Goal: Communication & Community: Share content

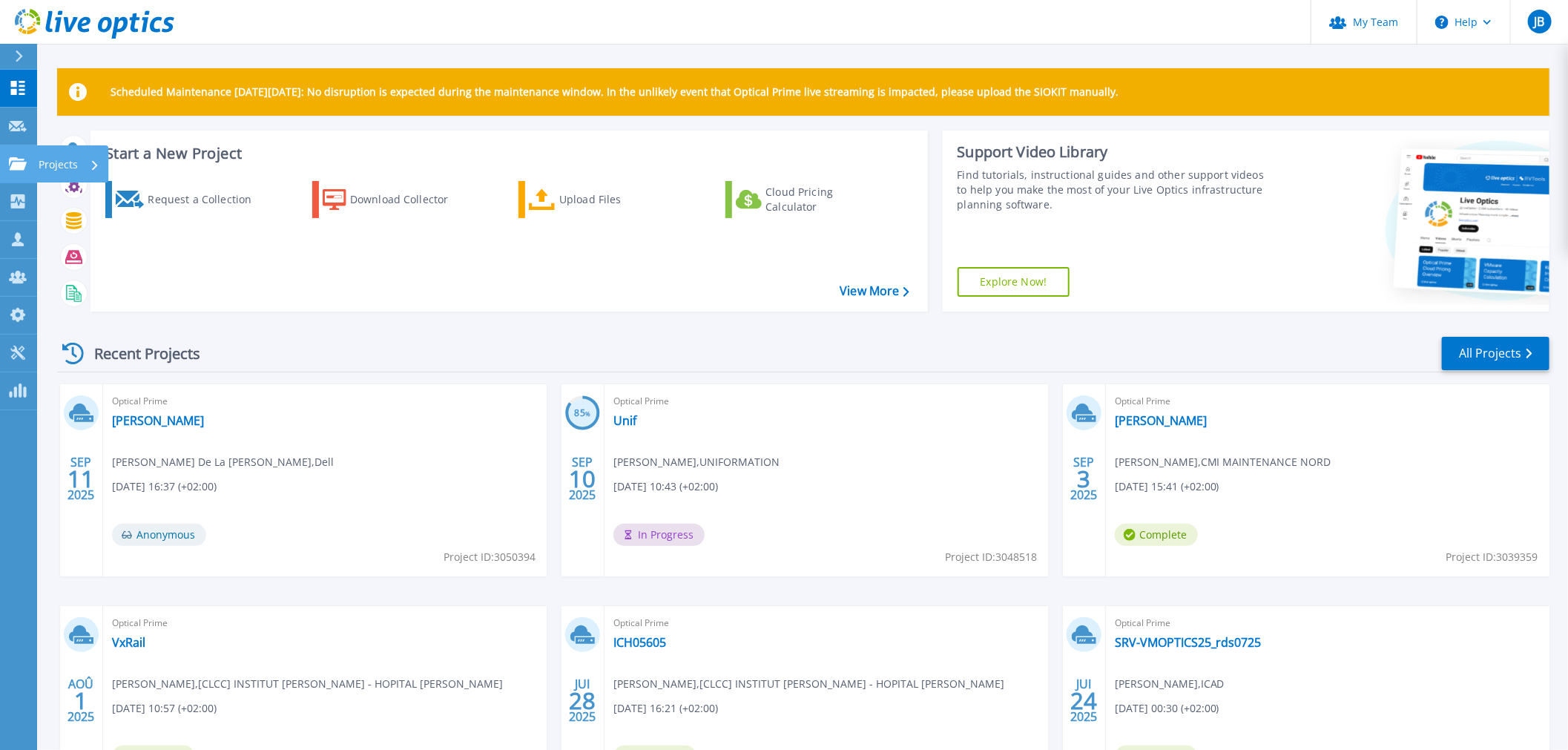
click at [16, 164] on icon at bounding box center [18, 163] width 18 height 13
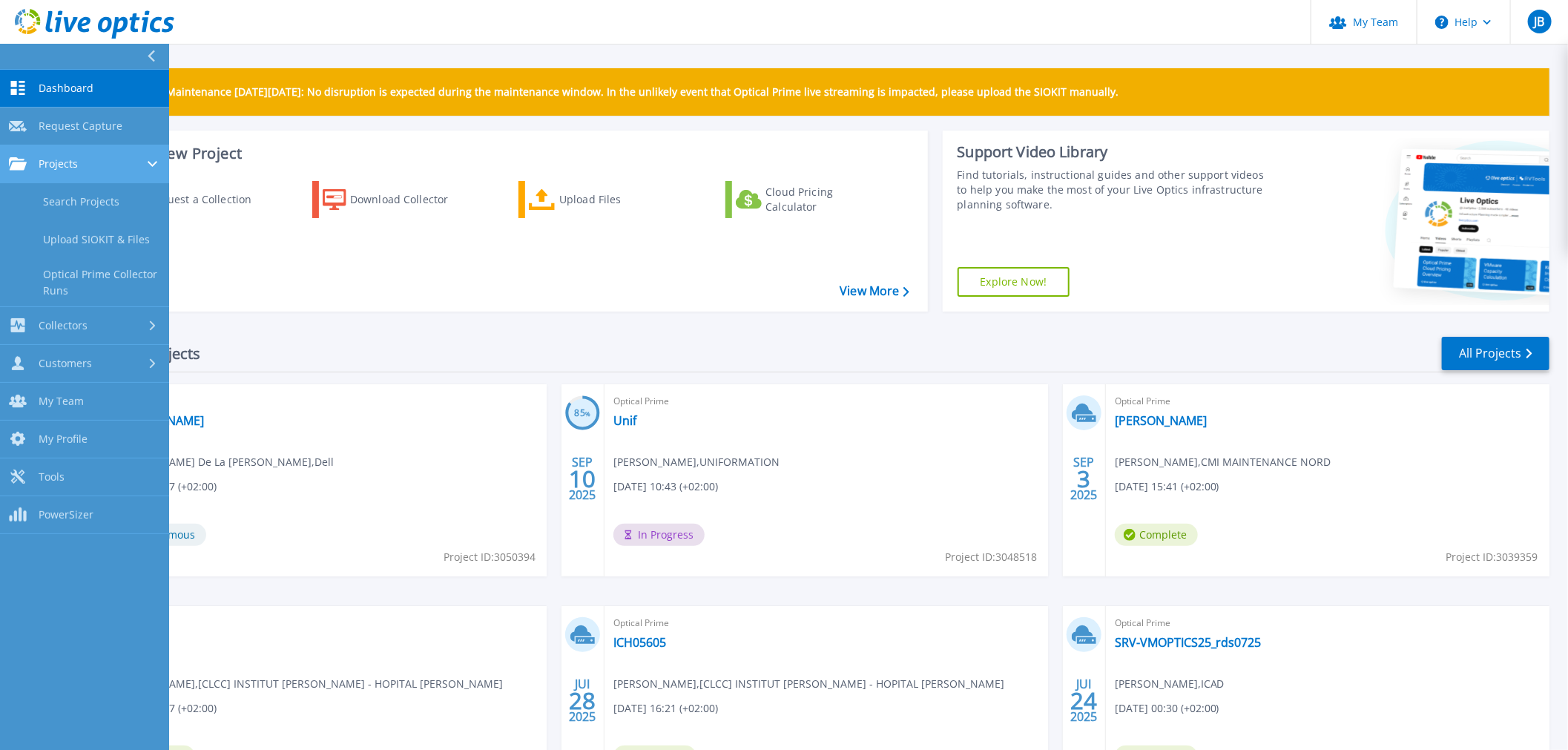
click at [57, 166] on span "Projects" at bounding box center [58, 164] width 39 height 14
click at [64, 166] on span "Projects" at bounding box center [58, 164] width 39 height 14
click at [65, 196] on link "Search Projects" at bounding box center [85, 202] width 170 height 37
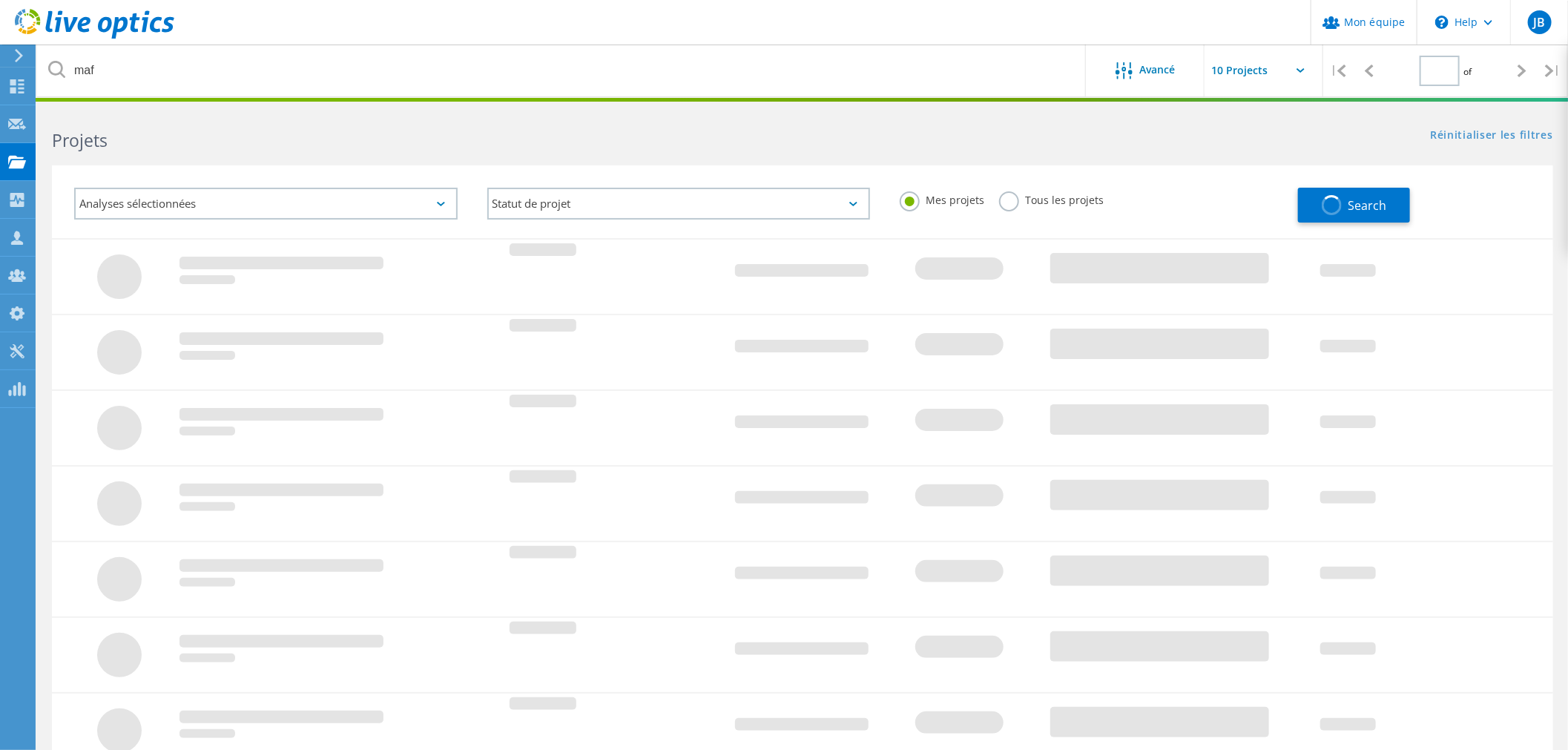
type input "1"
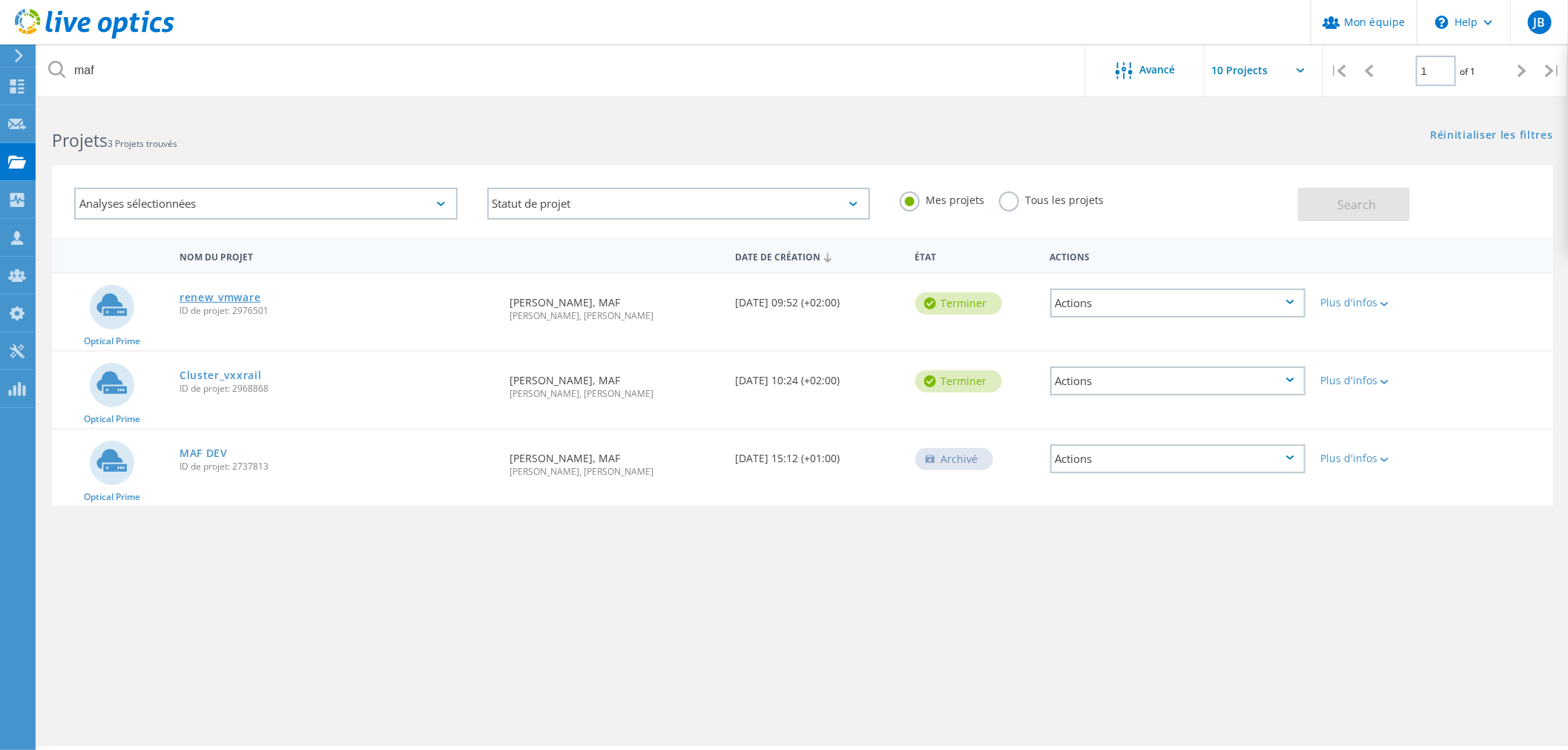
click at [234, 298] on link "renew_vmware" at bounding box center [220, 297] width 81 height 11
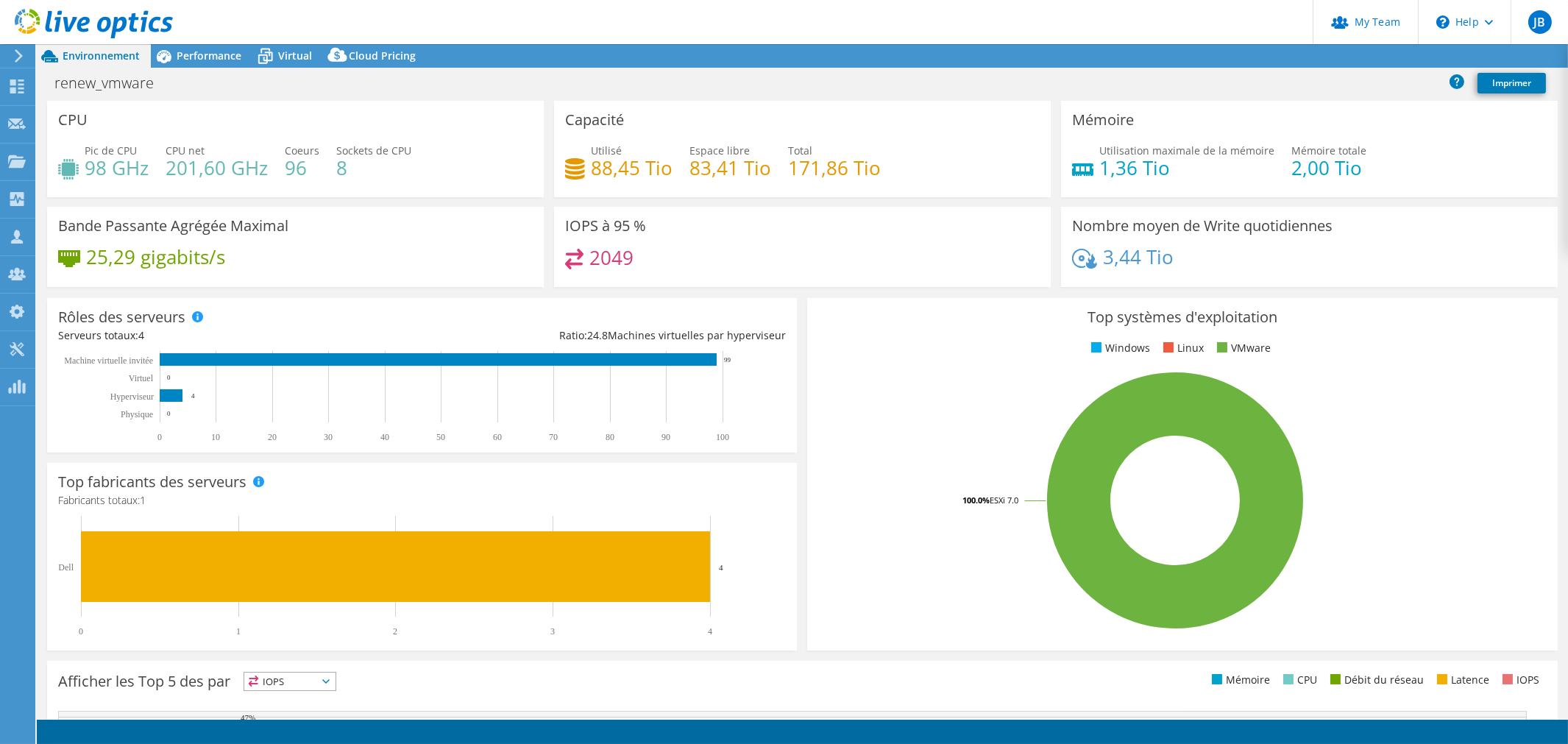
select select "USD"
click at [197, 45] on div "Performance" at bounding box center [202, 56] width 102 height 23
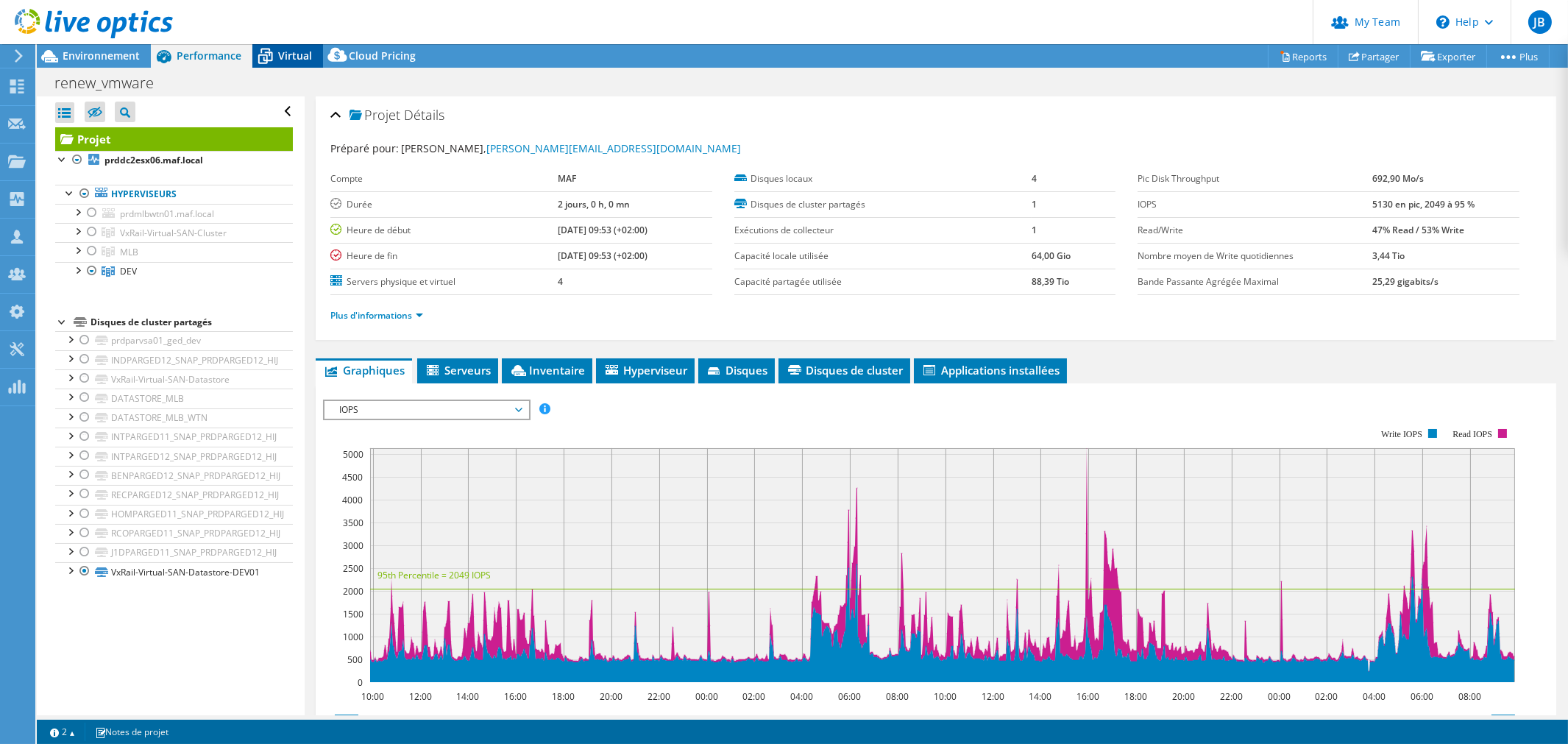
click at [283, 57] on span "Virtual" at bounding box center [294, 56] width 34 height 14
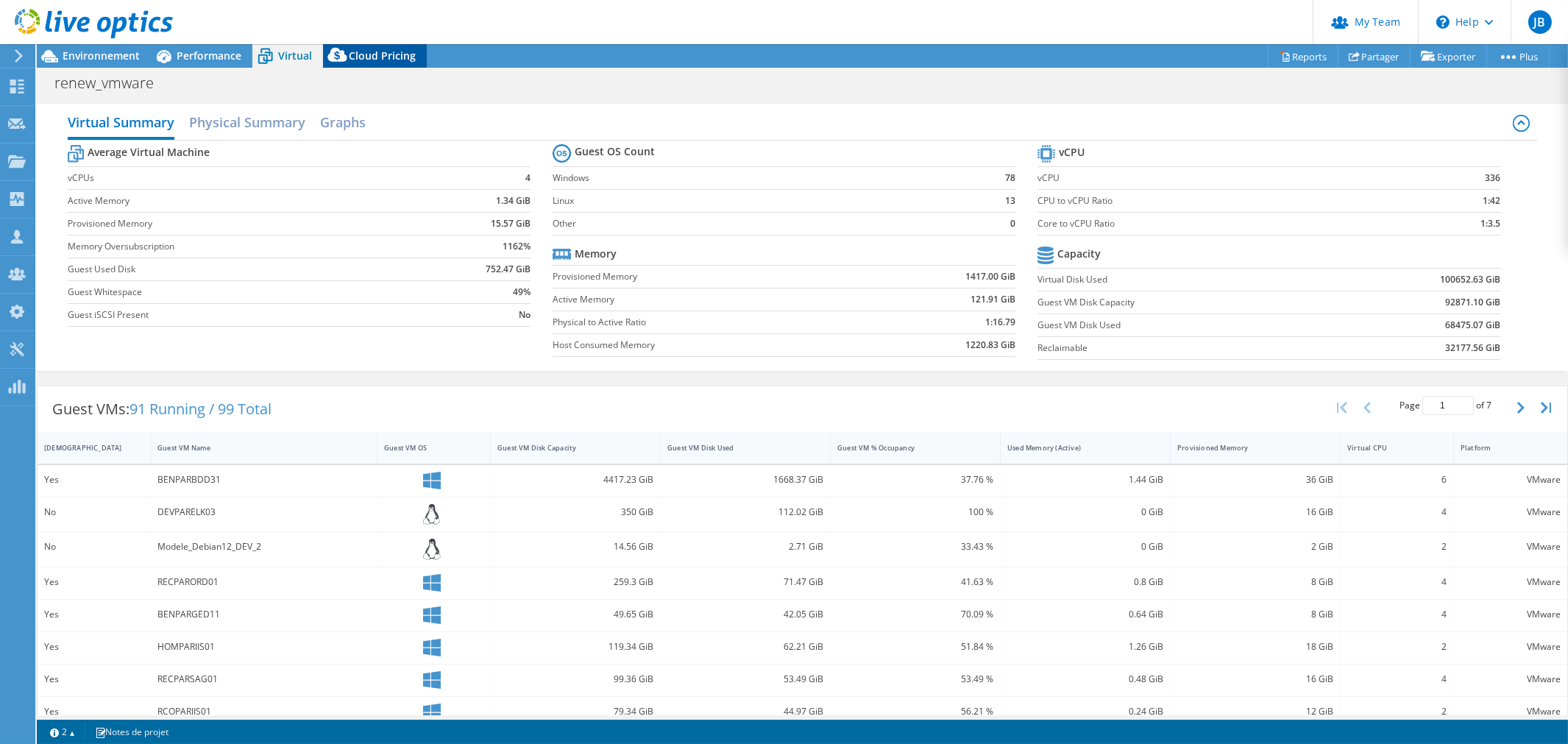
click at [377, 55] on span "Cloud Pricing" at bounding box center [382, 56] width 67 height 14
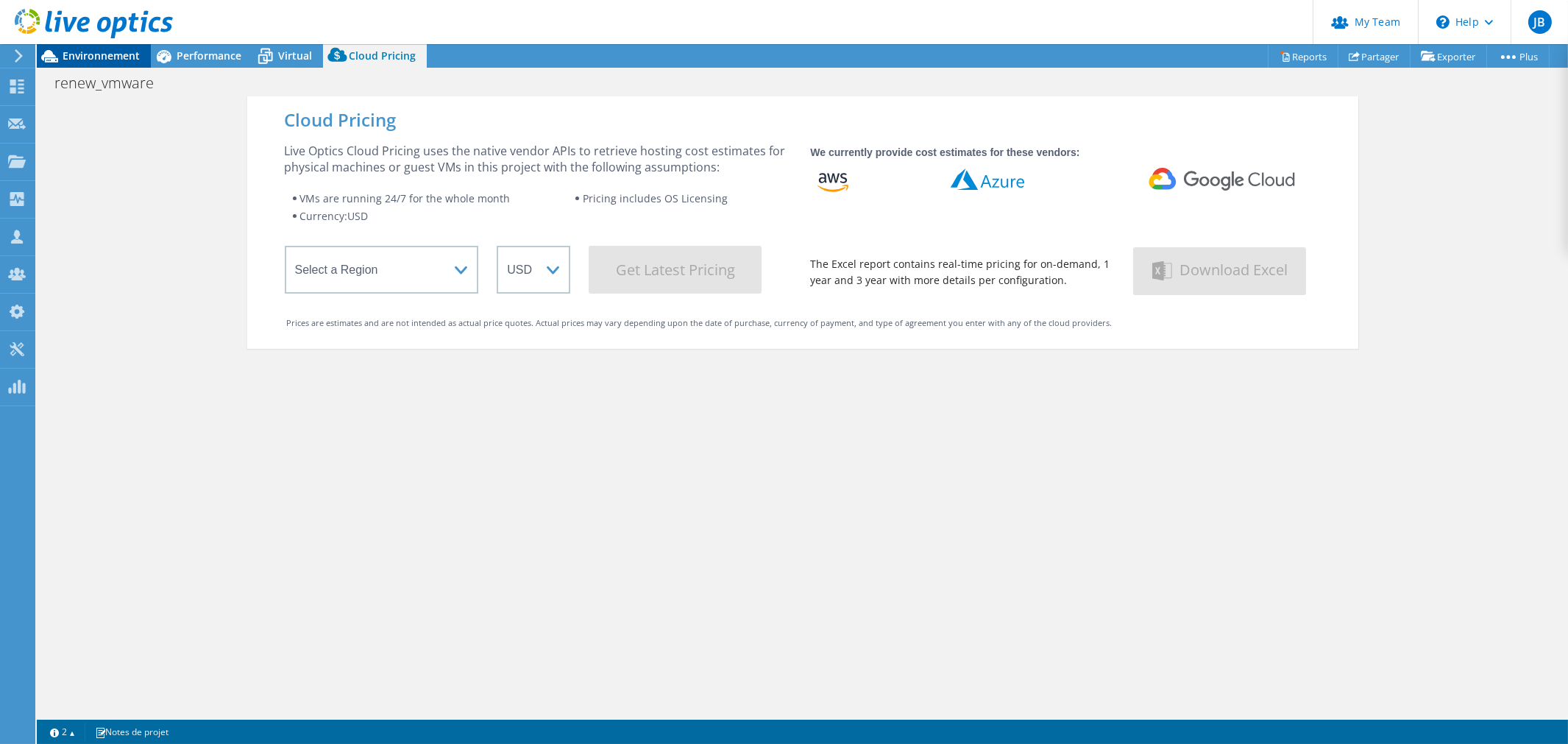
click at [94, 56] on span "Environnement" at bounding box center [101, 56] width 77 height 14
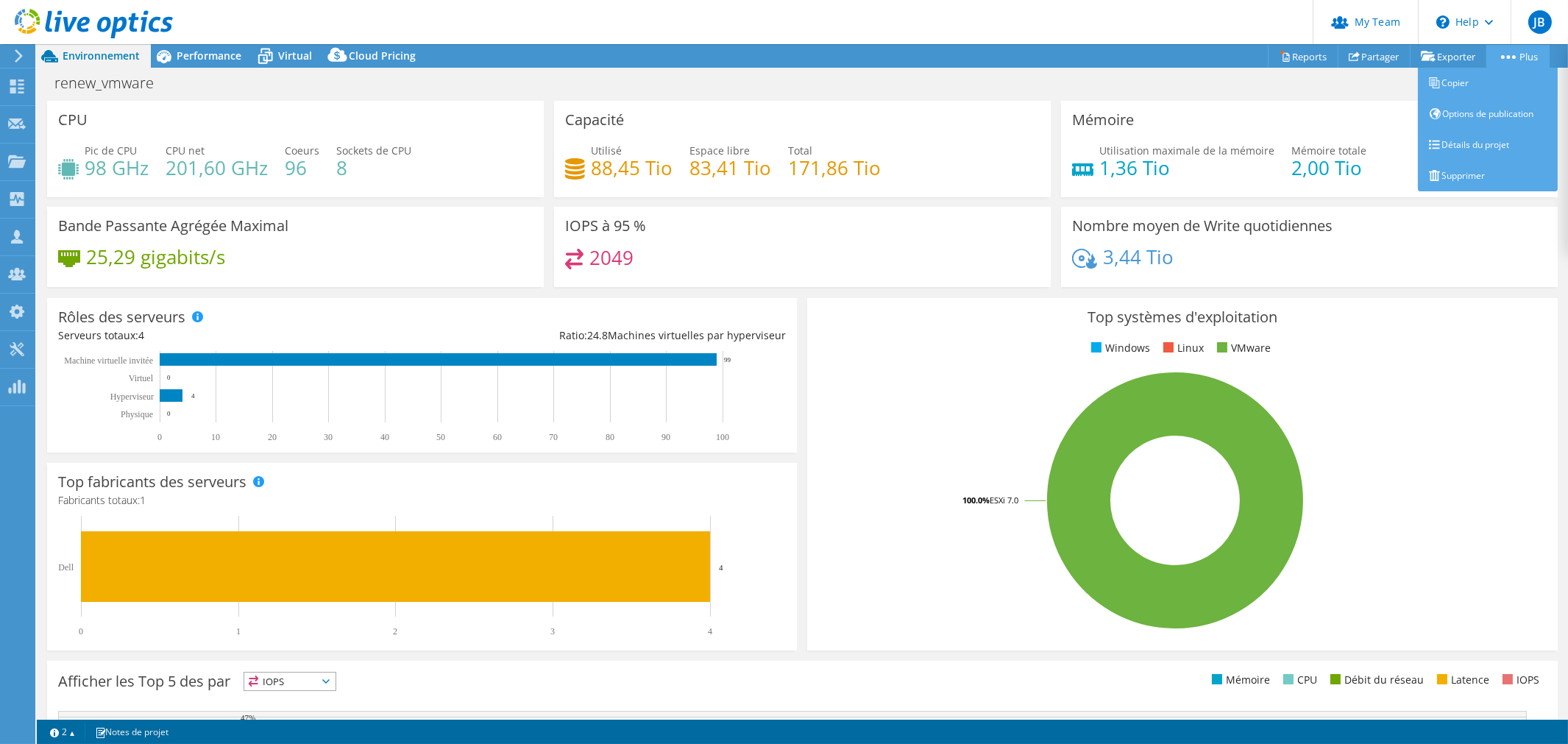
click at [1523, 63] on link "Plus" at bounding box center [1518, 56] width 64 height 22
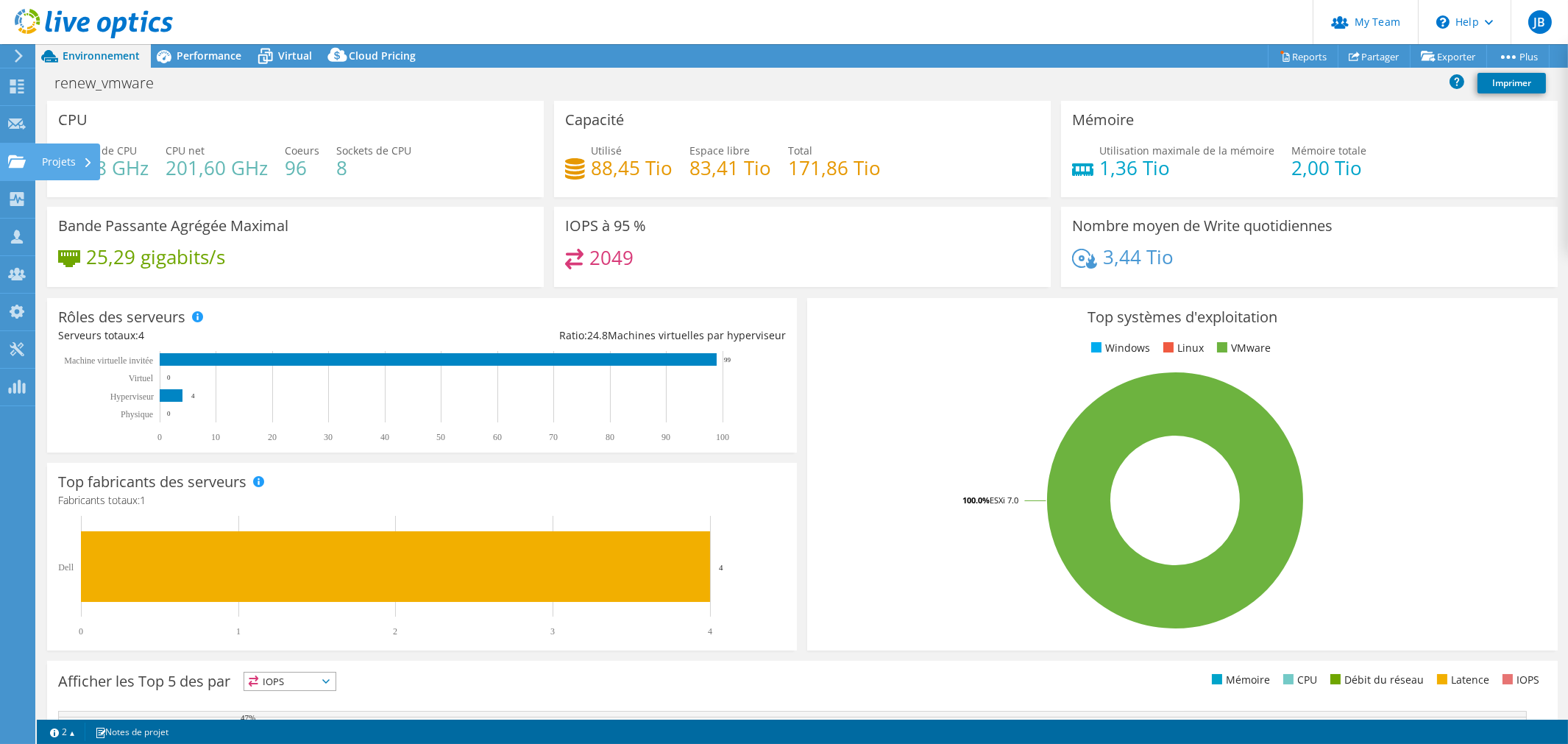
click at [21, 162] on use at bounding box center [17, 160] width 18 height 13
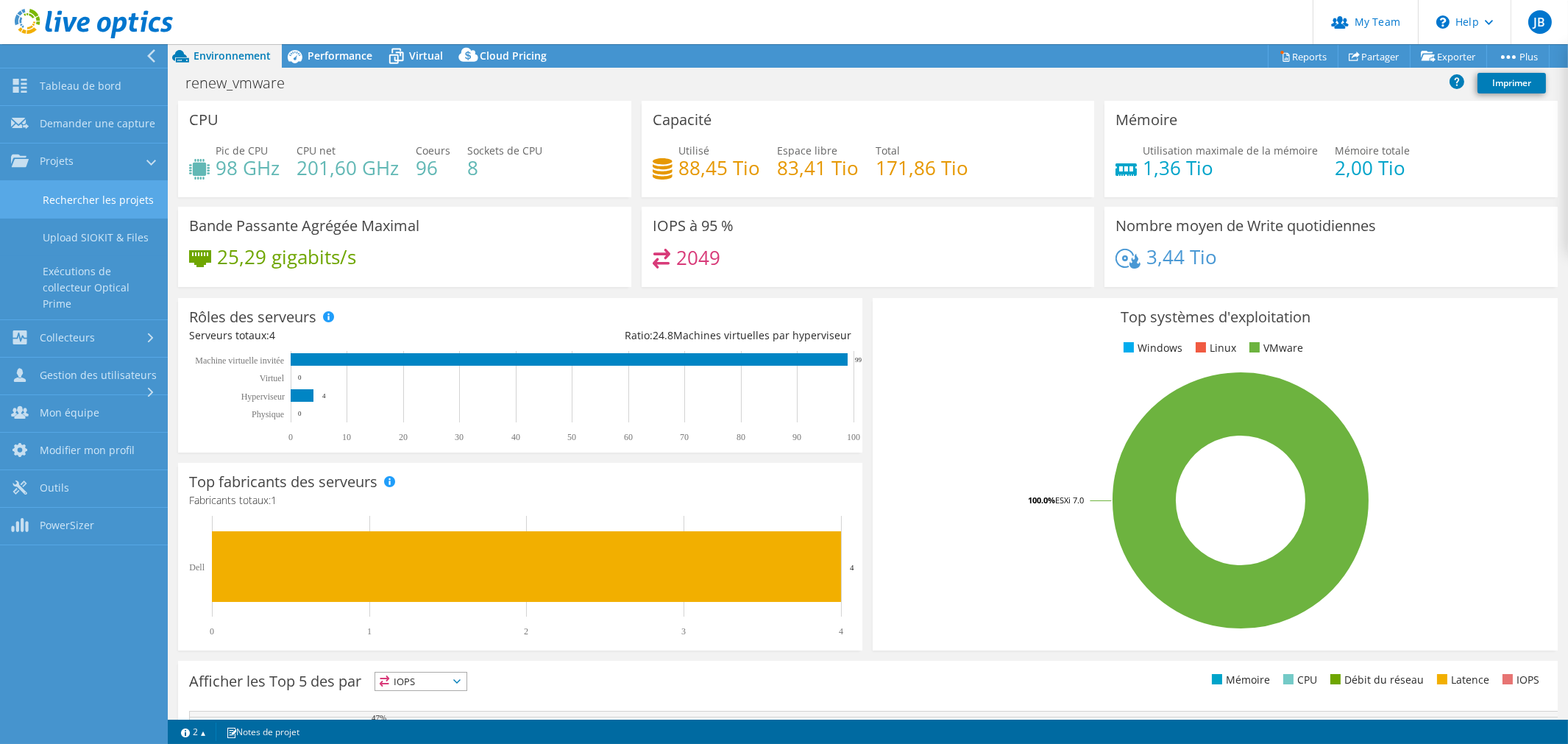
click at [71, 189] on link "Rechercher les projets" at bounding box center [84, 199] width 168 height 37
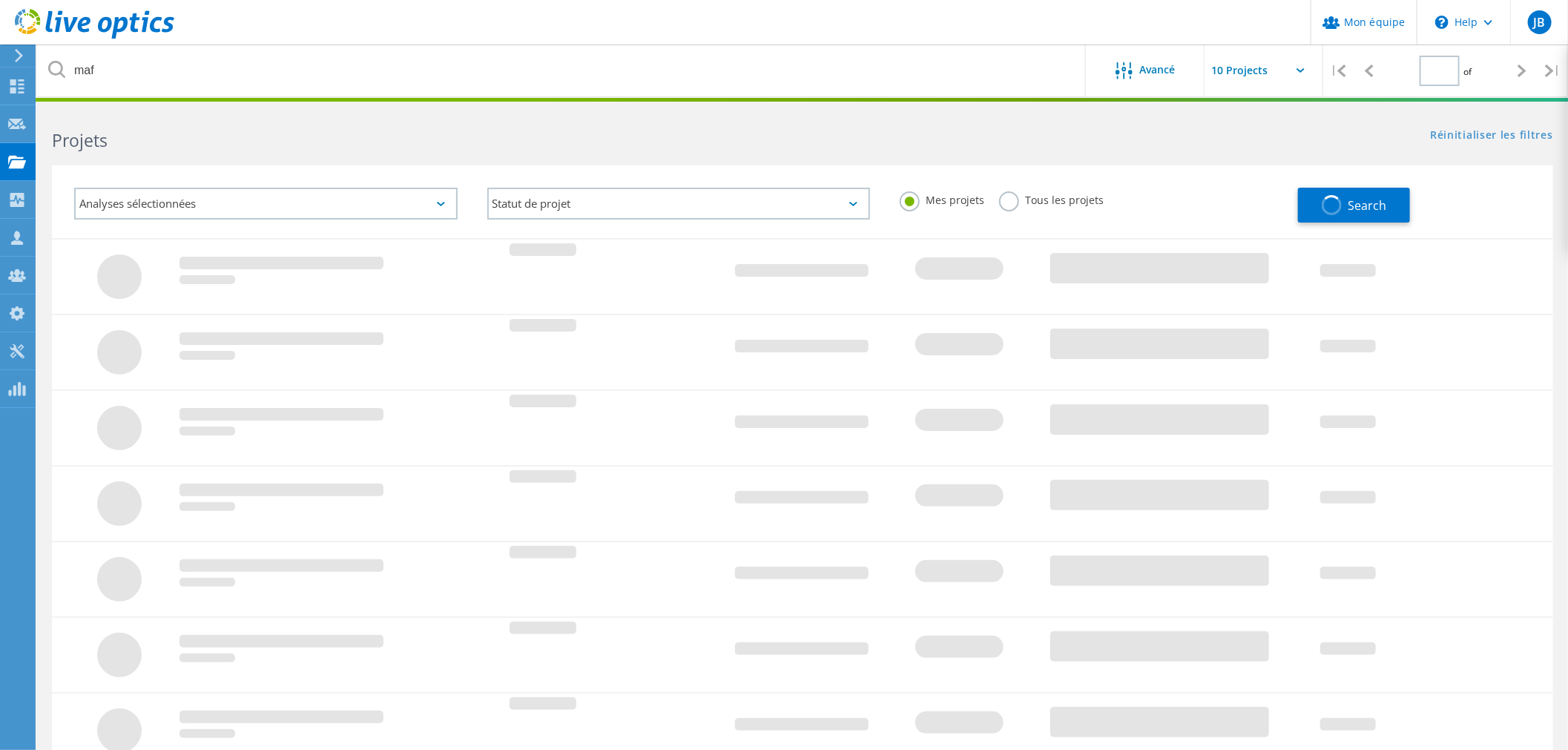
type input "1"
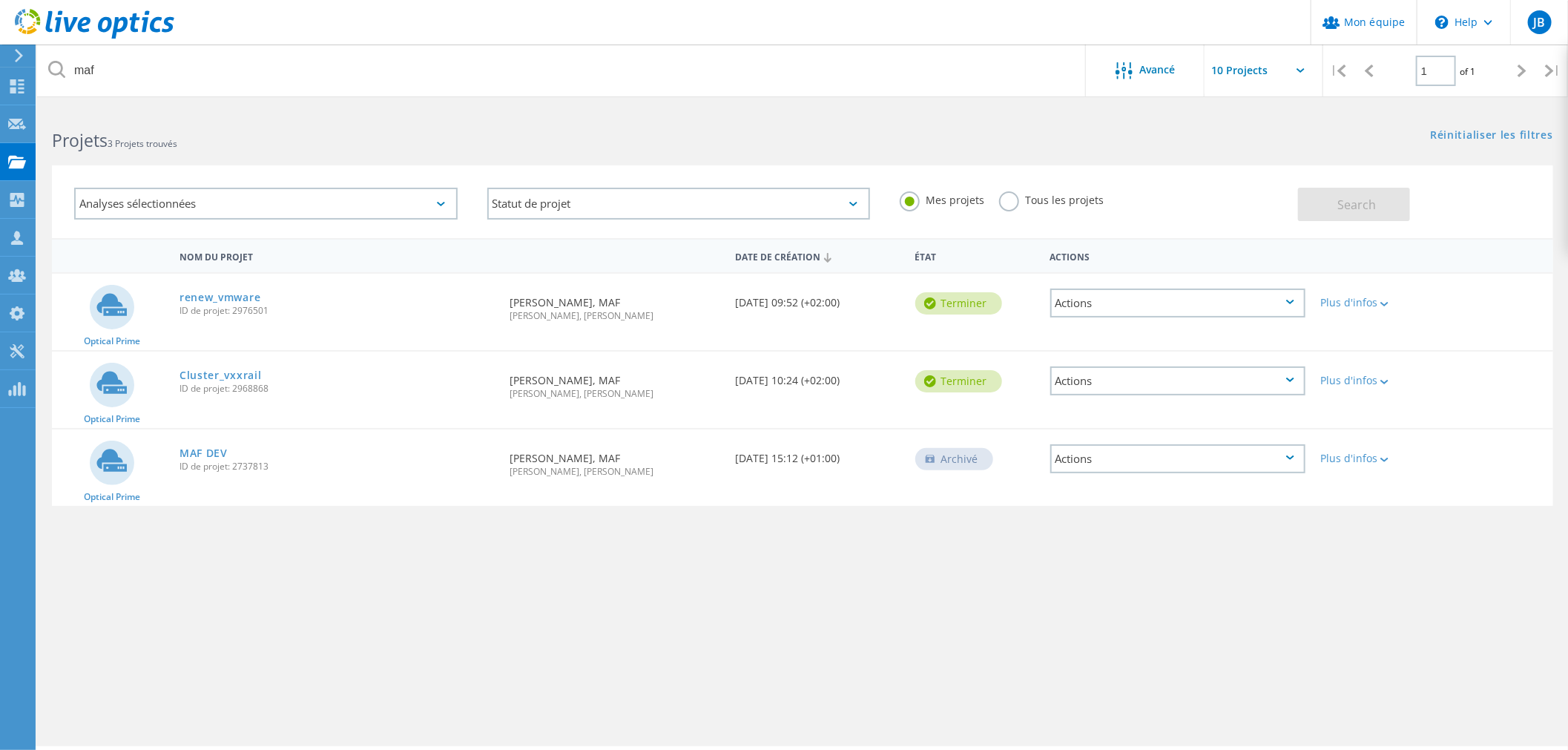
drag, startPoint x: 297, startPoint y: 309, endPoint x: 233, endPoint y: 309, distance: 64.0
click at [233, 309] on span "ID de projet: 2976501" at bounding box center [337, 310] width 316 height 9
copy span "2976501"
click at [287, 323] on div "renew_vmware ID de projet: 2976501" at bounding box center [337, 302] width 330 height 56
drag, startPoint x: 273, startPoint y: 311, endPoint x: 235, endPoint y: 309, distance: 38.1
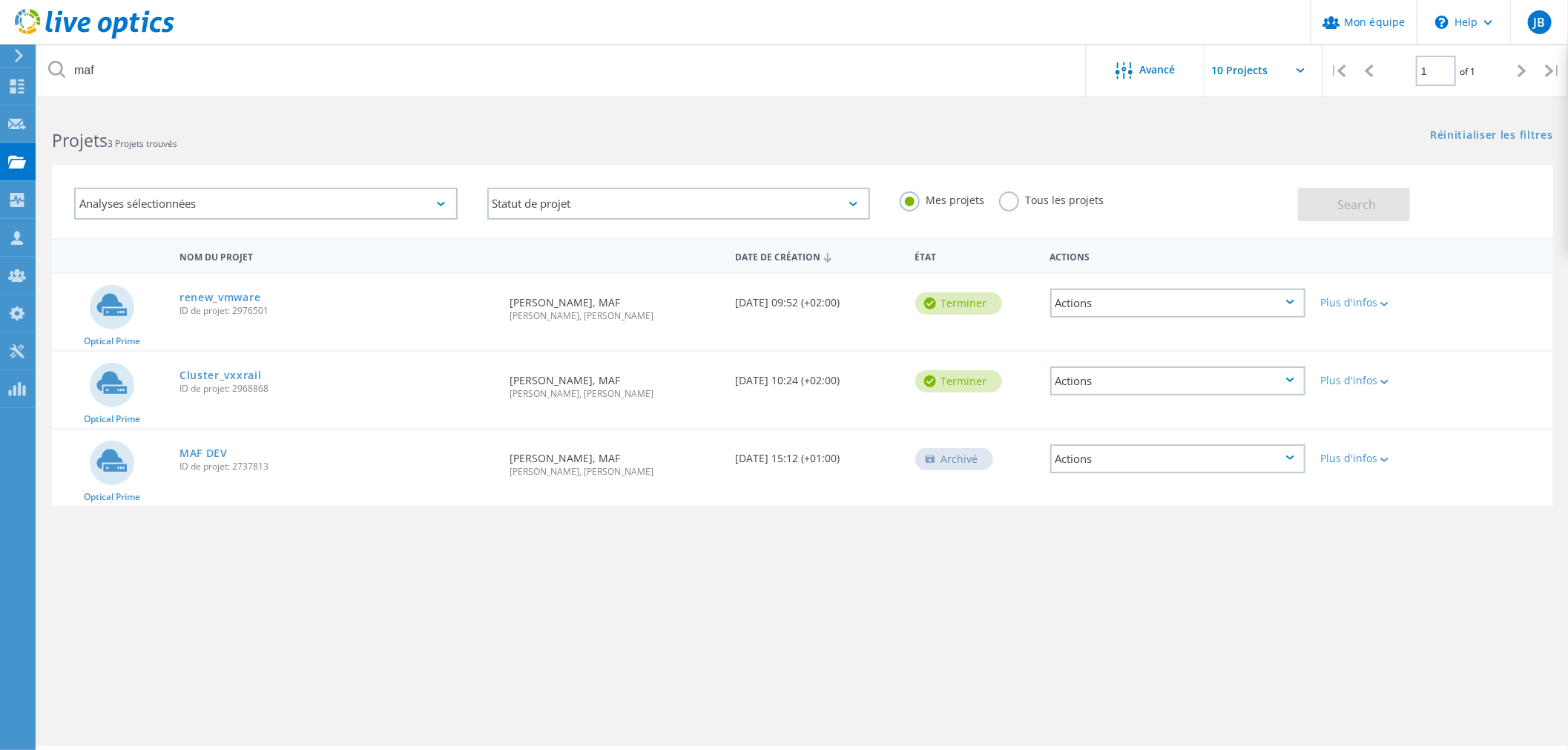
click at [235, 309] on span "ID de projet: 2976501" at bounding box center [337, 310] width 316 height 9
copy span "2976501"
click at [238, 298] on link "renew_vmware" at bounding box center [220, 297] width 81 height 11
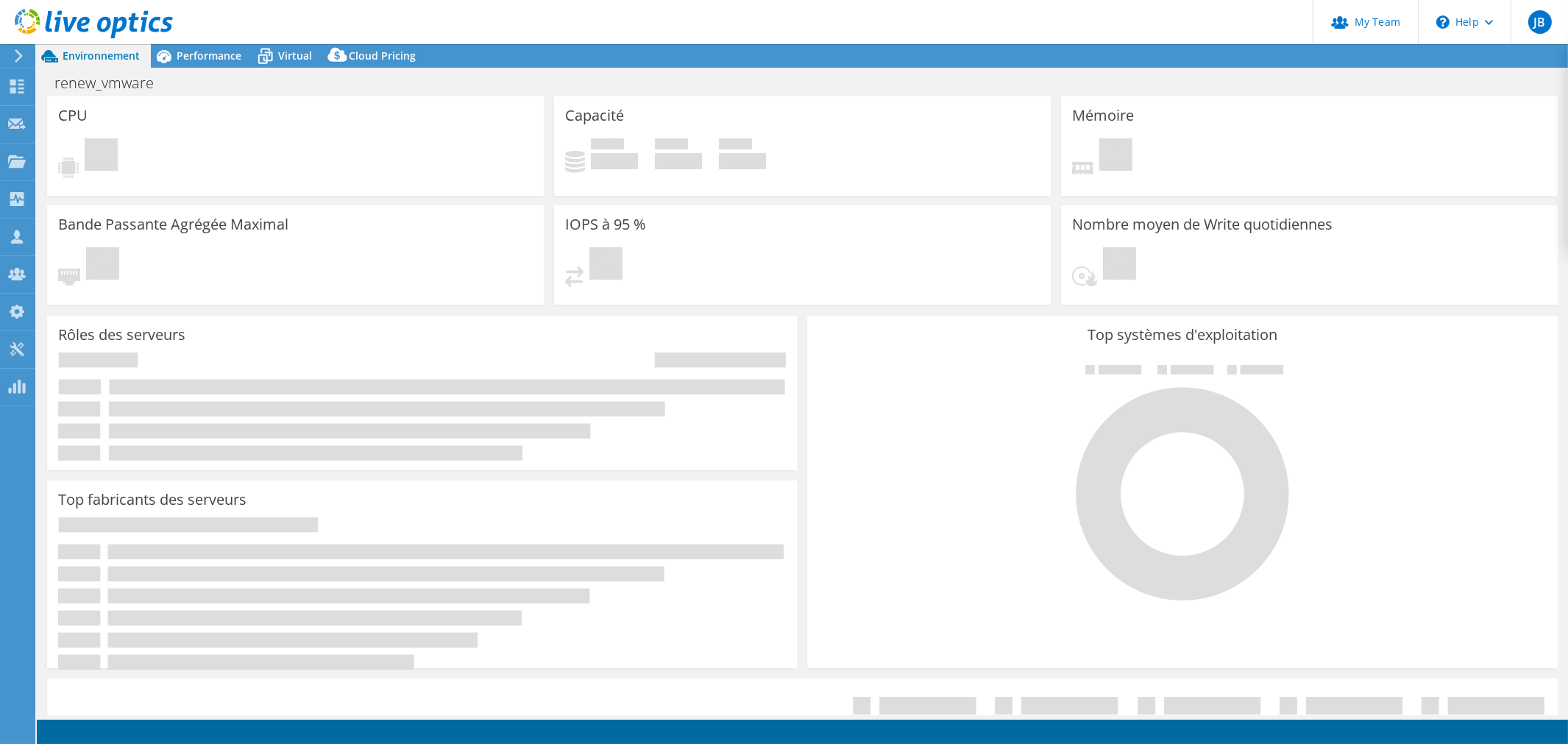
select select "USD"
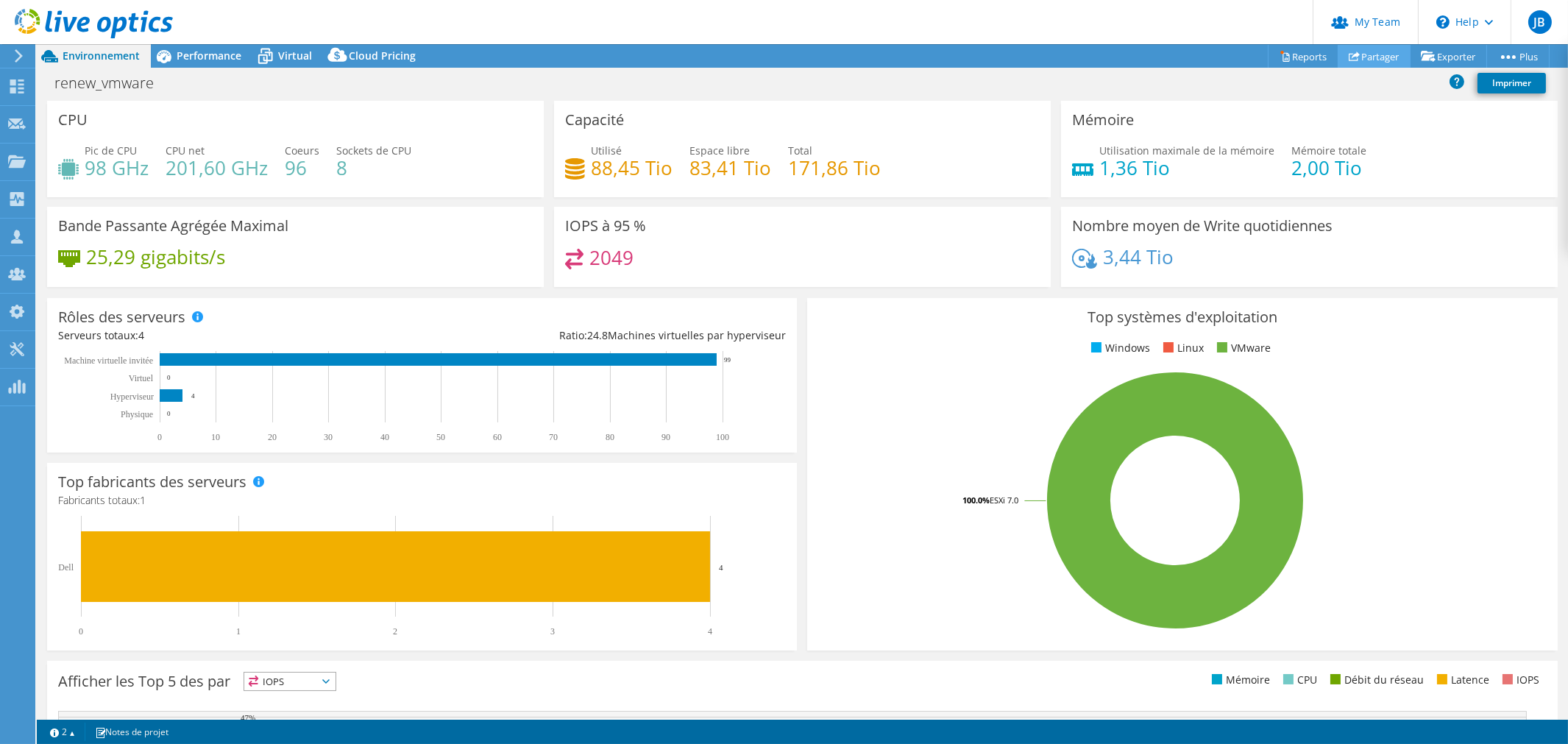
click at [1379, 55] on link "Partager" at bounding box center [1374, 56] width 72 height 22
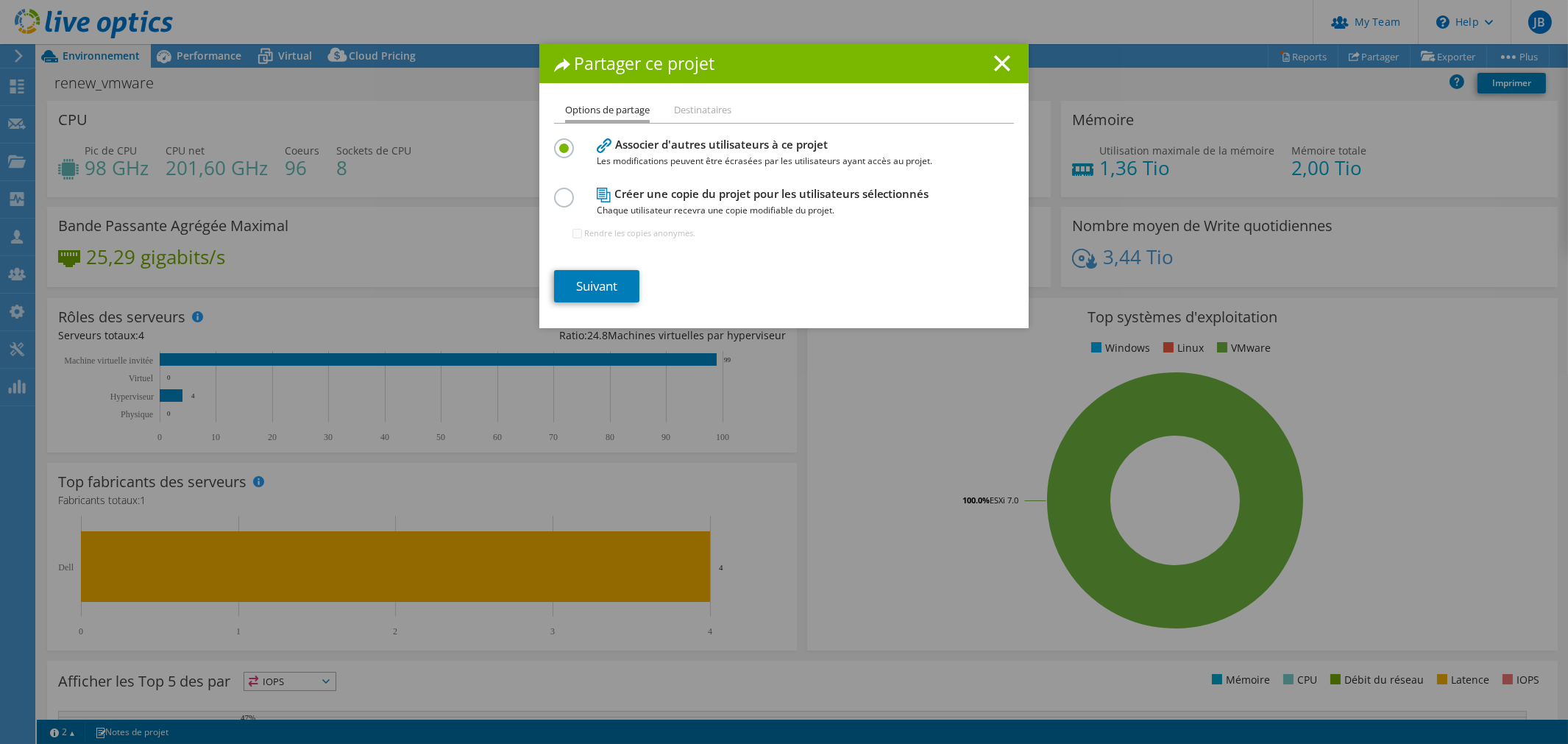
click at [557, 192] on label at bounding box center [566, 190] width 25 height 4
click at [0, 0] on input "radio" at bounding box center [0, 0] width 0 height 0
click at [580, 276] on link "Suivant" at bounding box center [596, 285] width 85 height 32
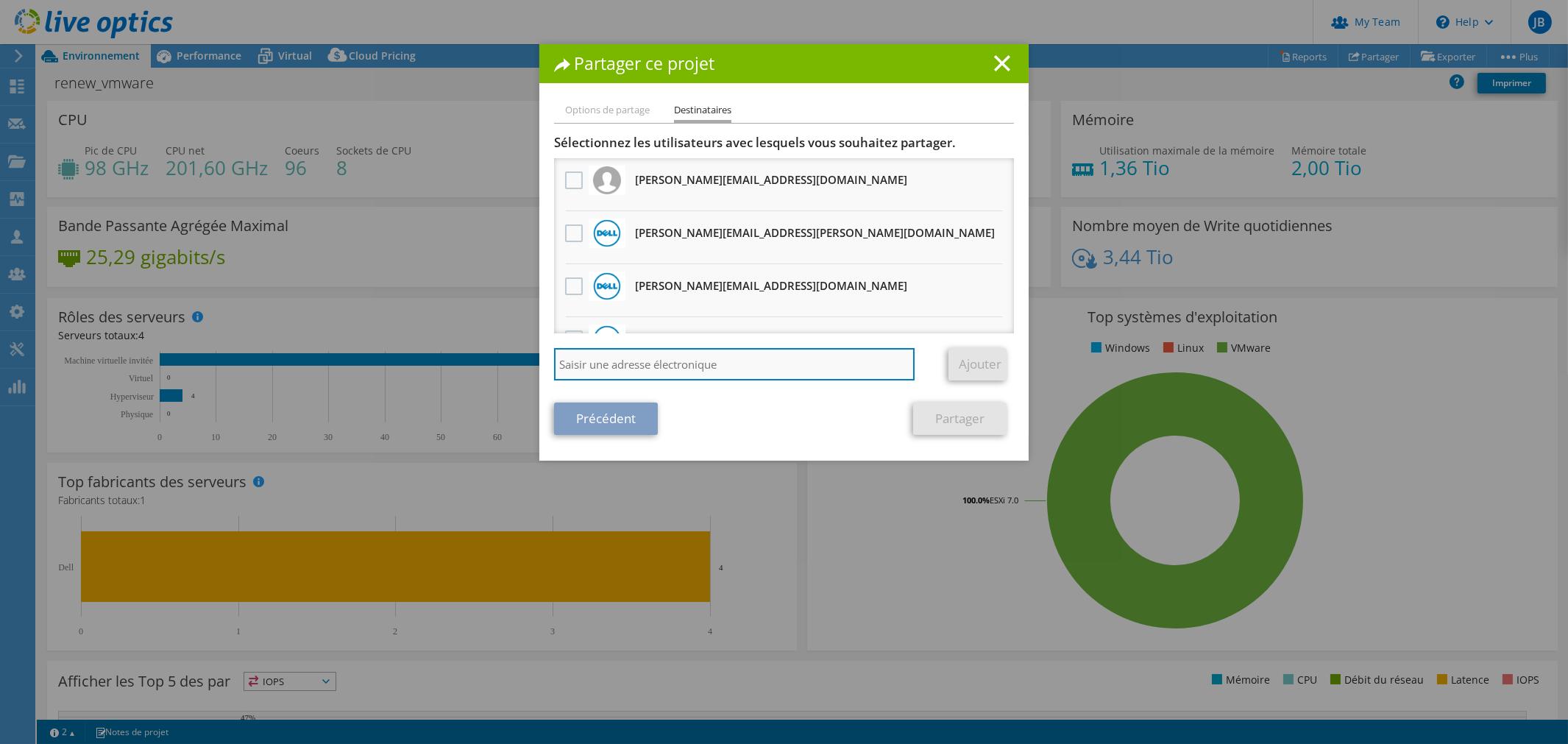
click at [628, 364] on input "search" at bounding box center [734, 364] width 361 height 32
type input "[EMAIL_ADDRESS][PERSON_NAME][DOMAIN_NAME]"
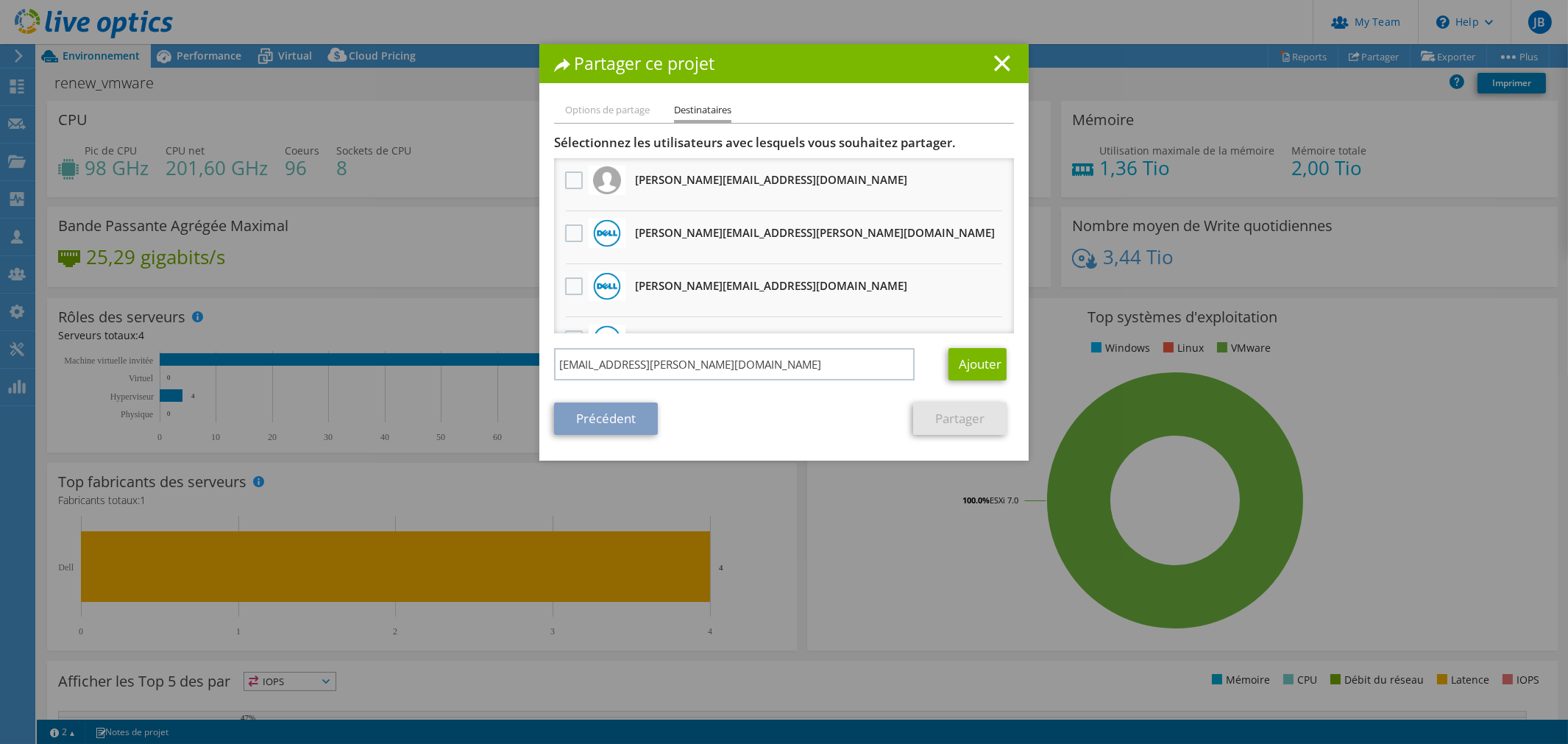
click at [937, 375] on div "Ajouter" at bounding box center [975, 364] width 76 height 32
click at [961, 358] on link "Ajouter" at bounding box center [977, 364] width 58 height 32
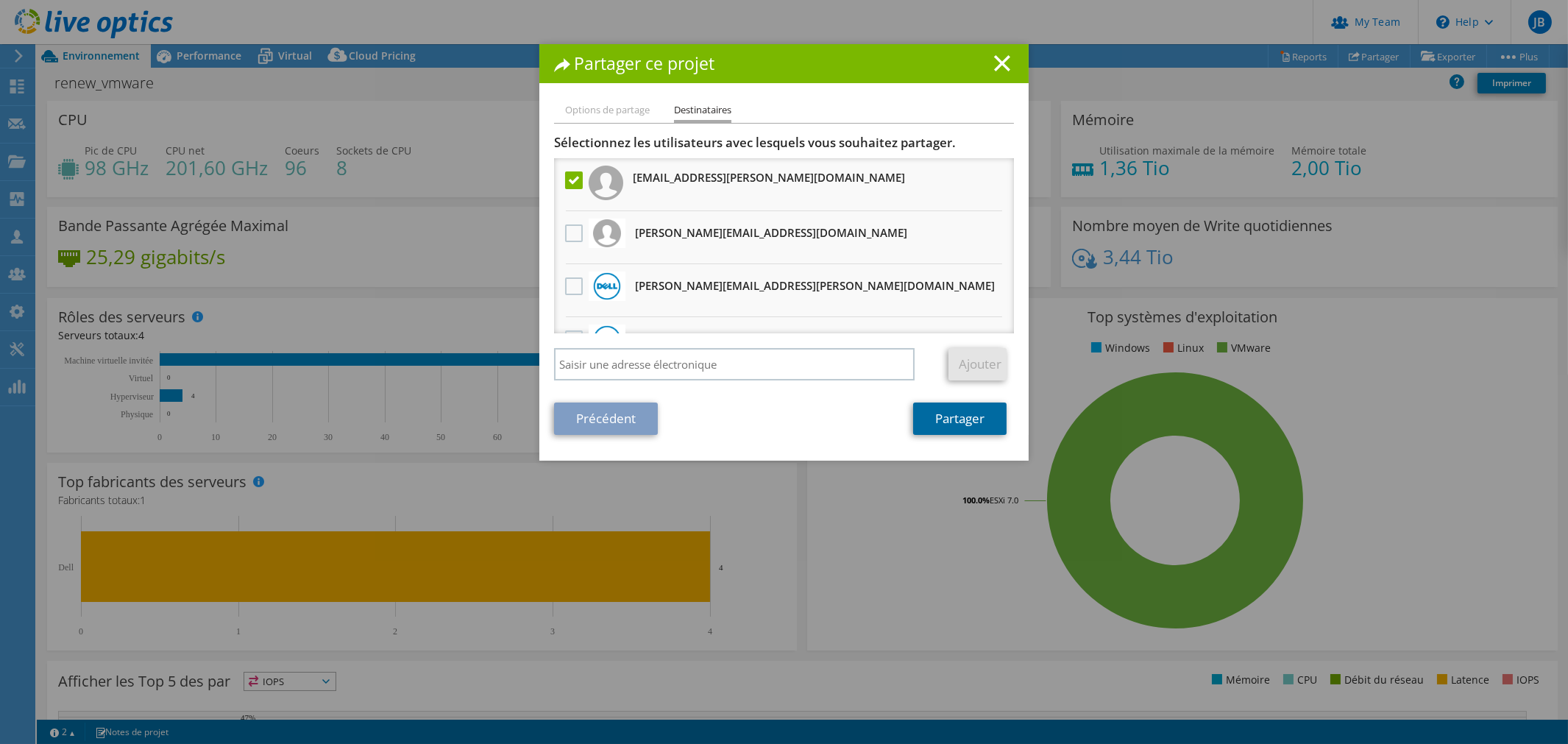
click at [962, 421] on link "Partager" at bounding box center [961, 418] width 94 height 32
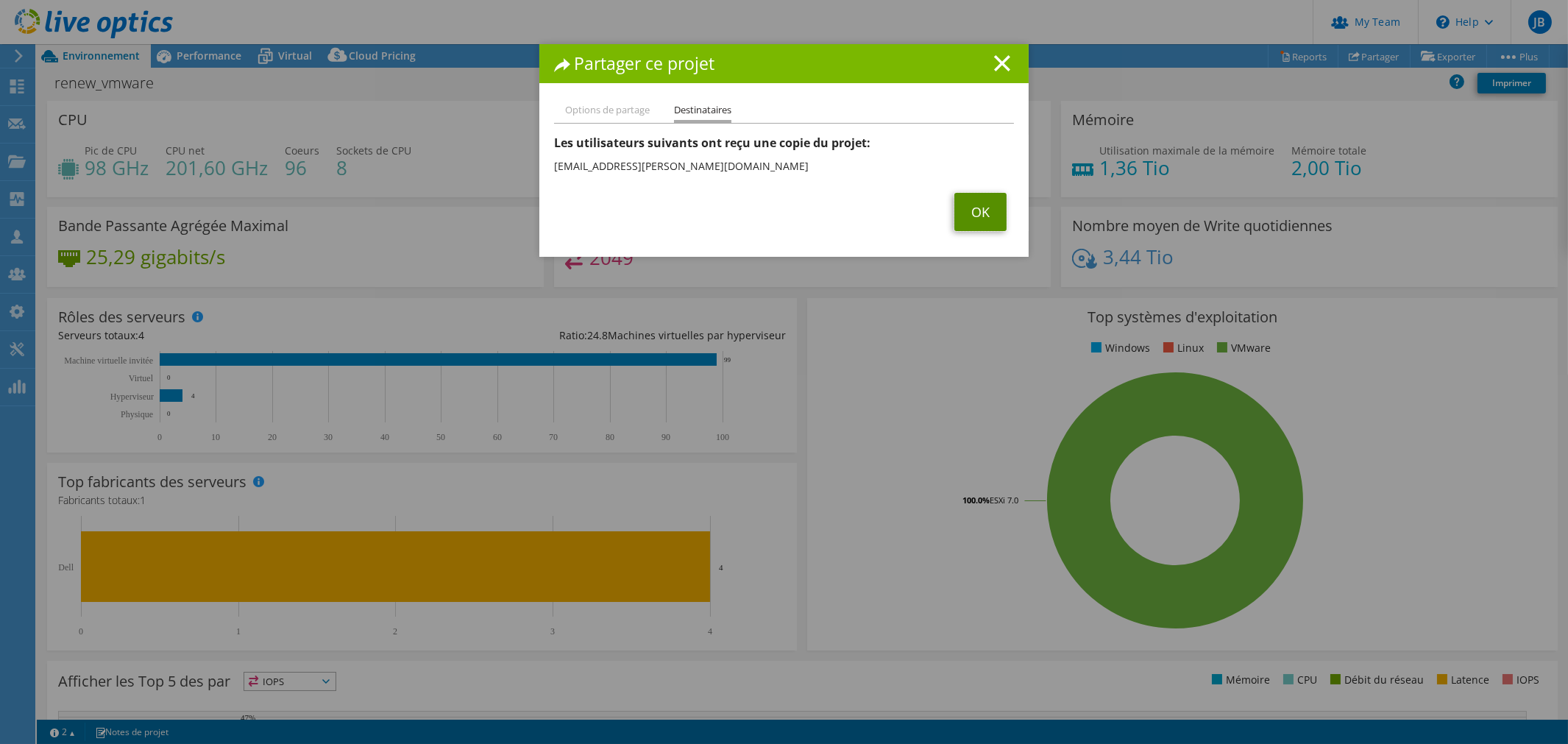
click at [975, 211] on link "OK" at bounding box center [980, 211] width 52 height 38
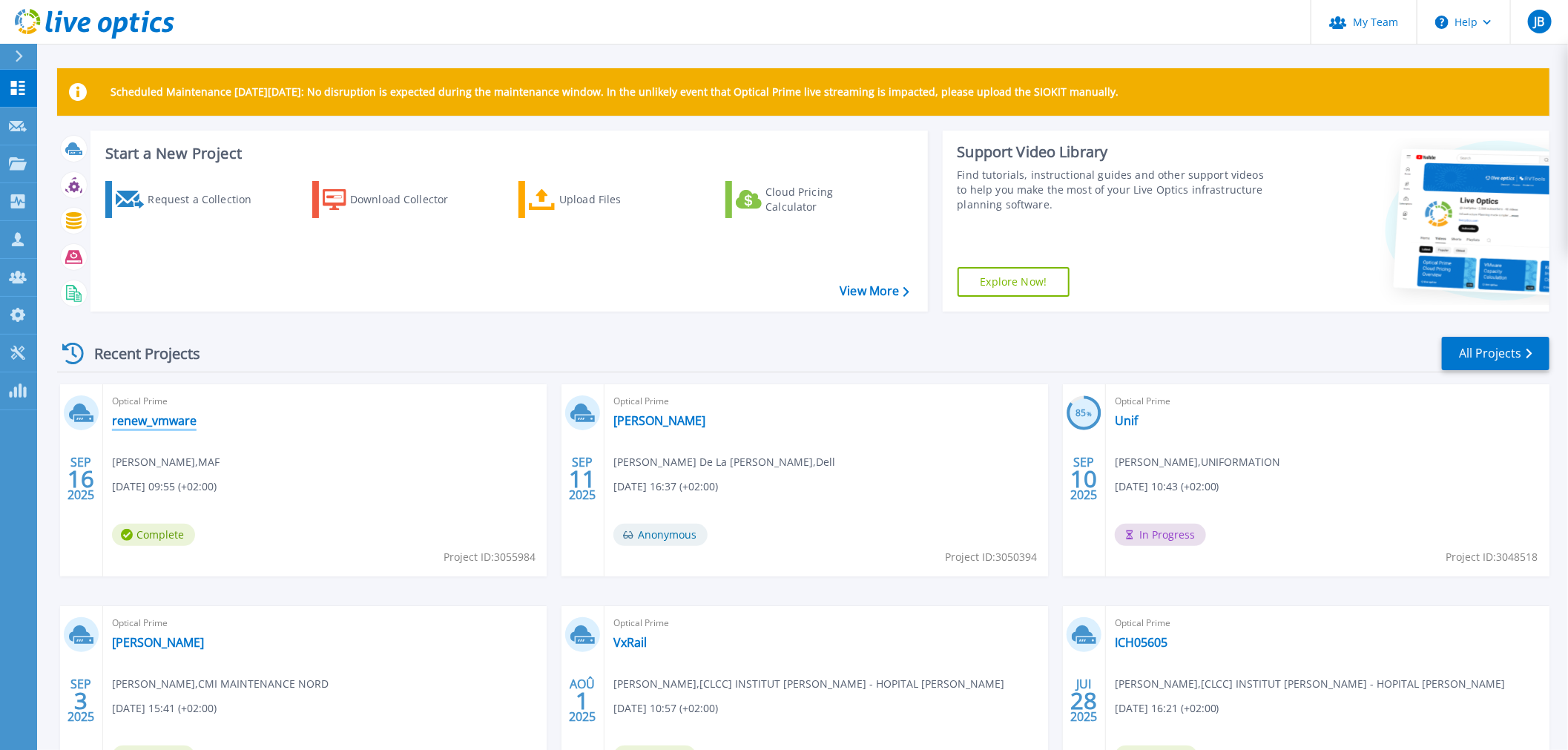
click at [152, 421] on link "renew_vmware" at bounding box center [155, 420] width 85 height 15
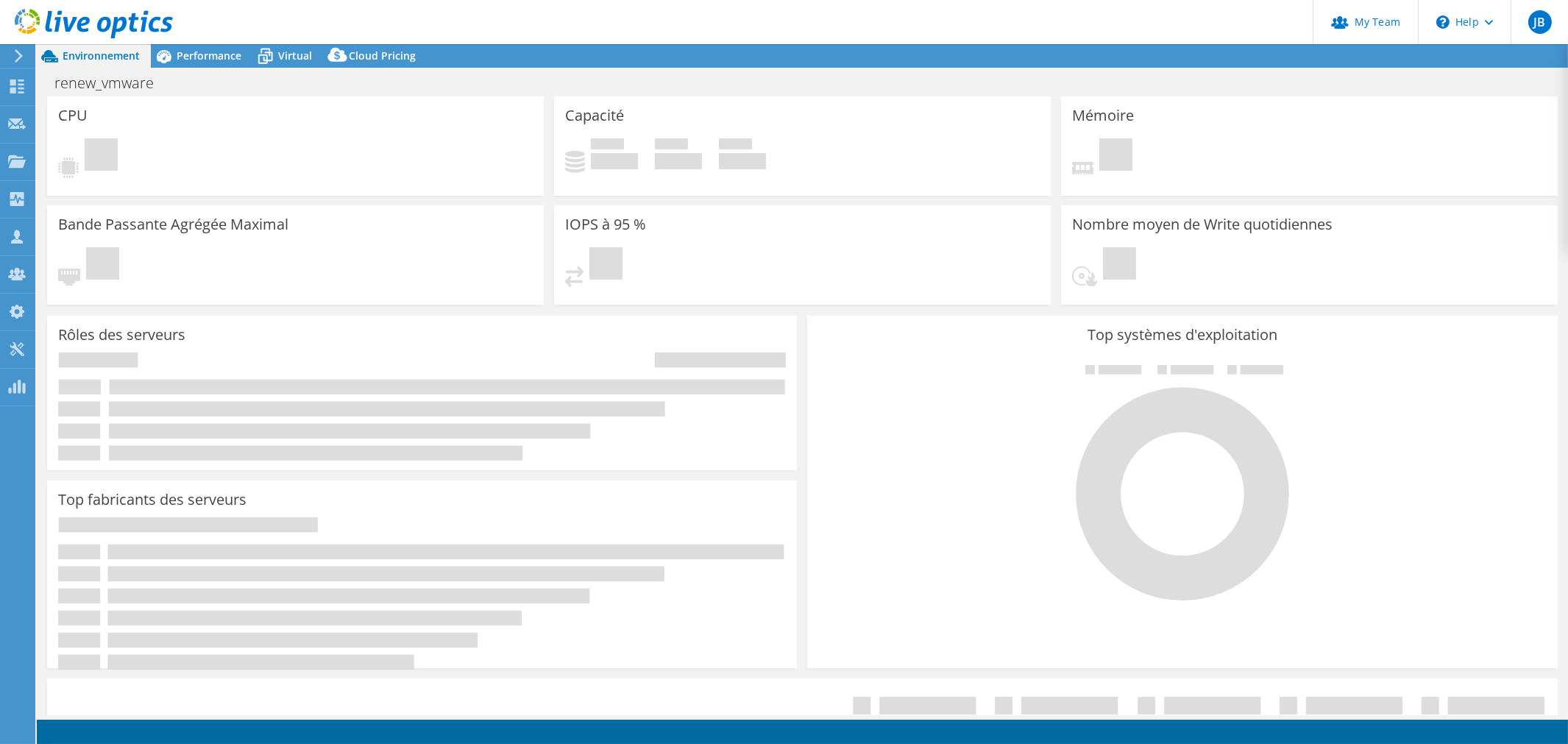
select select "USD"
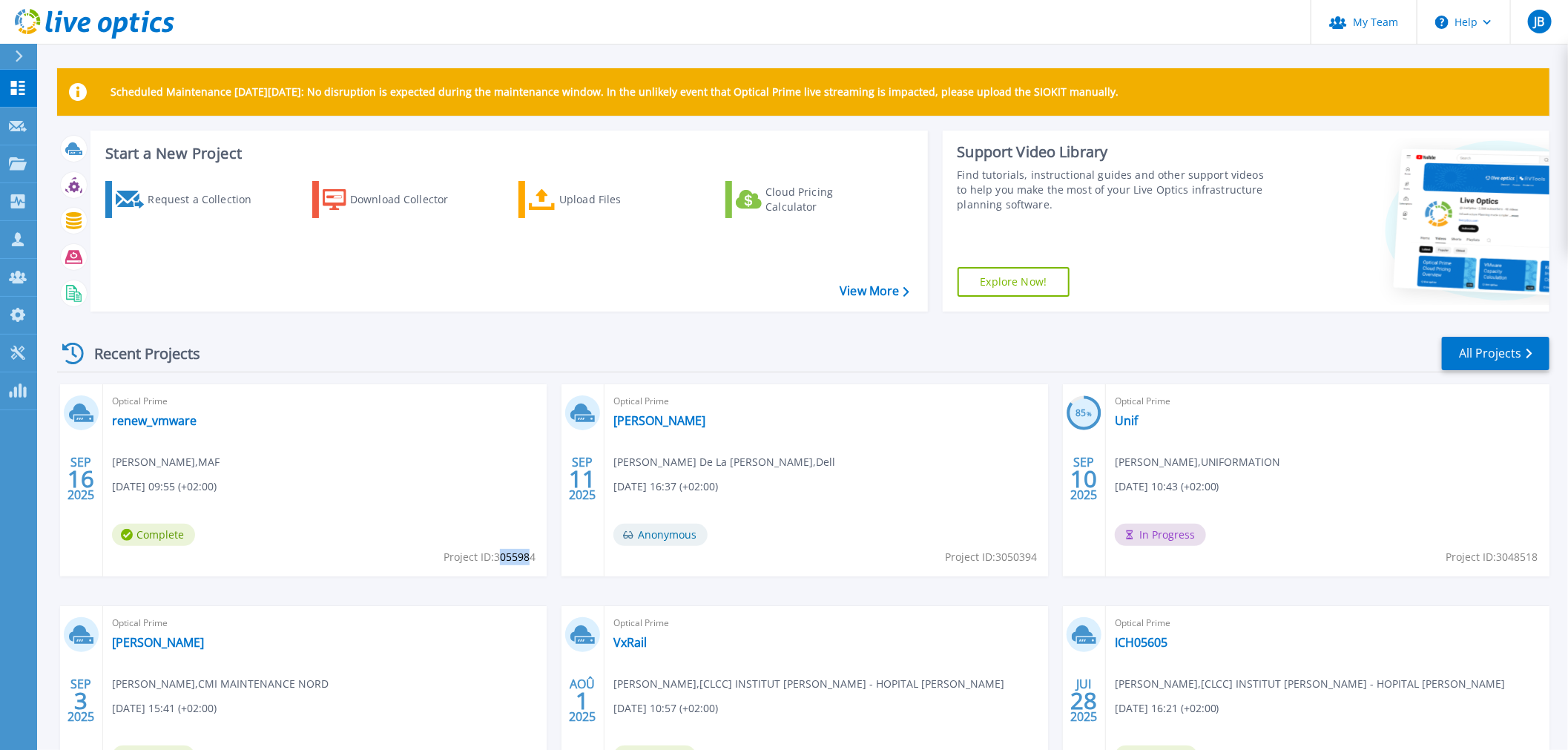
drag, startPoint x: 498, startPoint y: 557, endPoint x: 528, endPoint y: 559, distance: 30.1
click at [528, 559] on span "Project ID: 3055984" at bounding box center [489, 557] width 92 height 17
drag, startPoint x: 537, startPoint y: 560, endPoint x: 505, endPoint y: 560, distance: 32.0
click at [505, 560] on div "Optical Prime renew_vmware [PERSON_NAME] , MAF [DATE] 09:55 (+02:00) Complete P…" at bounding box center [325, 480] width 444 height 192
click at [505, 560] on span "Project ID: 3055984" at bounding box center [489, 557] width 92 height 17
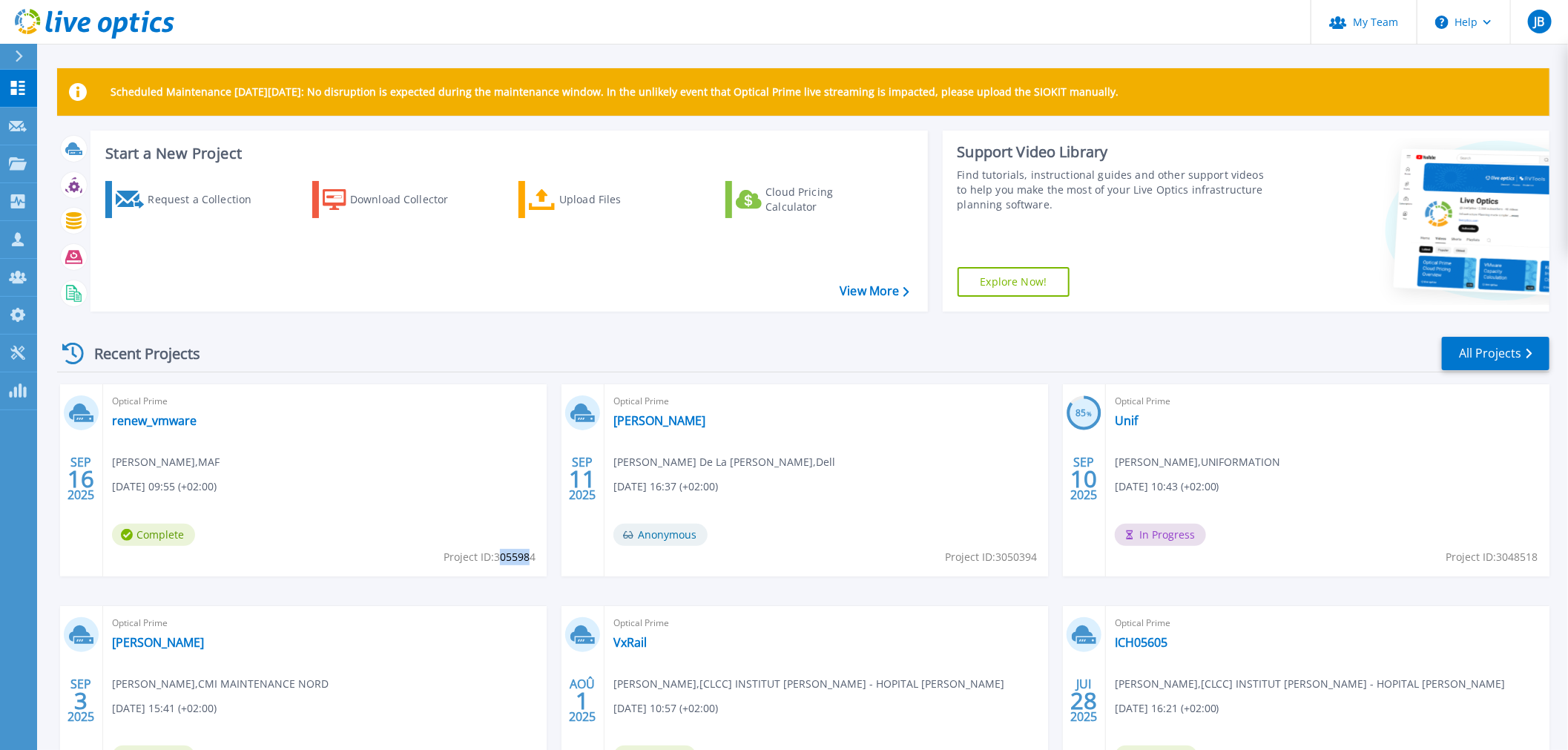
drag, startPoint x: 498, startPoint y: 557, endPoint x: 531, endPoint y: 559, distance: 33.1
click at [531, 558] on span "Project ID: 3055984" at bounding box center [489, 557] width 92 height 17
drag, startPoint x: 495, startPoint y: 558, endPoint x: 535, endPoint y: 560, distance: 40.0
click at [535, 560] on span "Project ID: 3055984" at bounding box center [489, 557] width 92 height 17
copy span "3055984"
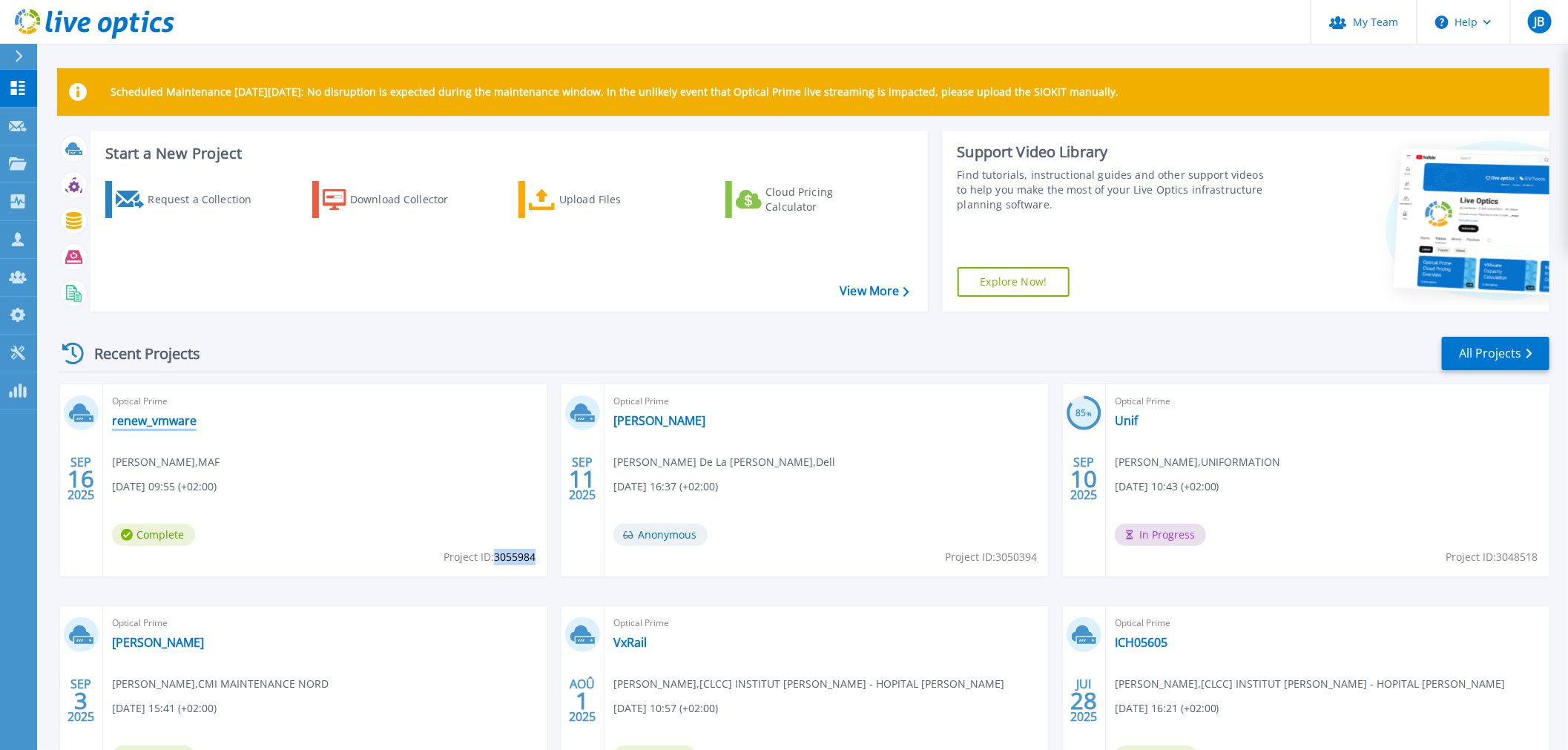
click at [162, 418] on link "renew_vmware" at bounding box center [155, 420] width 85 height 15
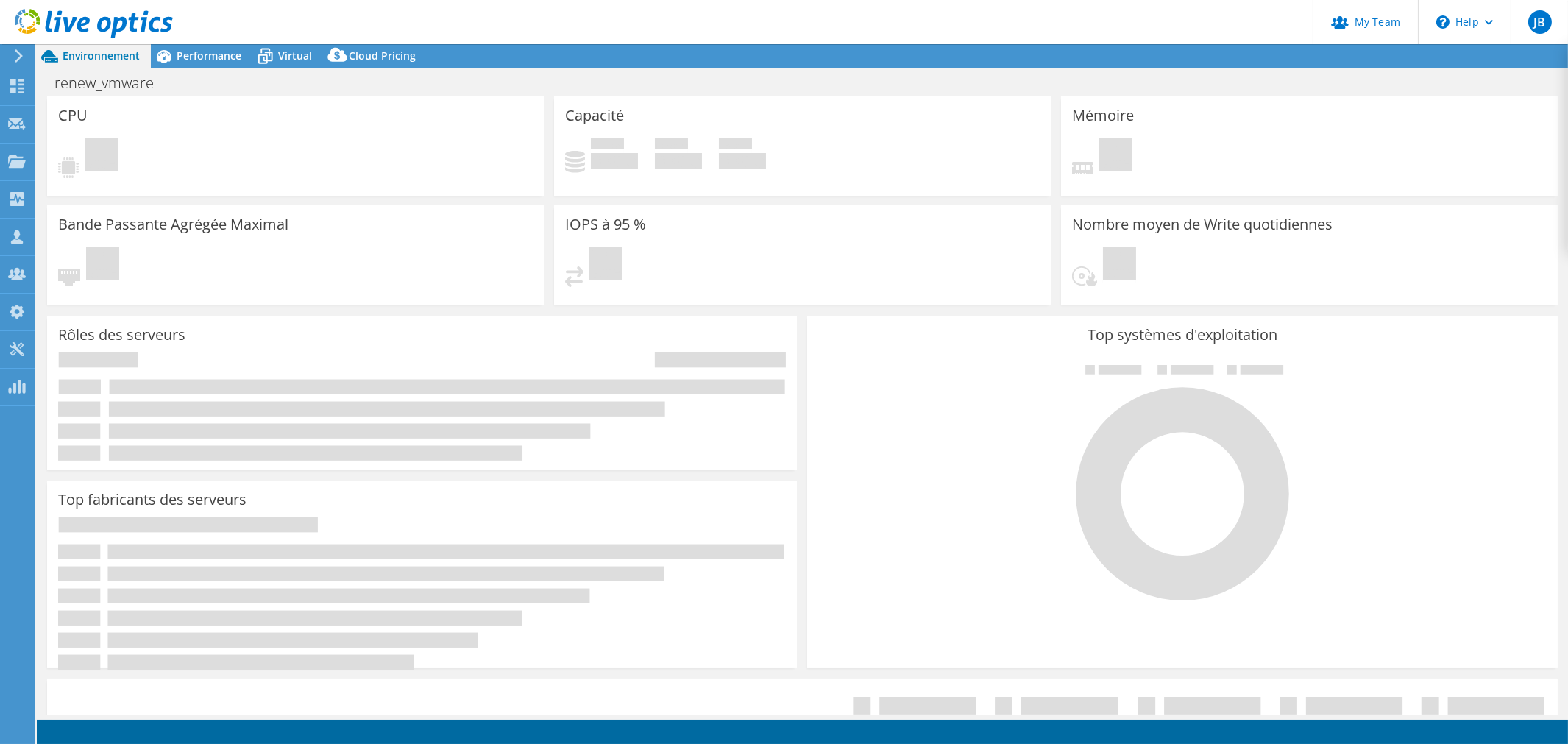
select select "USD"
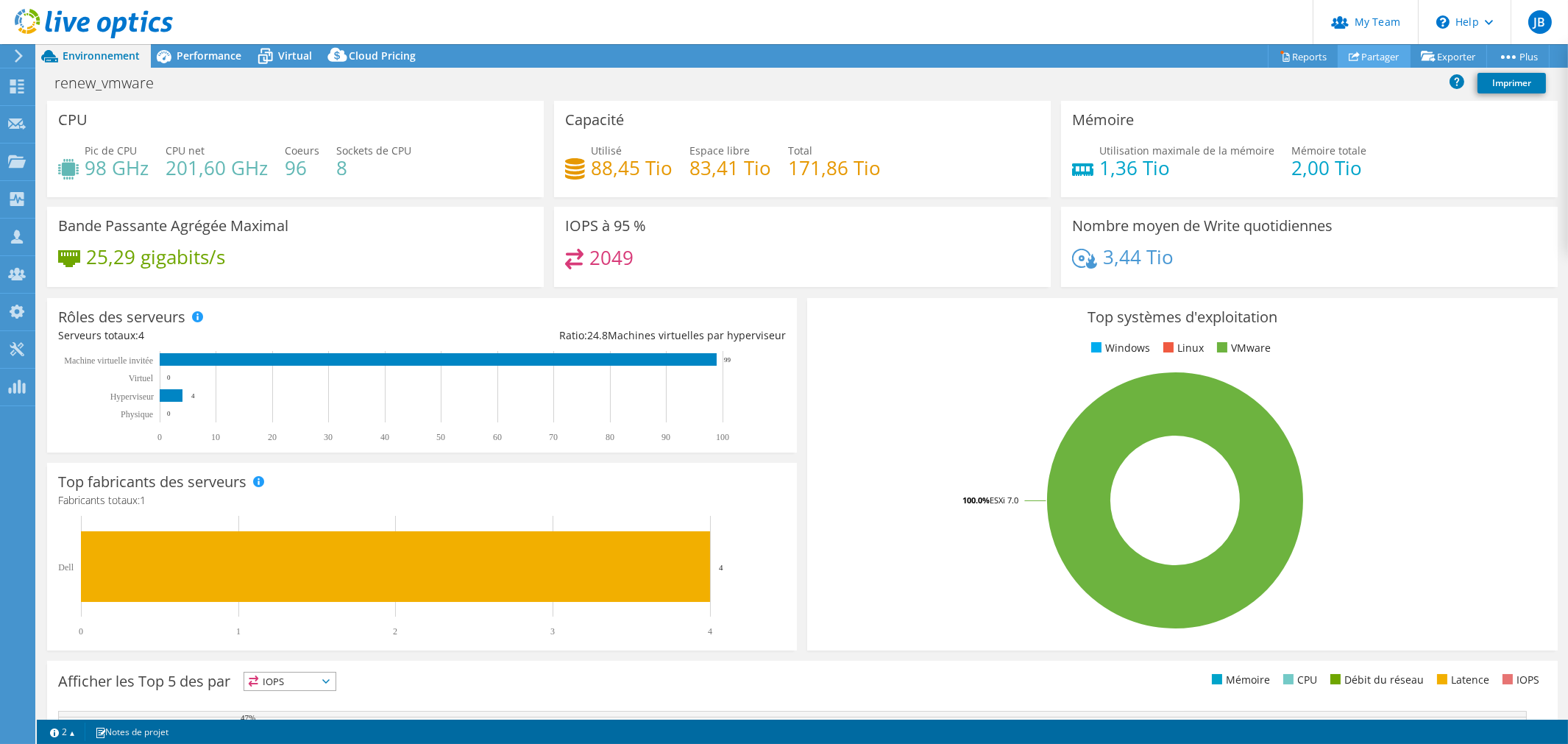
click at [1366, 55] on link "Partager" at bounding box center [1374, 56] width 72 height 22
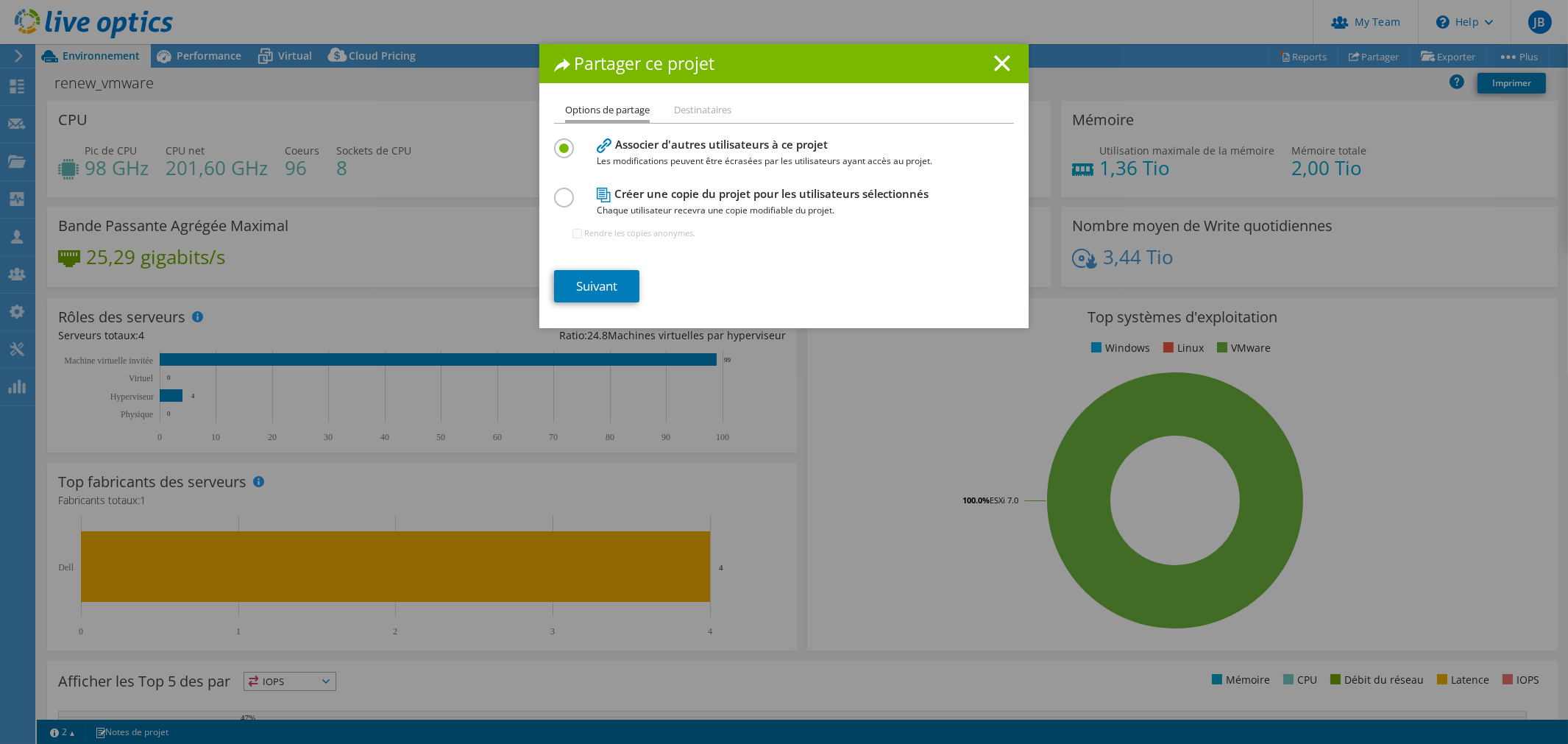
click at [554, 192] on label at bounding box center [566, 190] width 25 height 4
click at [0, 0] on input "radio" at bounding box center [0, 0] width 0 height 0
click at [591, 289] on link "Suivant" at bounding box center [596, 285] width 85 height 32
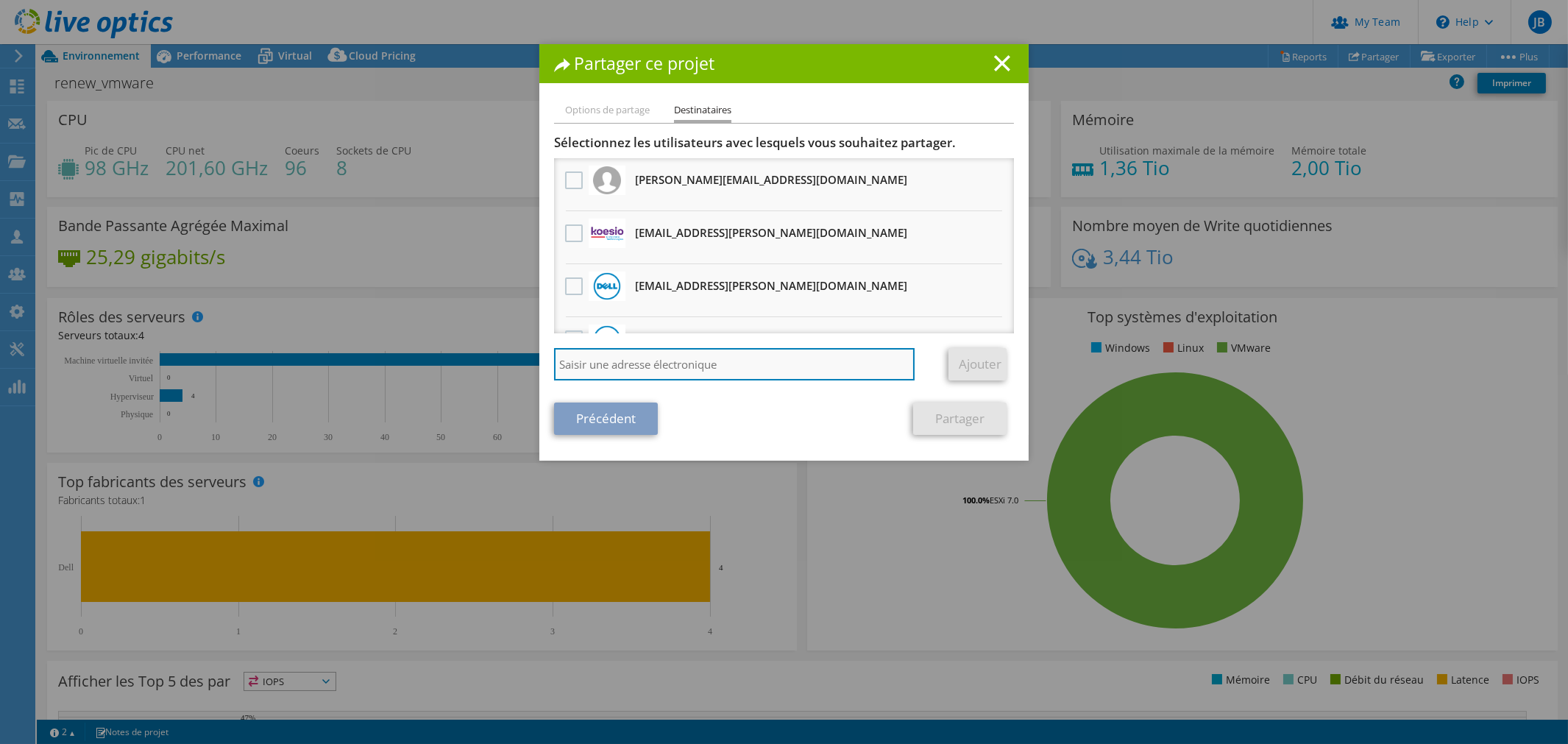
click at [613, 362] on input "search" at bounding box center [734, 364] width 361 height 32
paste input "[EMAIL_ADDRESS][DOMAIN_NAME]"
type input "vxrail_papi_client@liveoptics.com"
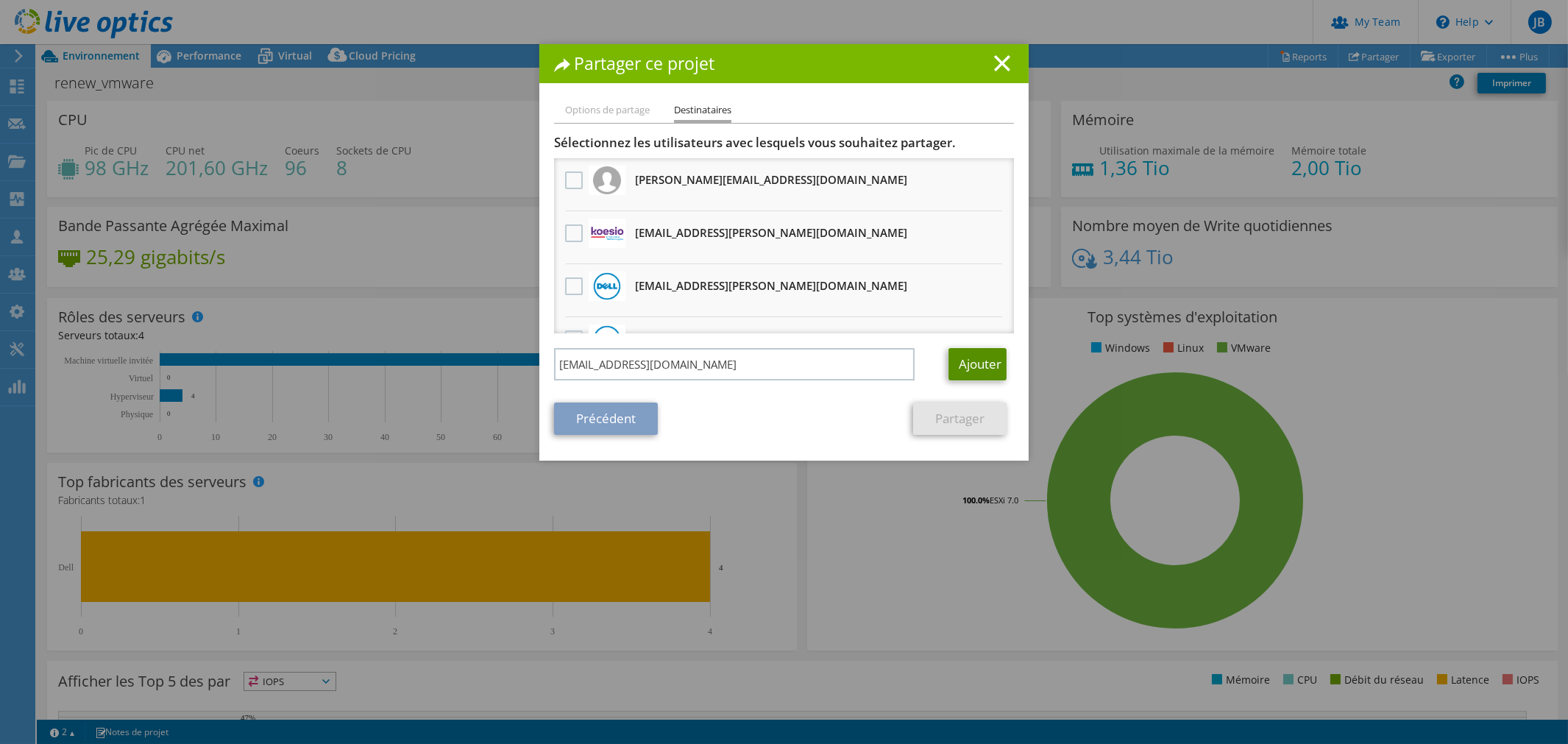
drag, startPoint x: 964, startPoint y: 362, endPoint x: 931, endPoint y: 368, distance: 33.5
click at [963, 361] on link "Ajouter" at bounding box center [977, 364] width 58 height 32
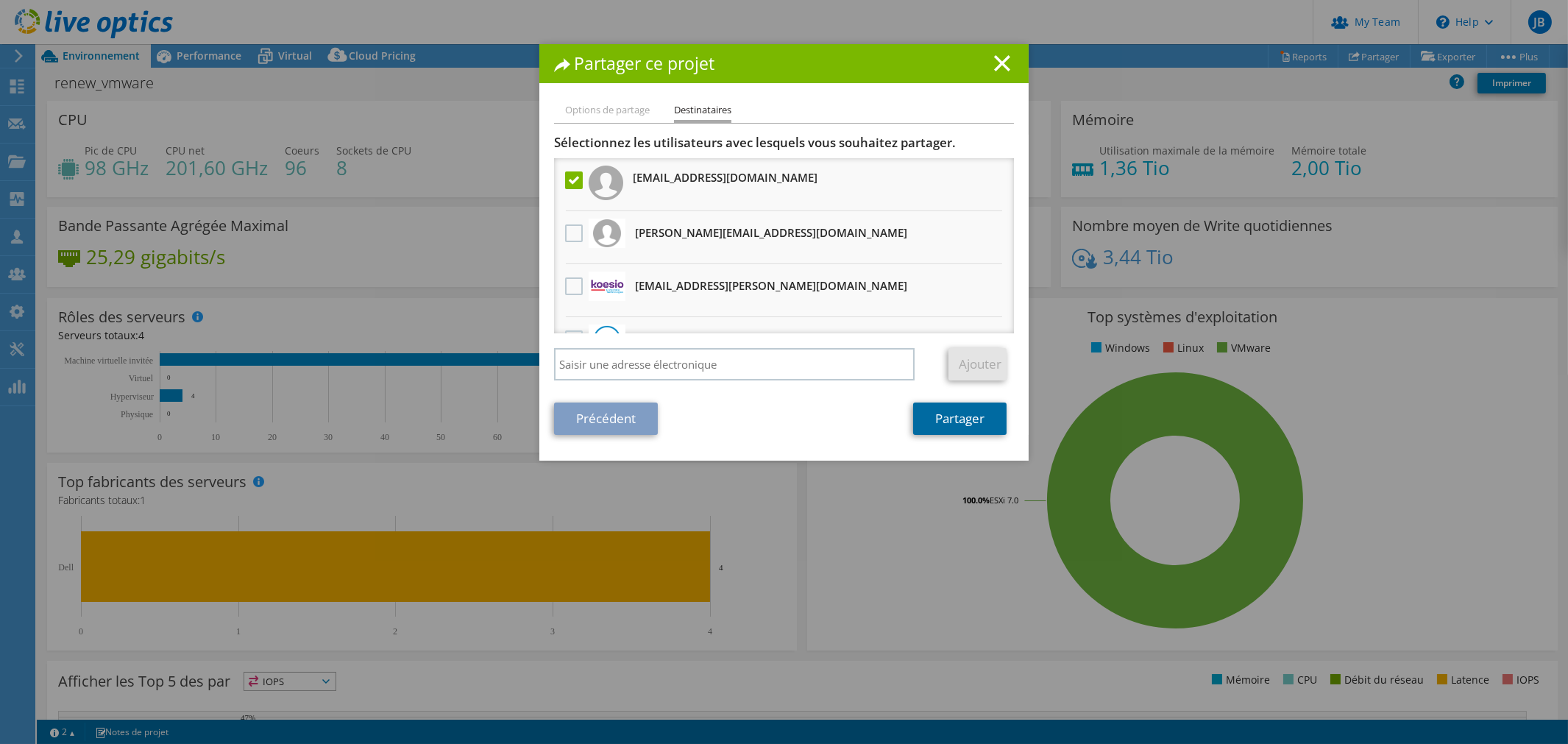
click at [958, 416] on link "Partager" at bounding box center [961, 418] width 94 height 32
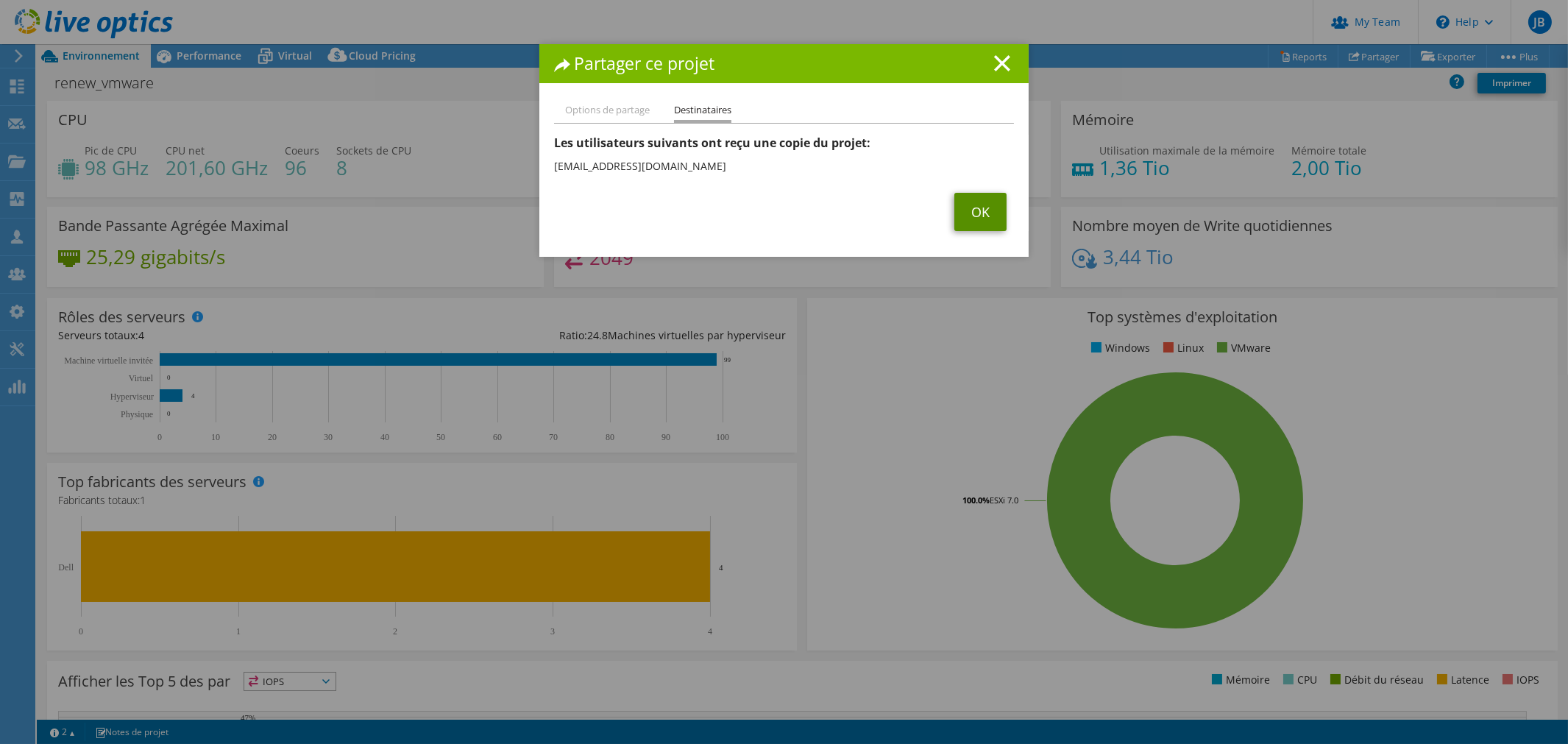
click at [976, 206] on link "OK" at bounding box center [980, 211] width 52 height 38
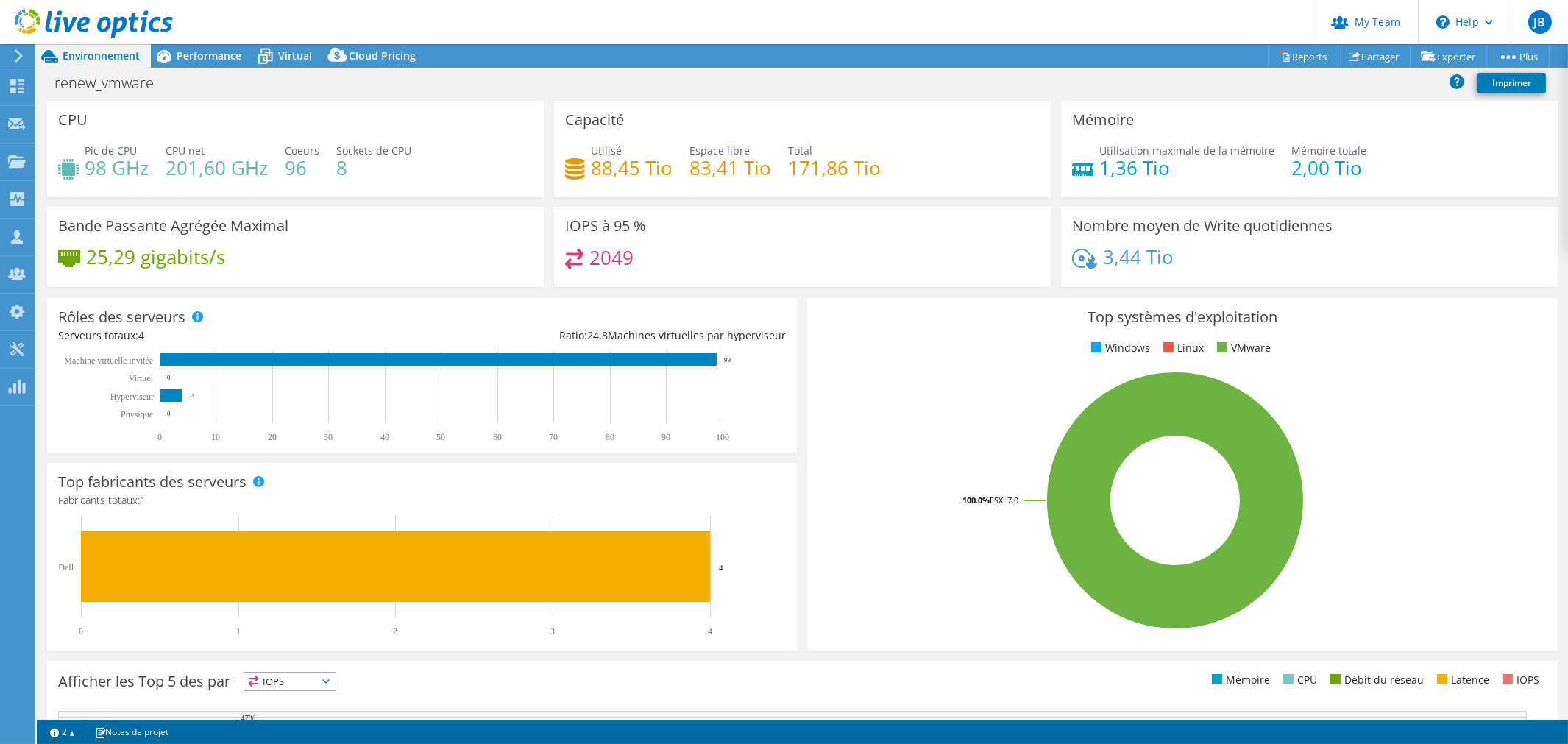
drag, startPoint x: 130, startPoint y: 106, endPoint x: 119, endPoint y: 101, distance: 12.1
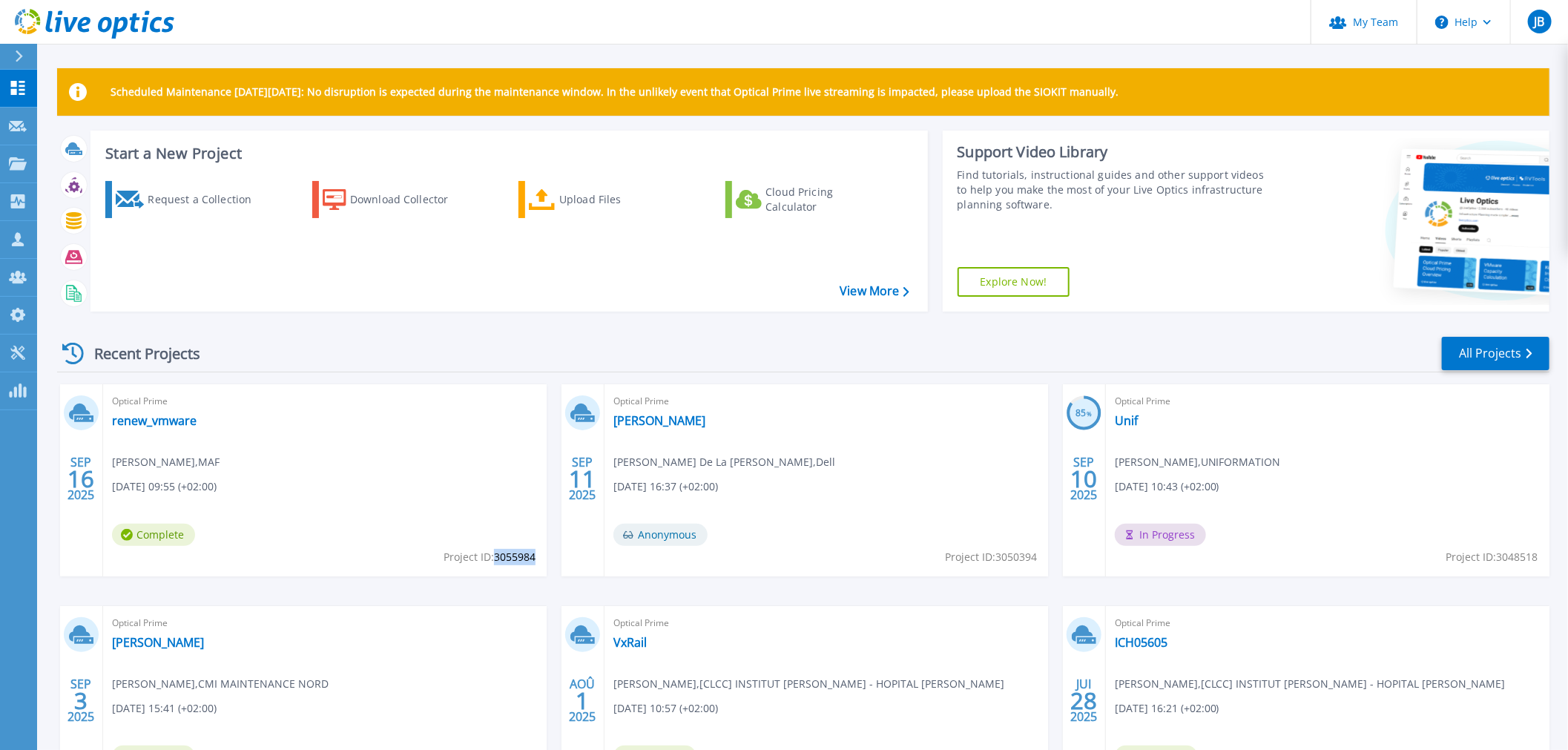
drag, startPoint x: 495, startPoint y: 558, endPoint x: 535, endPoint y: 561, distance: 40.1
click at [535, 561] on span "Project ID: 3055984" at bounding box center [489, 557] width 92 height 17
copy span "3055984"
click at [158, 409] on span "Optical Prime" at bounding box center [325, 401] width 426 height 17
click at [160, 420] on link "renew_vmware" at bounding box center [155, 420] width 85 height 15
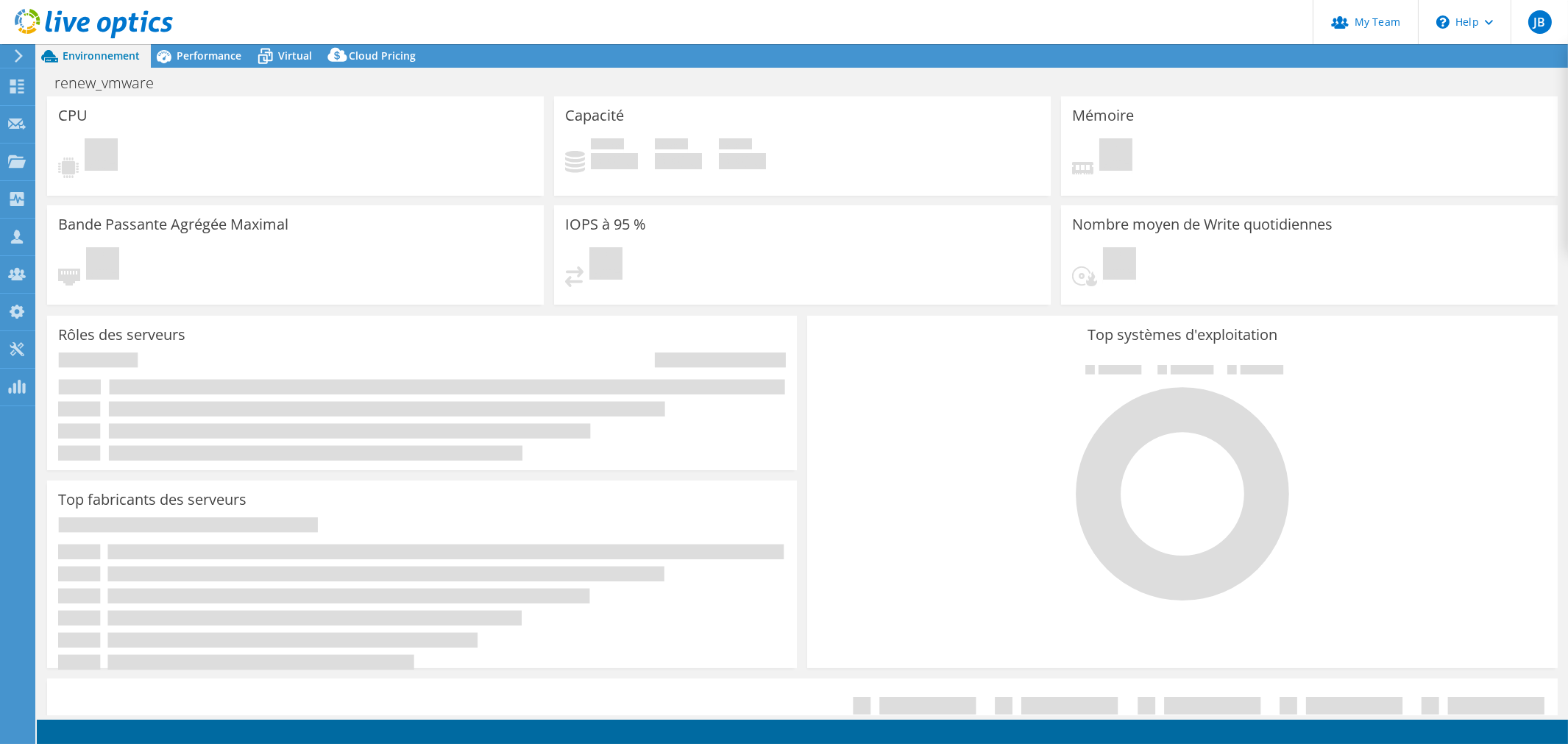
select select "USD"
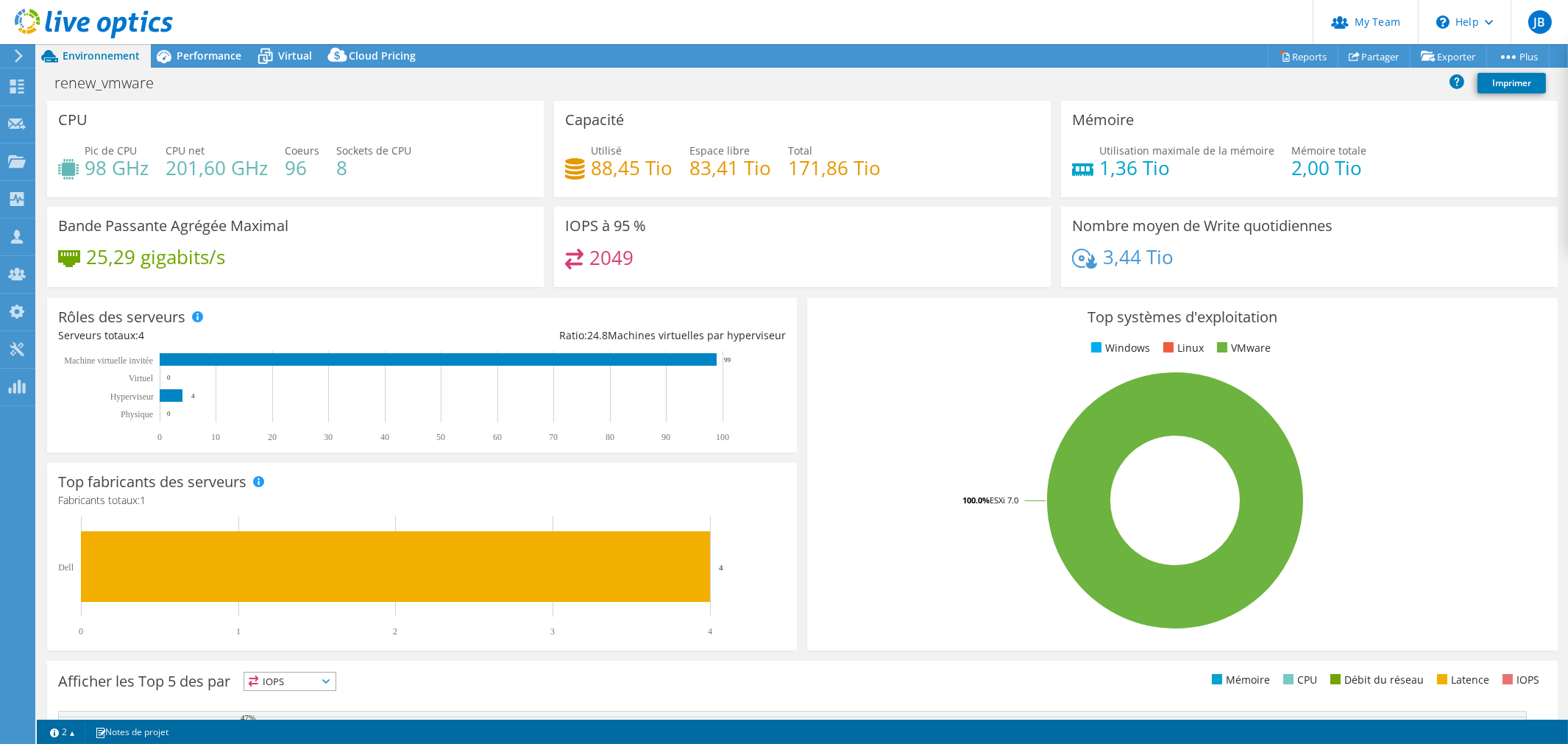
drag, startPoint x: 560, startPoint y: 133, endPoint x: 382, endPoint y: 106, distance: 180.0
click at [558, 133] on div "Capacité Utilisé 88,45 Tio Espace libre 83,41 Tio Total 171,86 Tio" at bounding box center [802, 149] width 497 height 97
click at [285, 58] on span "Virtual" at bounding box center [294, 56] width 34 height 14
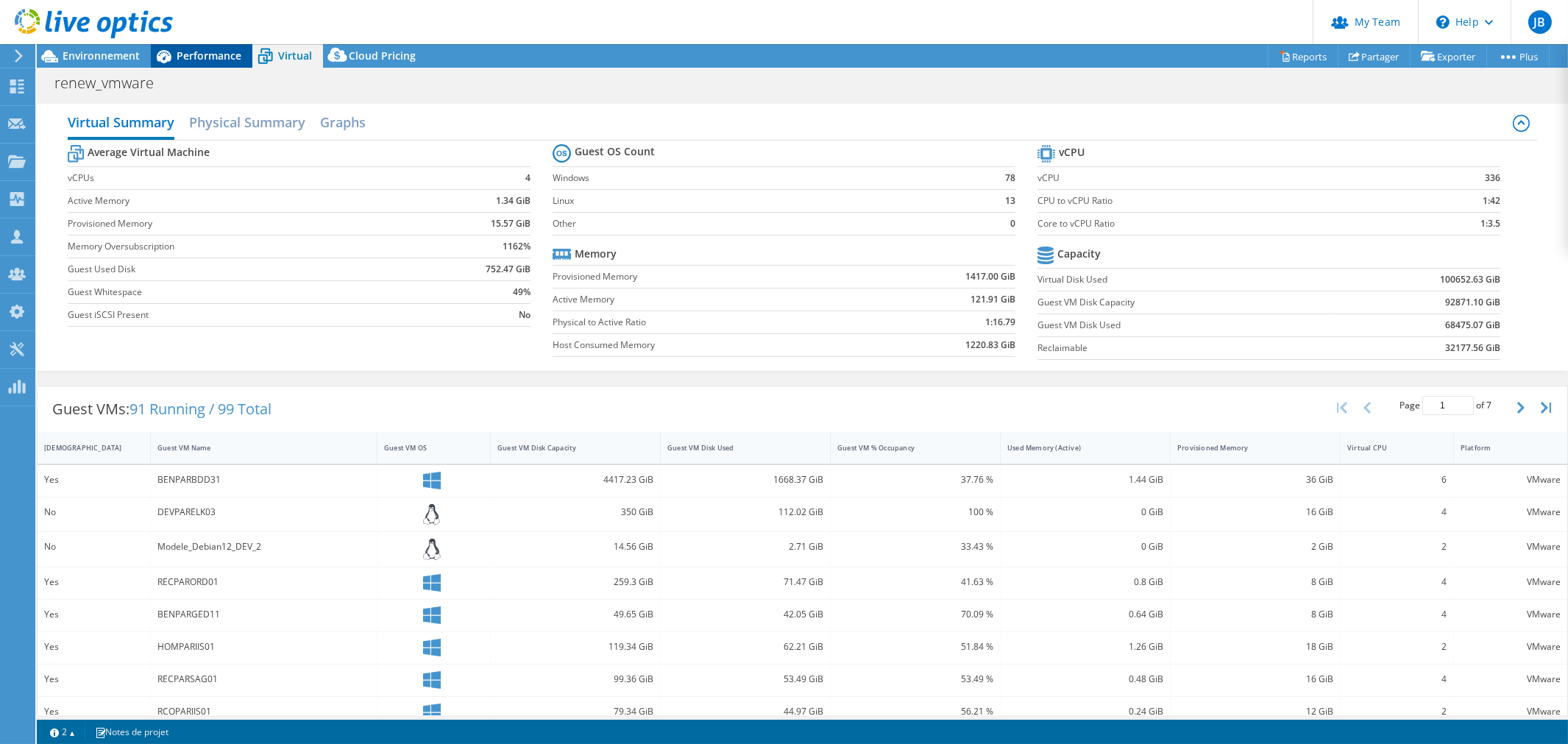
click at [217, 62] on span "Performance" at bounding box center [209, 56] width 65 height 14
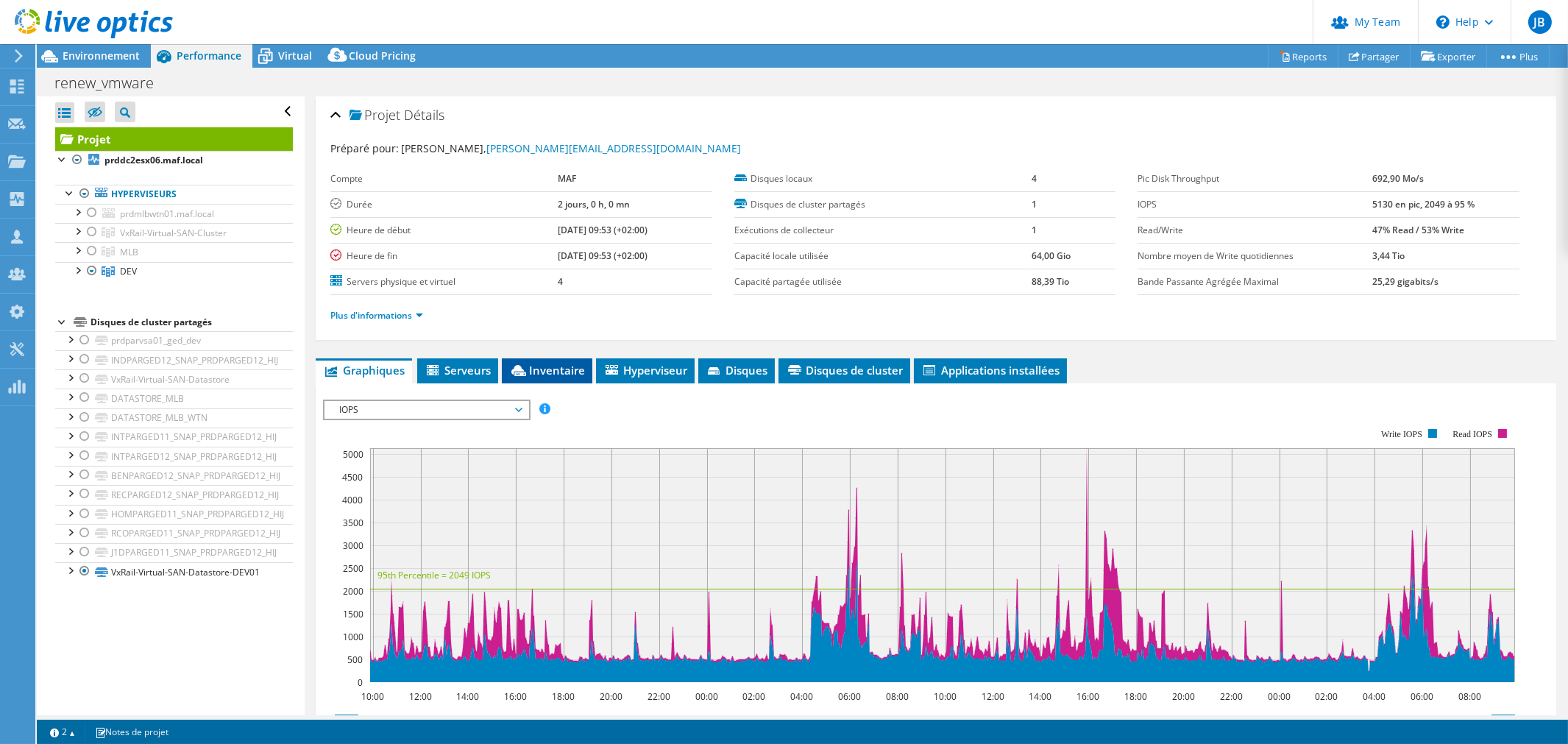
click at [548, 364] on span "Inventaire" at bounding box center [547, 370] width 75 height 15
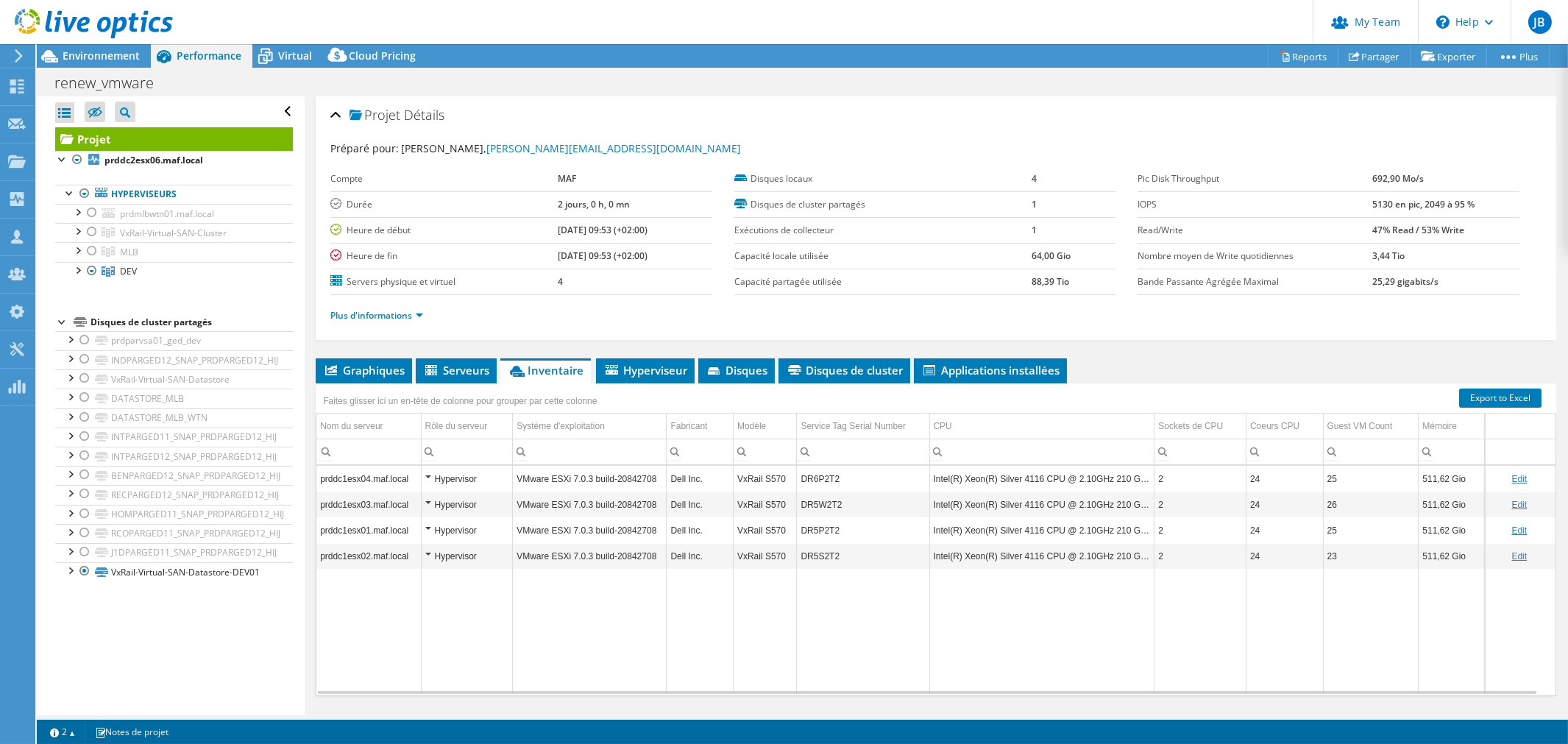
click at [102, 44] on div at bounding box center [86, 24] width 173 height 49
click at [109, 55] on span "Environnement" at bounding box center [101, 56] width 77 height 14
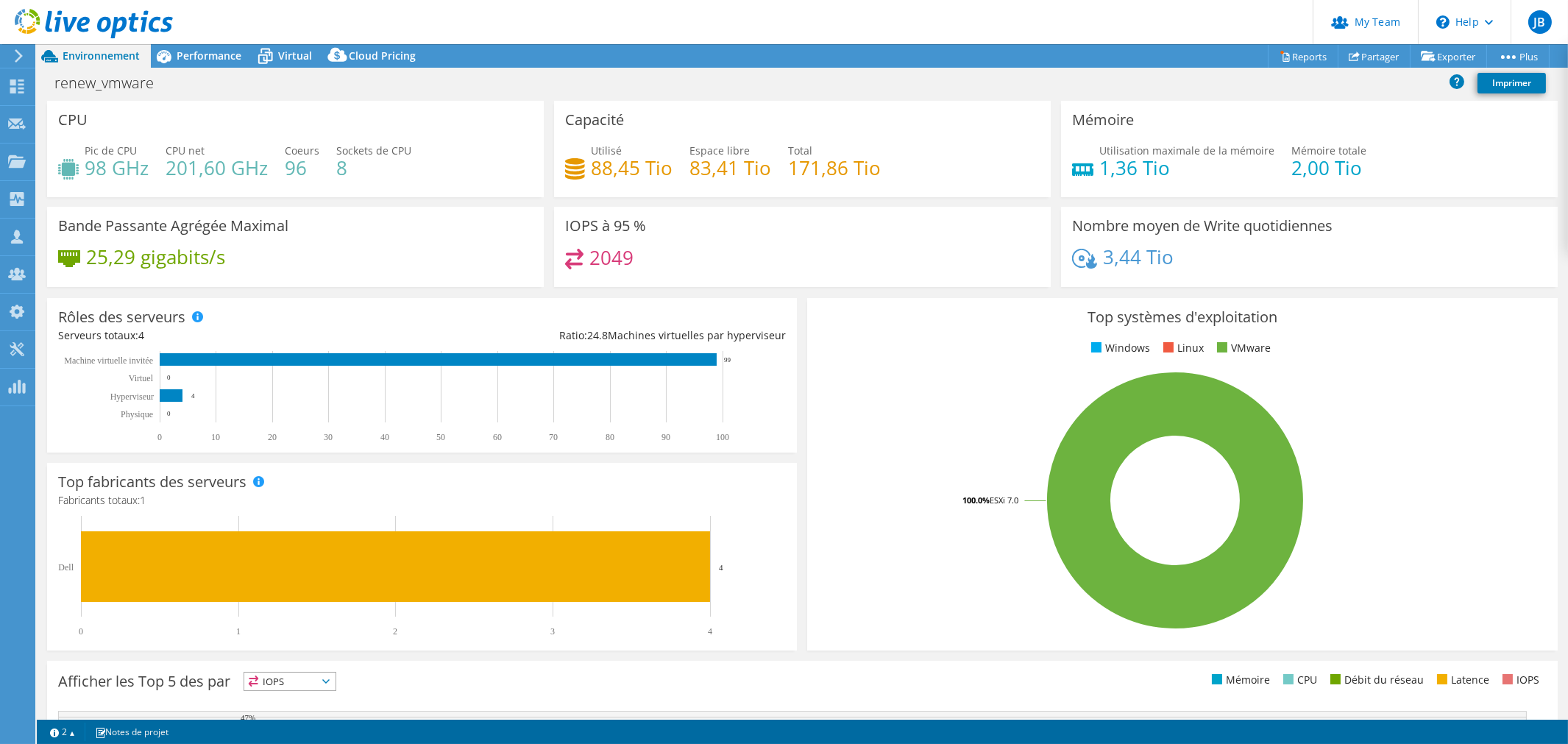
drag, startPoint x: 944, startPoint y: 93, endPoint x: 976, endPoint y: 105, distance: 34.2
click at [944, 93] on div "renew_vmware Imprimer" at bounding box center [803, 83] width 1532 height 27
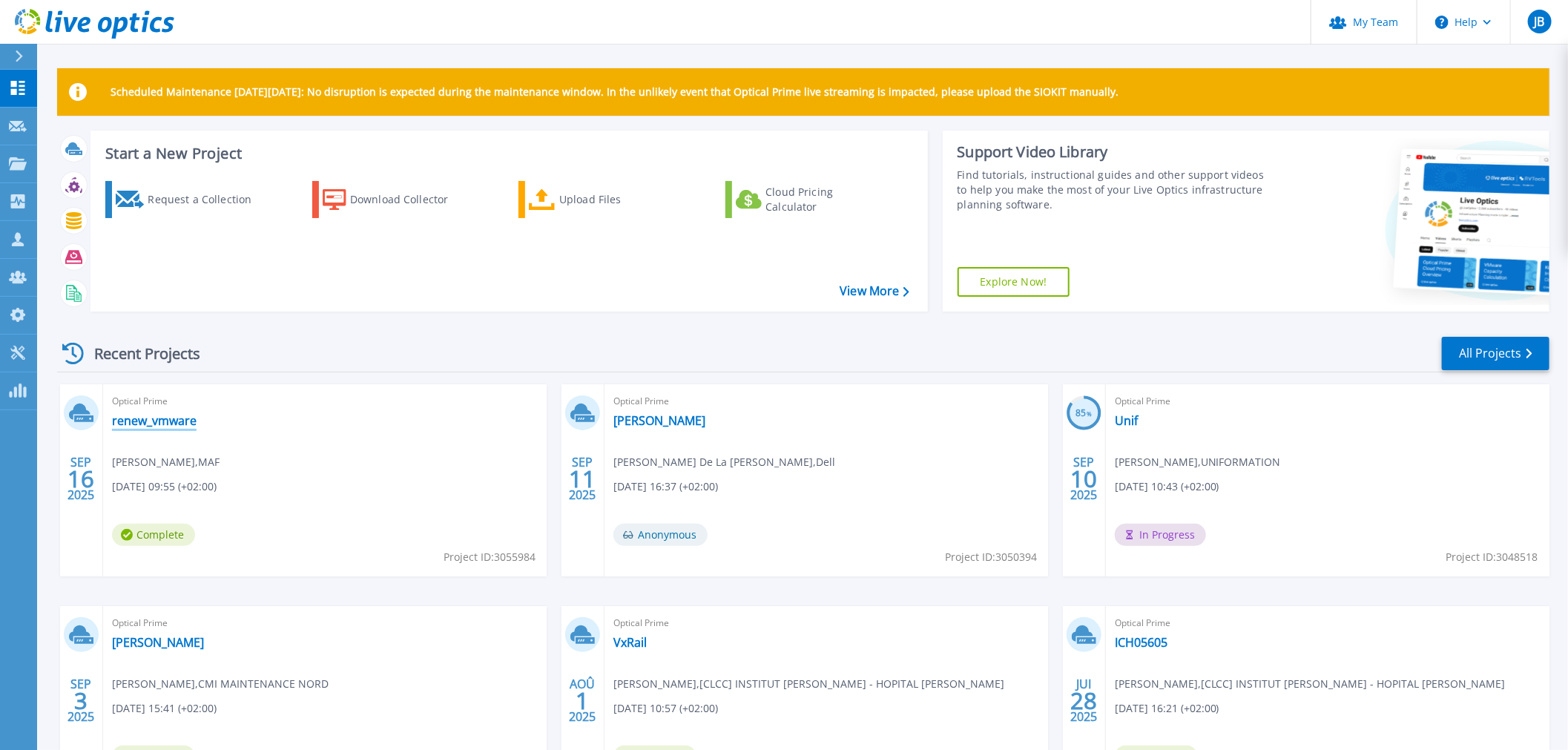
click at [157, 426] on link "renew_vmware" at bounding box center [155, 420] width 85 height 15
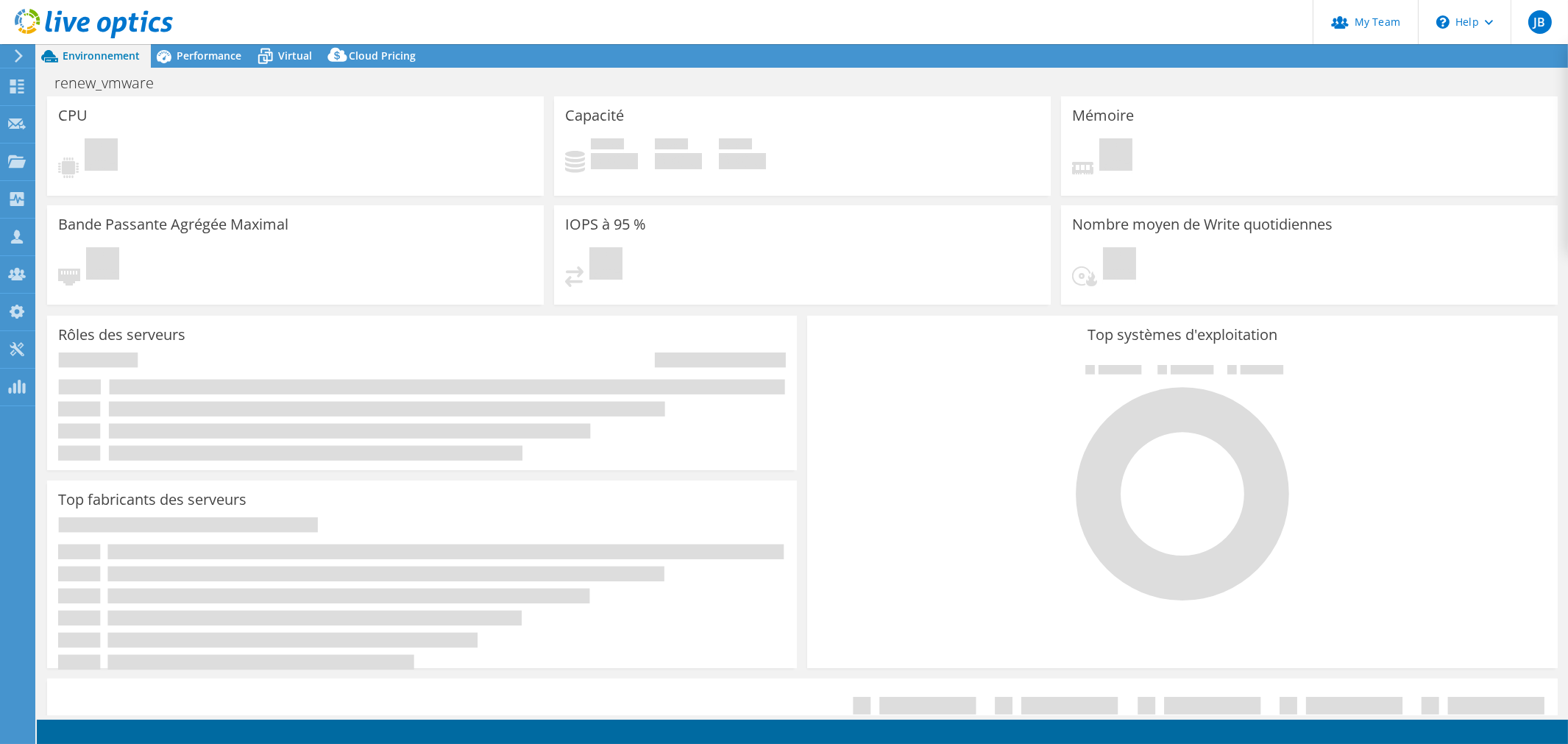
select select "USD"
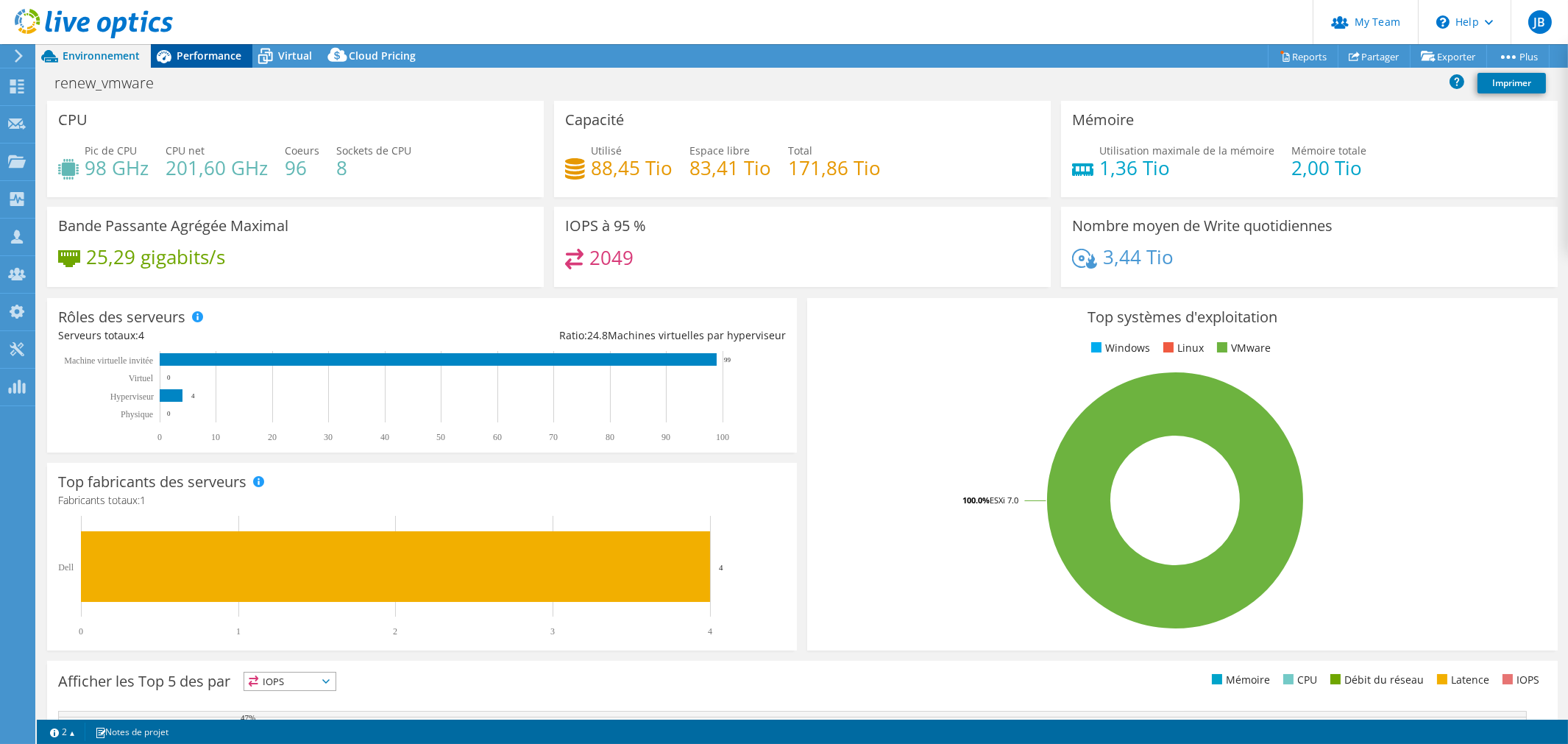
click at [214, 62] on span "Performance" at bounding box center [209, 56] width 65 height 14
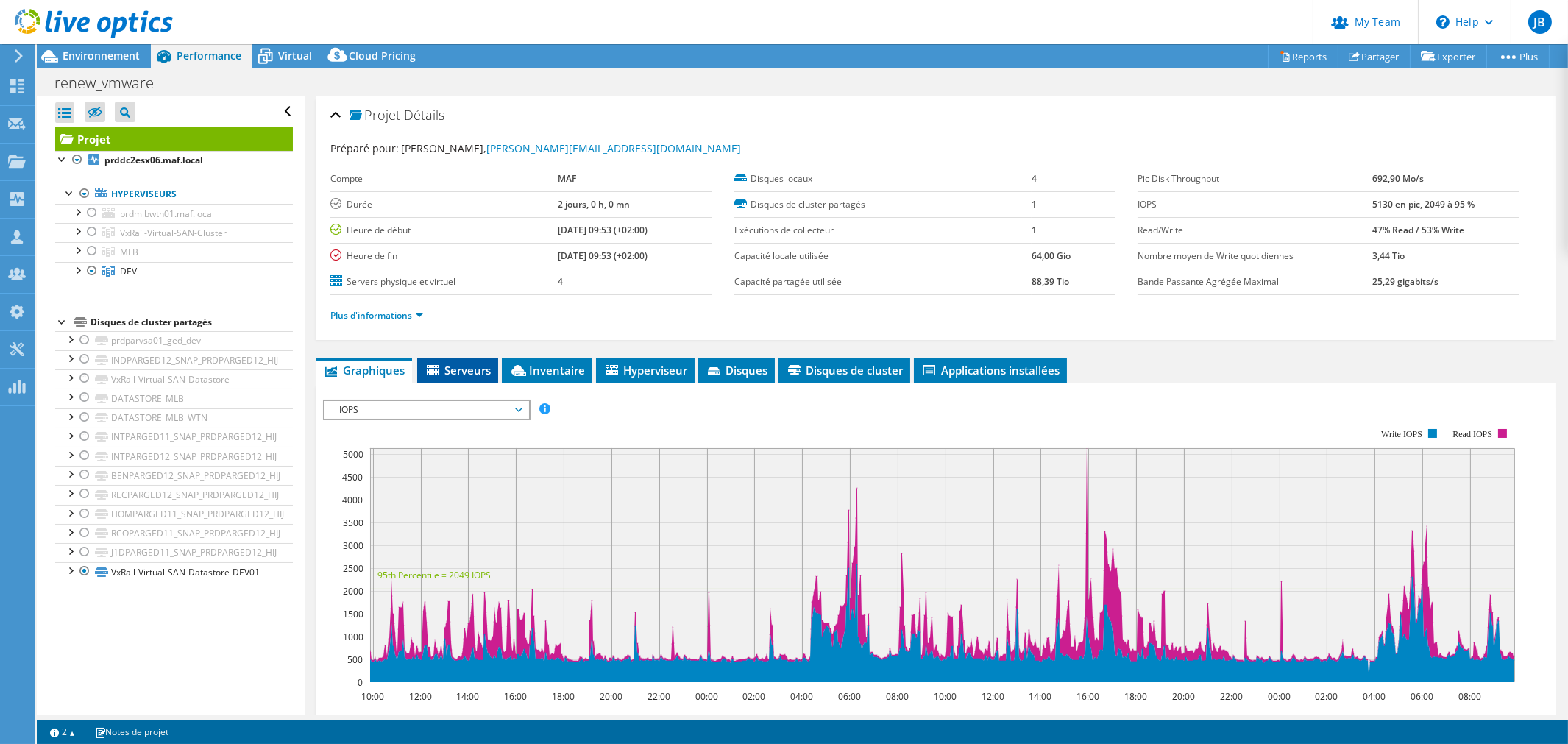
click at [476, 370] on span "Serveurs" at bounding box center [458, 370] width 67 height 15
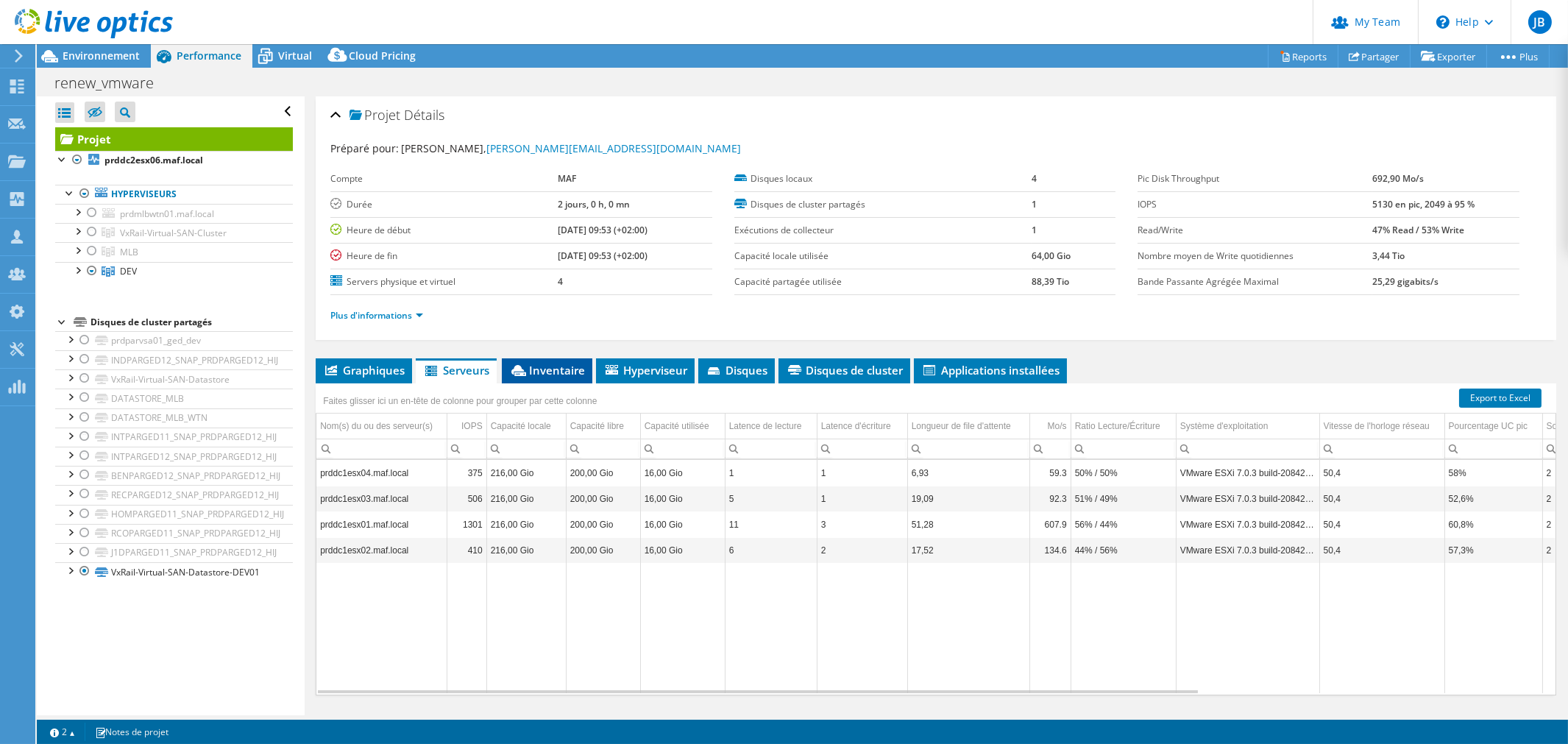
click at [530, 368] on span "Inventaire" at bounding box center [547, 370] width 75 height 15
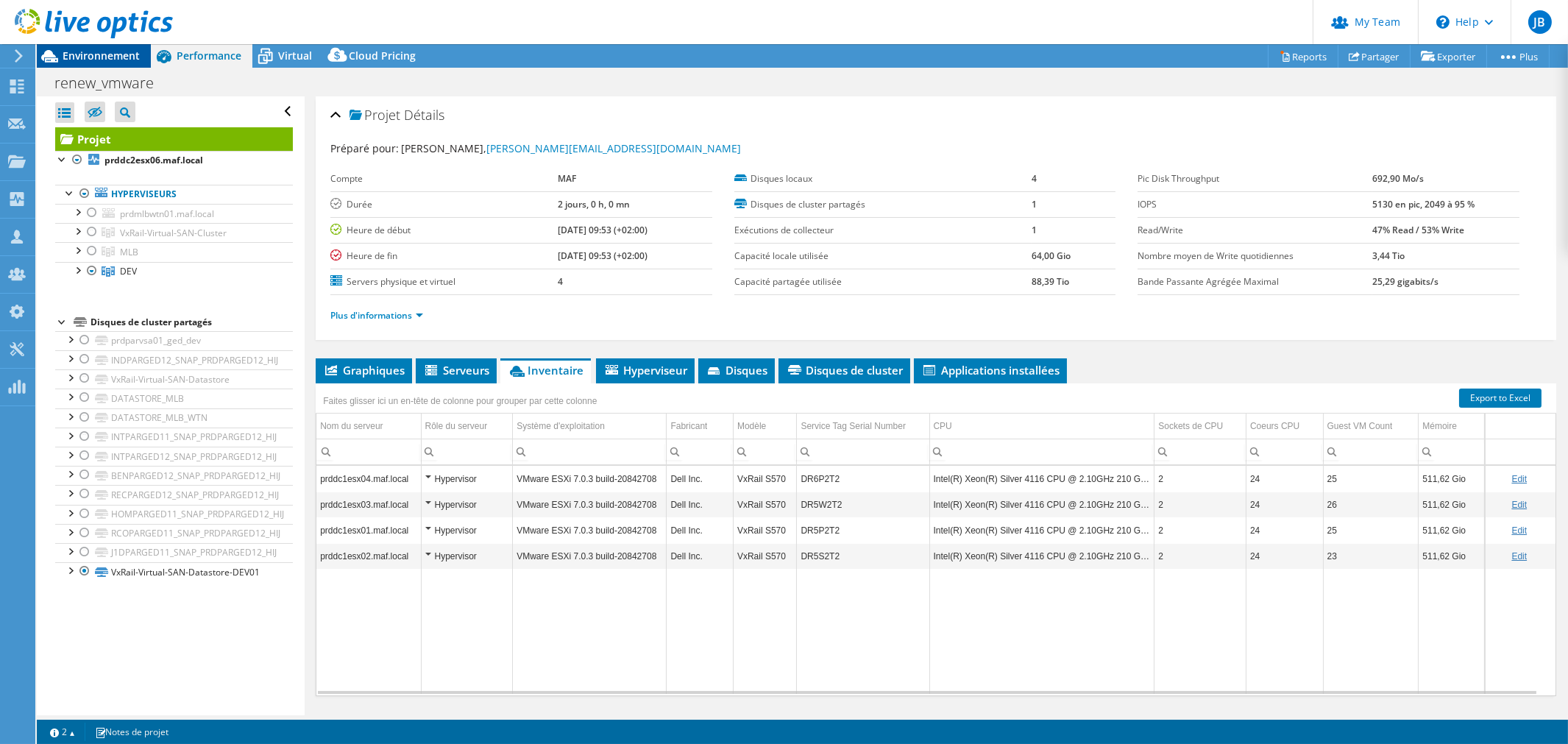
click at [112, 55] on span "Environnement" at bounding box center [101, 56] width 77 height 14
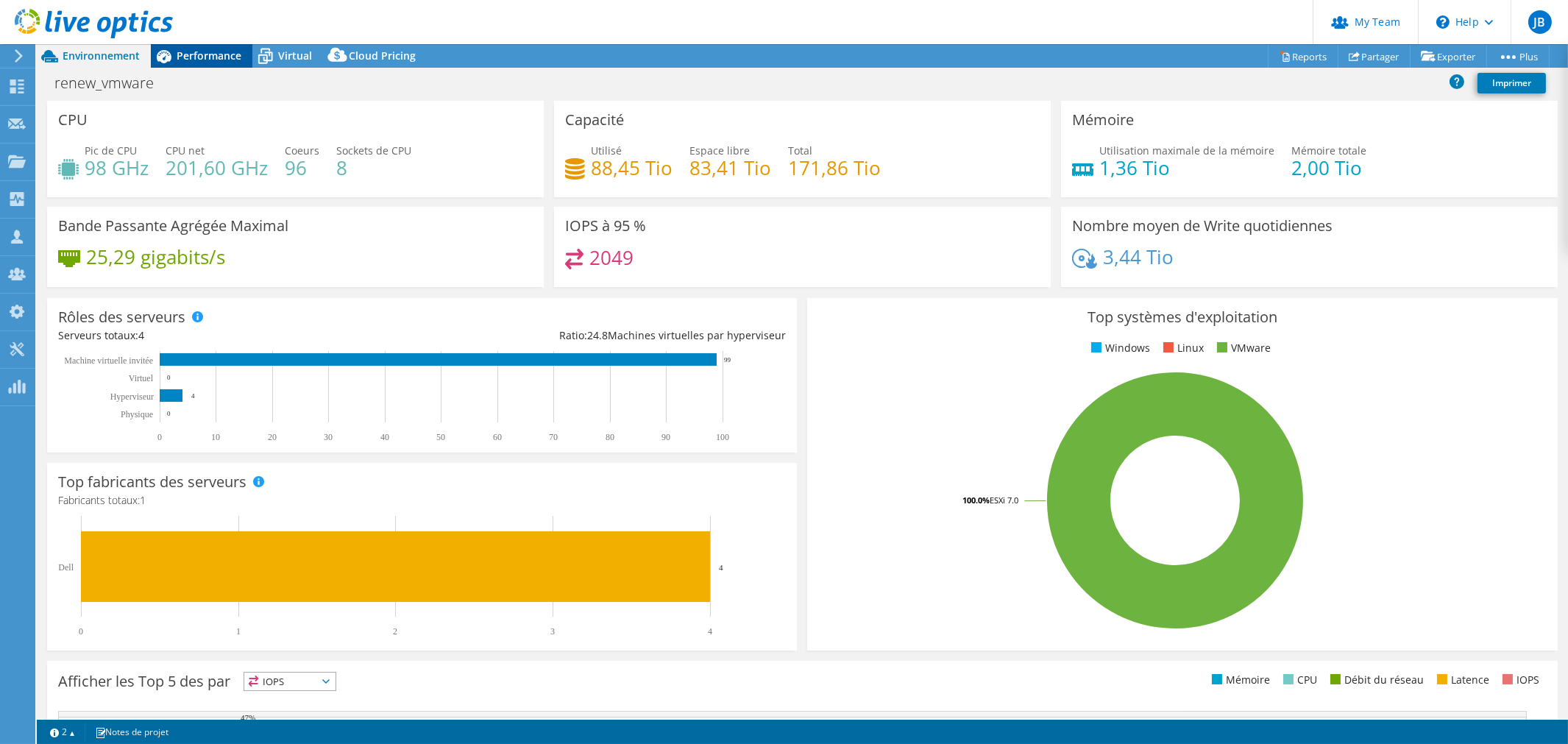
click at [197, 56] on span "Performance" at bounding box center [209, 56] width 65 height 14
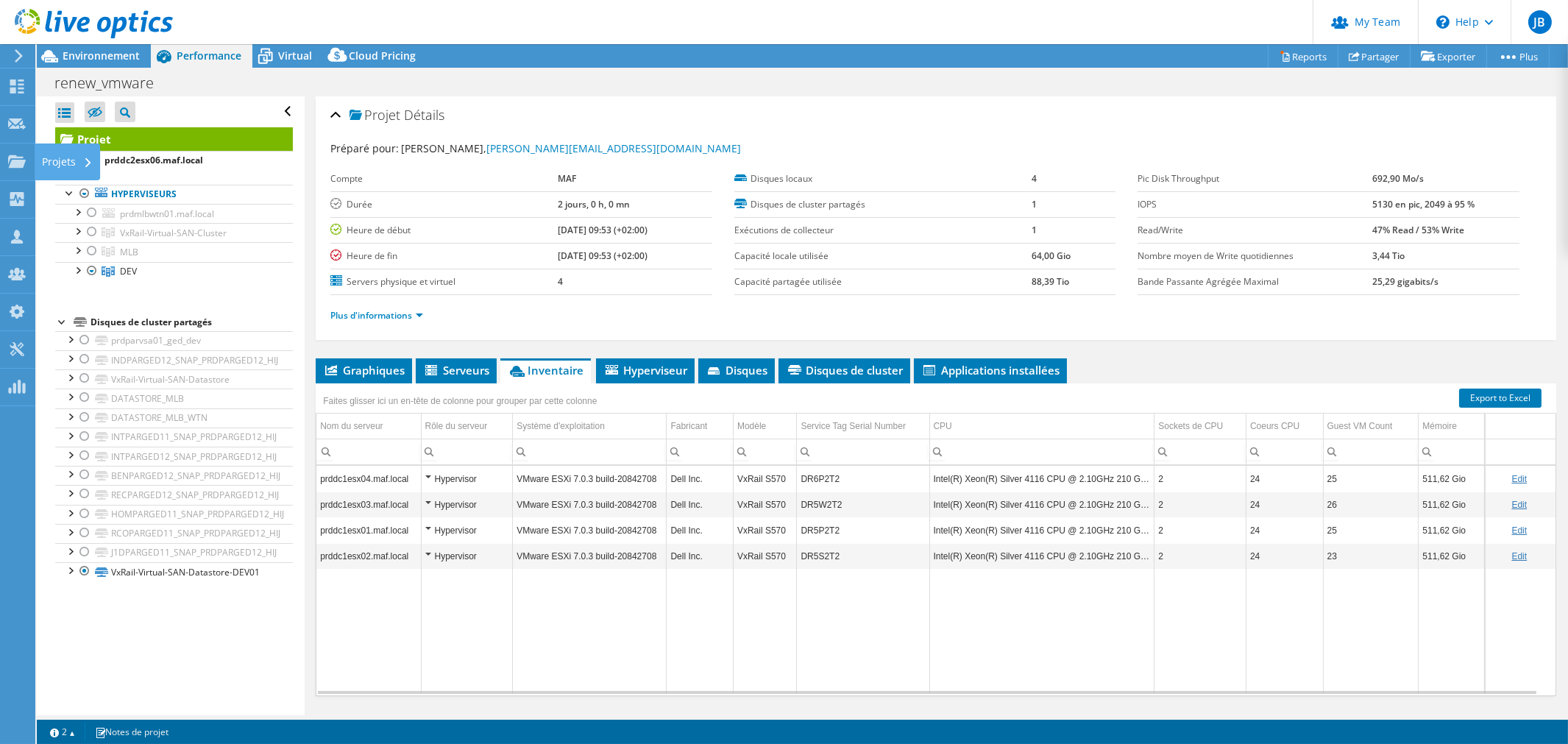
click at [53, 159] on div "Projets" at bounding box center [67, 162] width 66 height 37
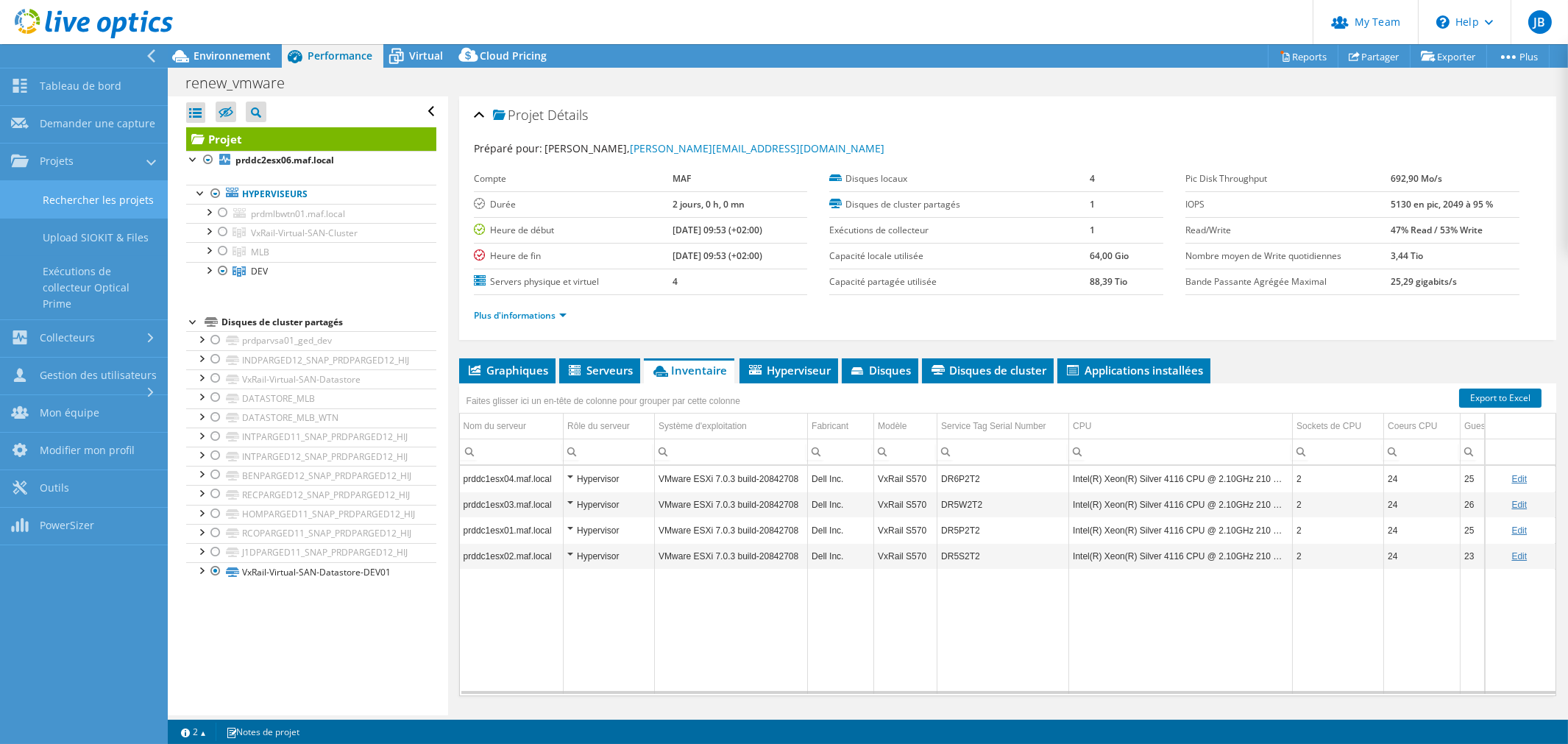
click at [71, 188] on link "Rechercher les projets" at bounding box center [84, 199] width 168 height 37
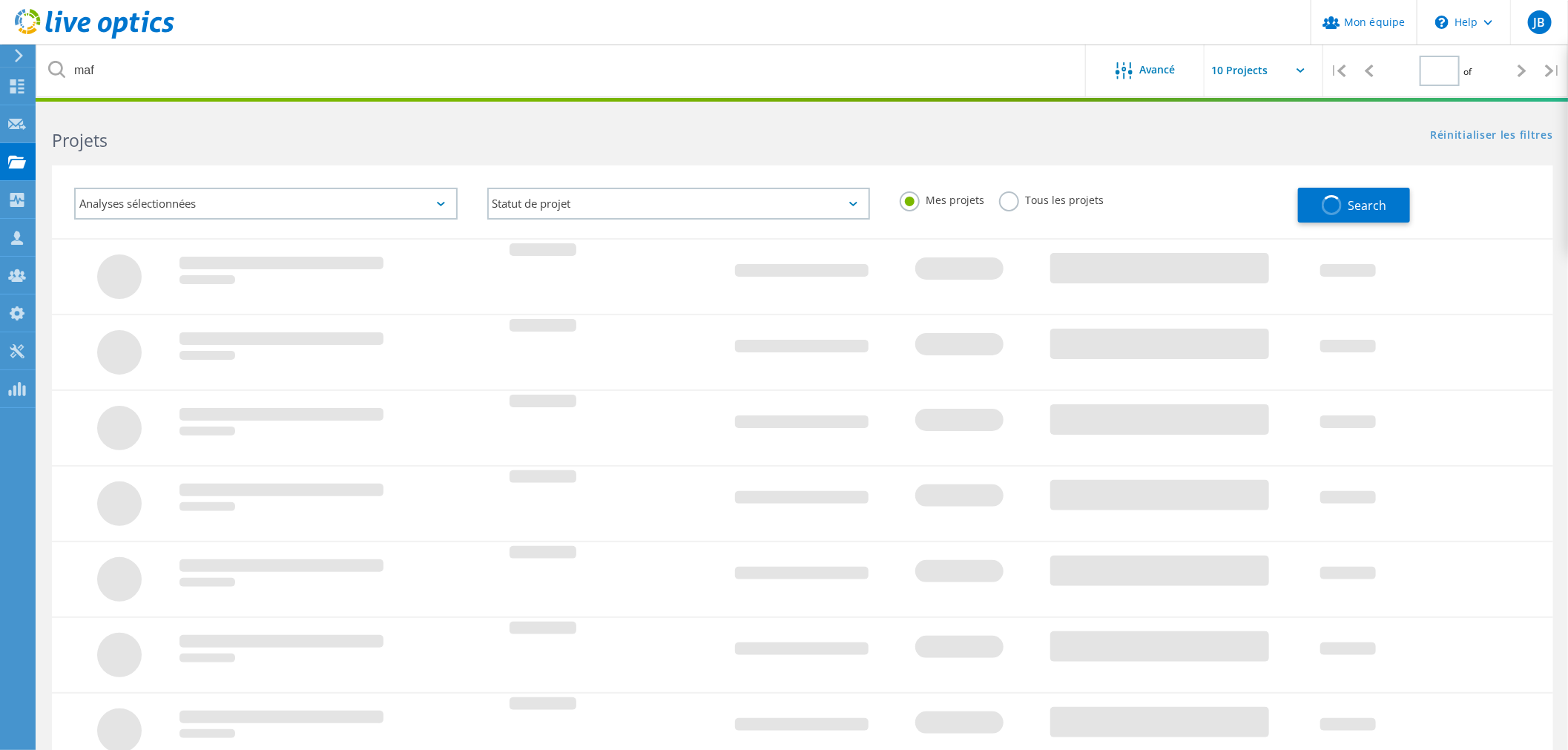
type input "1"
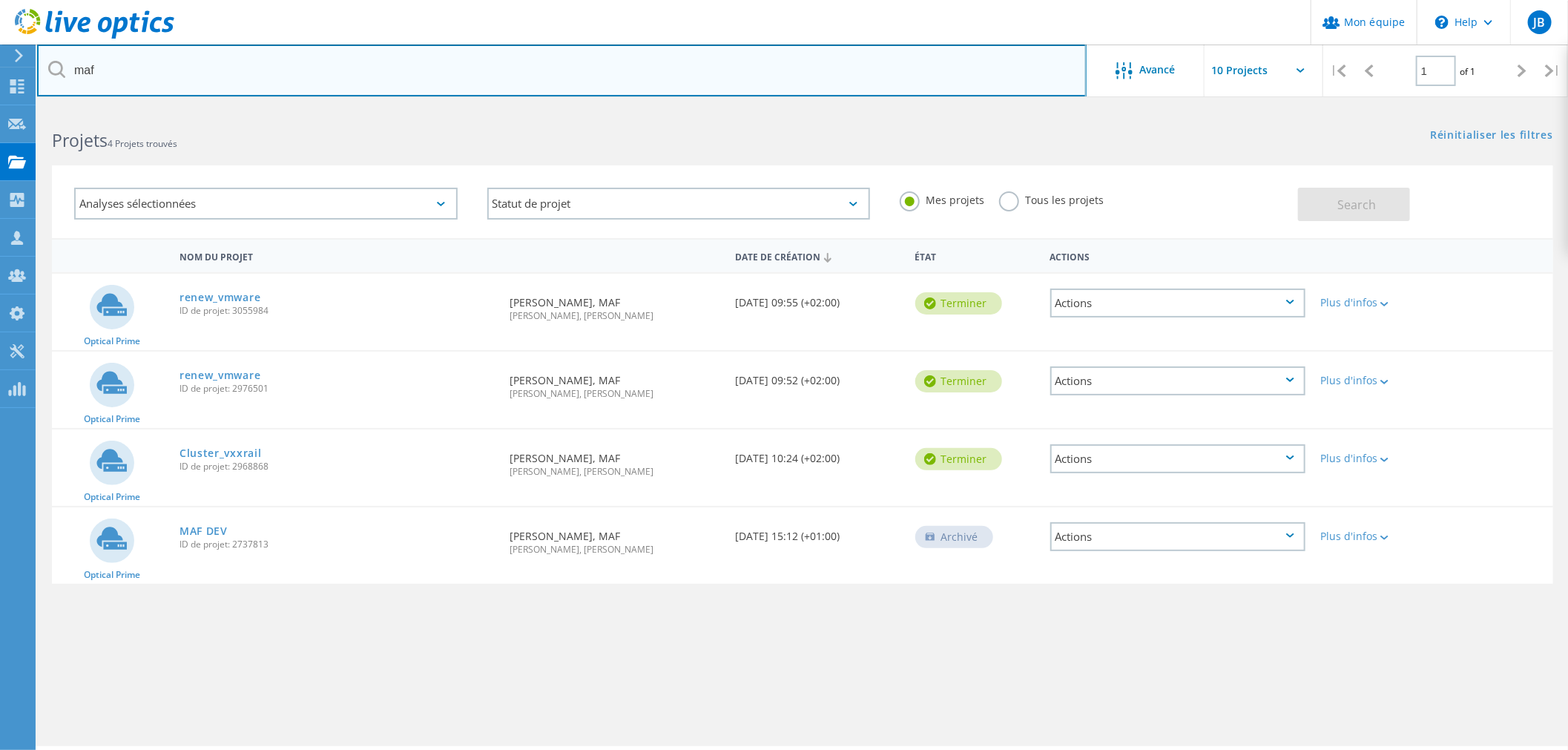
drag, startPoint x: 114, startPoint y: 86, endPoint x: 44, endPoint y: 83, distance: 70.1
click at [44, 83] on input "maf" at bounding box center [562, 70] width 1050 height 52
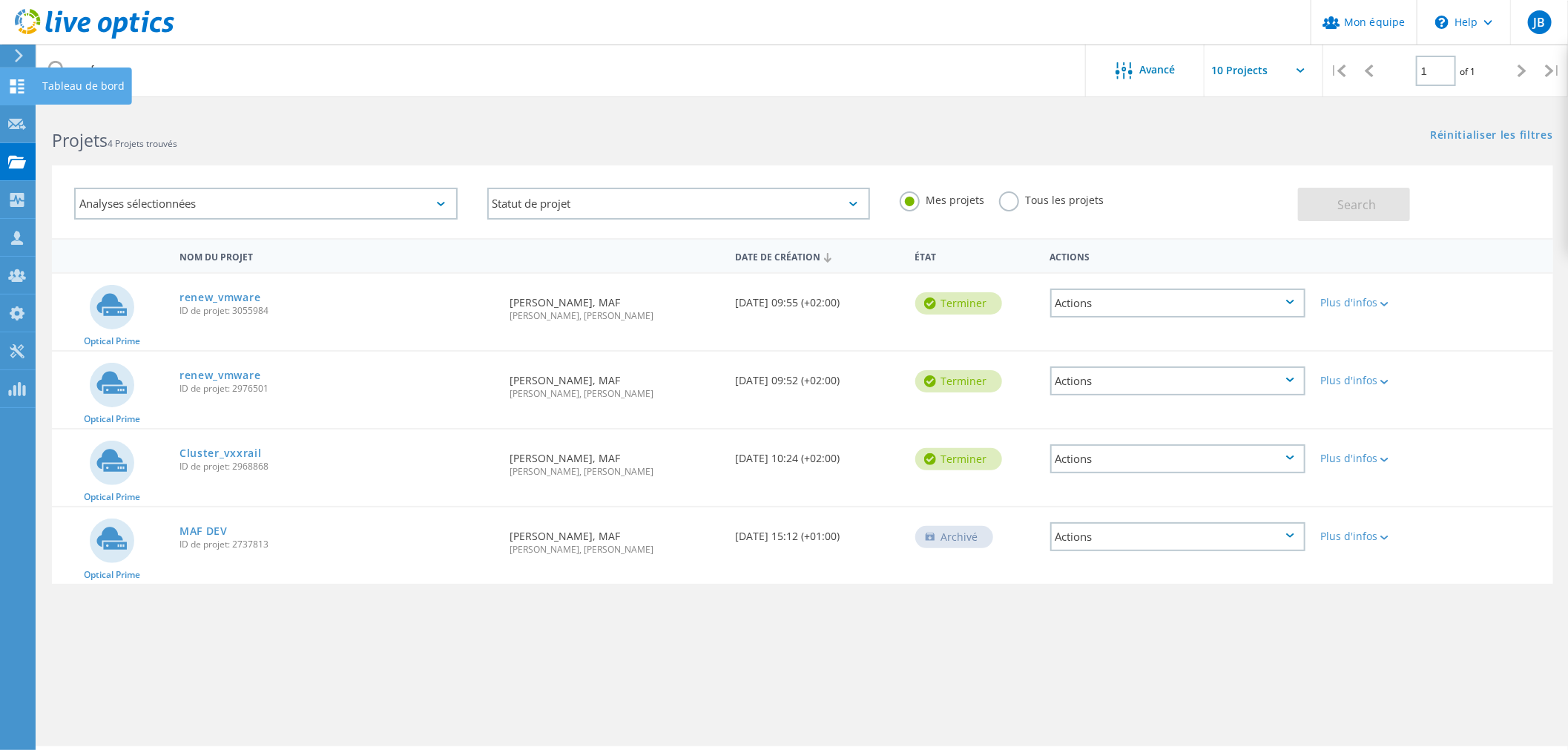
click at [8, 93] on div at bounding box center [17, 88] width 18 height 17
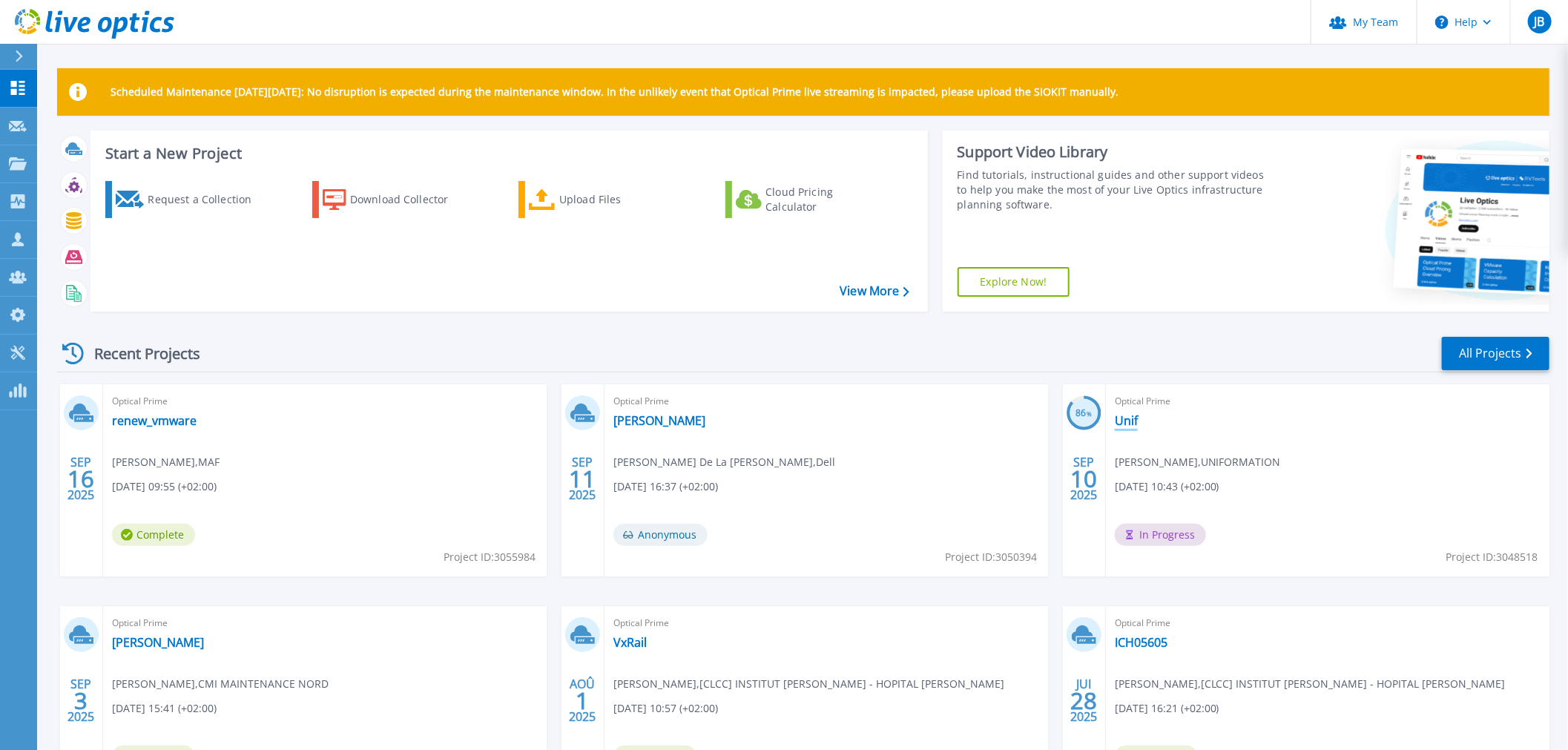
click at [1126, 424] on link "Unif" at bounding box center [1126, 420] width 23 height 15
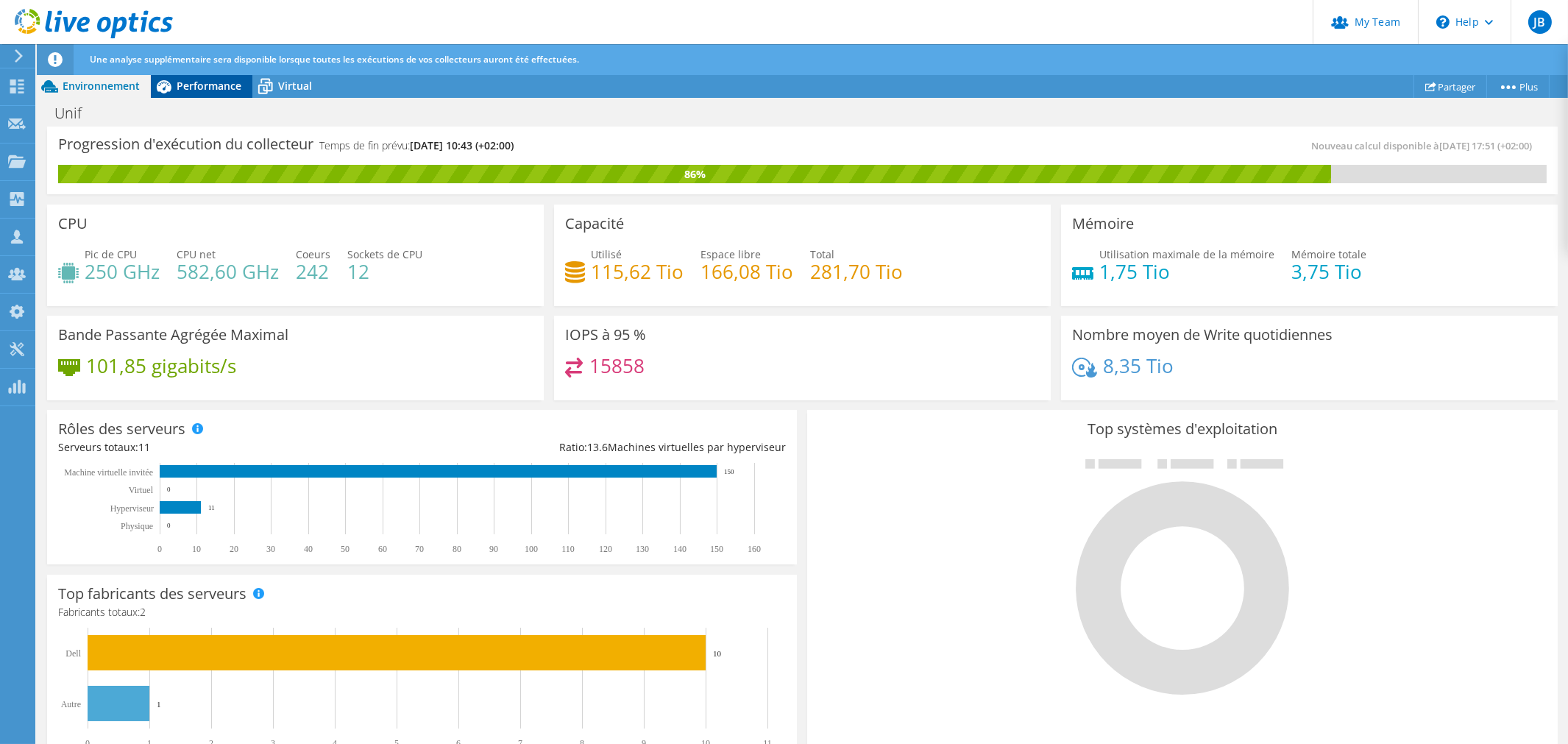
click at [222, 87] on span "Performance" at bounding box center [209, 85] width 65 height 14
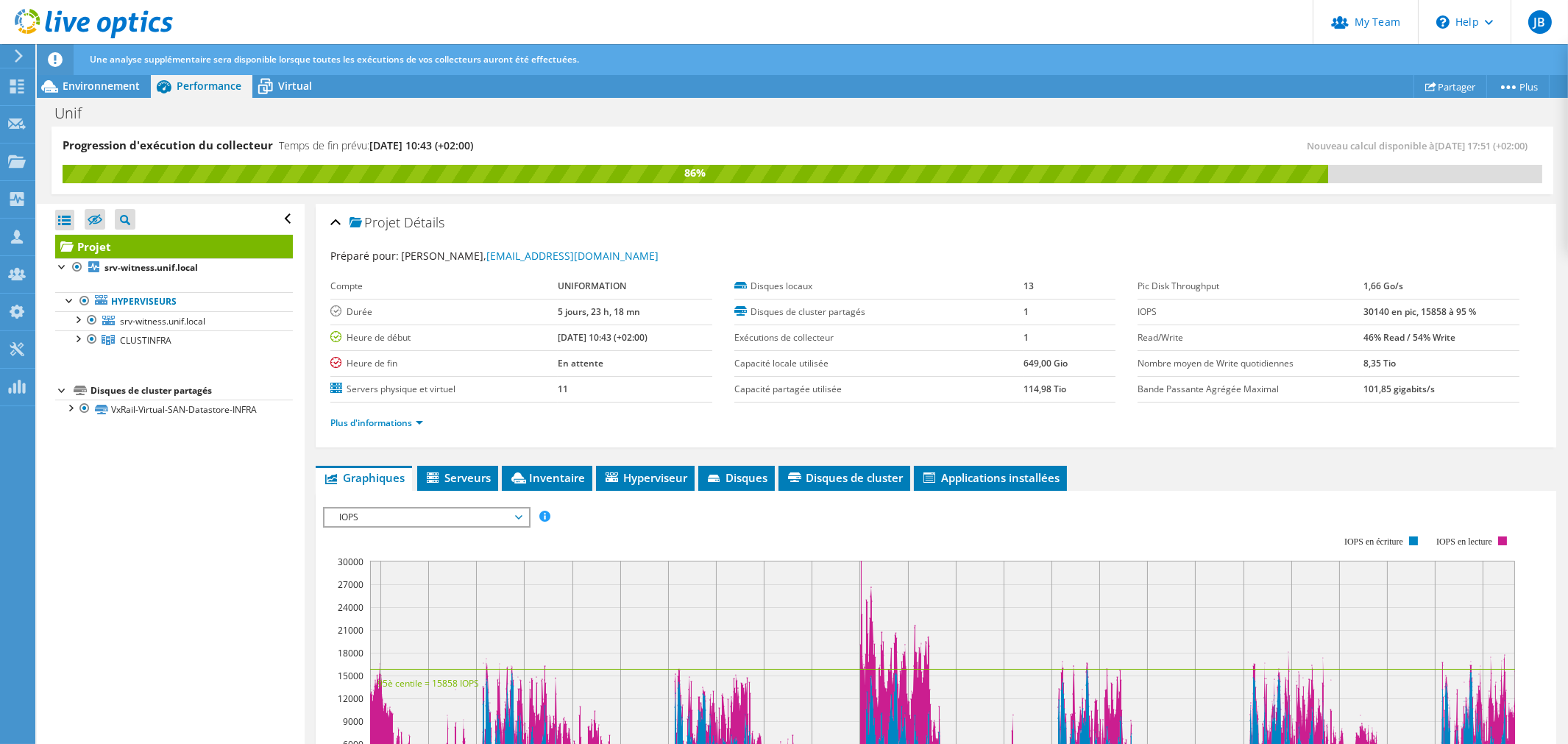
click at [352, 78] on div "Actions de projet Actions de projet Partager Plus Détails du projet" at bounding box center [803, 86] width 1532 height 23
click at [288, 82] on span "Virtual" at bounding box center [294, 85] width 34 height 14
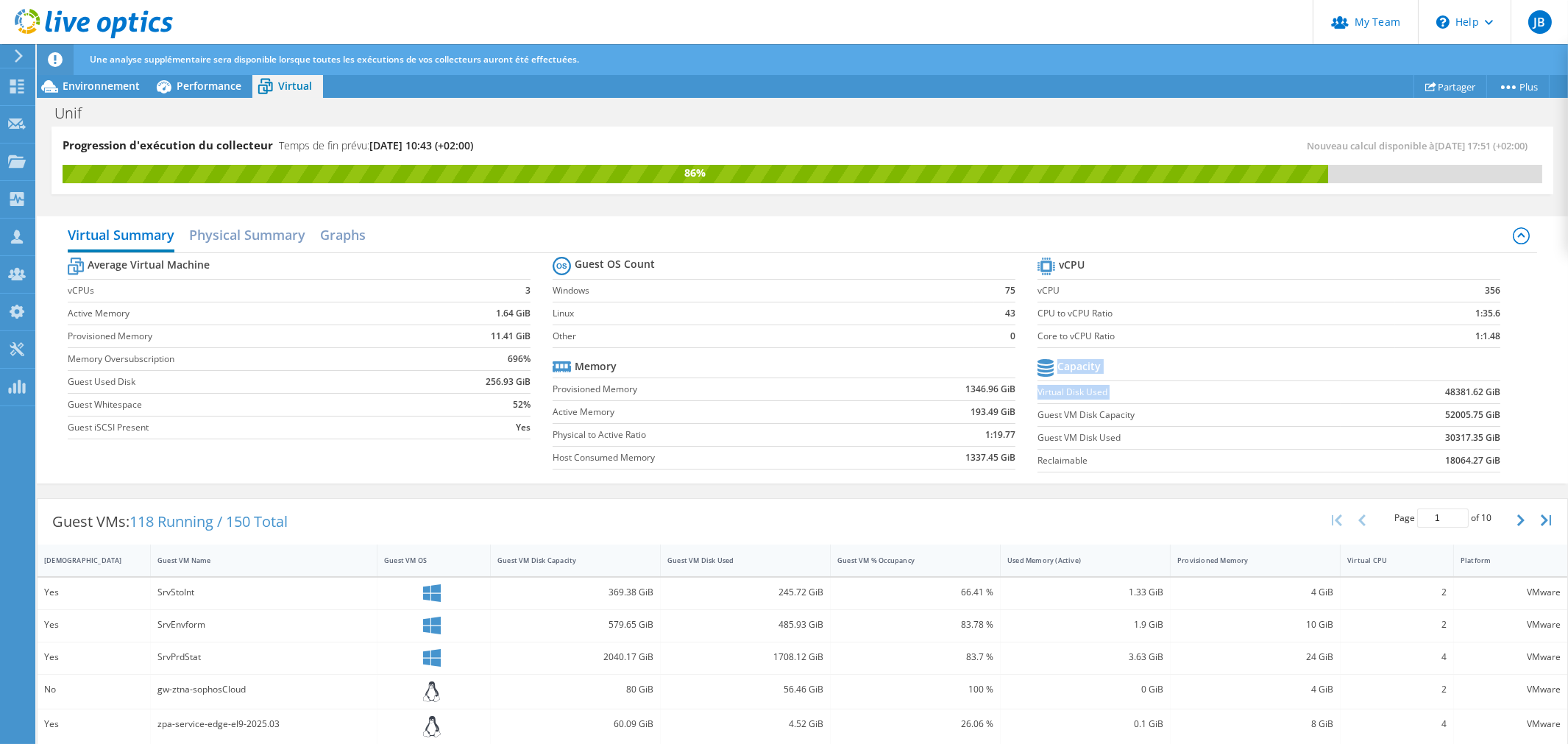
drag, startPoint x: 1414, startPoint y: 393, endPoint x: 1493, endPoint y: 391, distance: 79.0
click at [1493, 391] on section "vCPU vCPU 356 CPU to vCPU Ratio 1:35.6 Core to vCPU Ratio 1:1.48 Capacity Virtu…" at bounding box center [1280, 367] width 485 height 226
click at [1513, 436] on div "Average Virtual Machine vCPUs 3 Active Memory 1.64 GiB Provisioned Memory 11.41…" at bounding box center [802, 367] width 1470 height 227
drag, startPoint x: 1414, startPoint y: 437, endPoint x: 1499, endPoint y: 438, distance: 85.0
click at [1499, 438] on section "vCPU vCPU 356 CPU to vCPU Ratio 1:35.6 Core to vCPU Ratio 1:1.48 Capacity Virtu…" at bounding box center [1280, 367] width 485 height 226
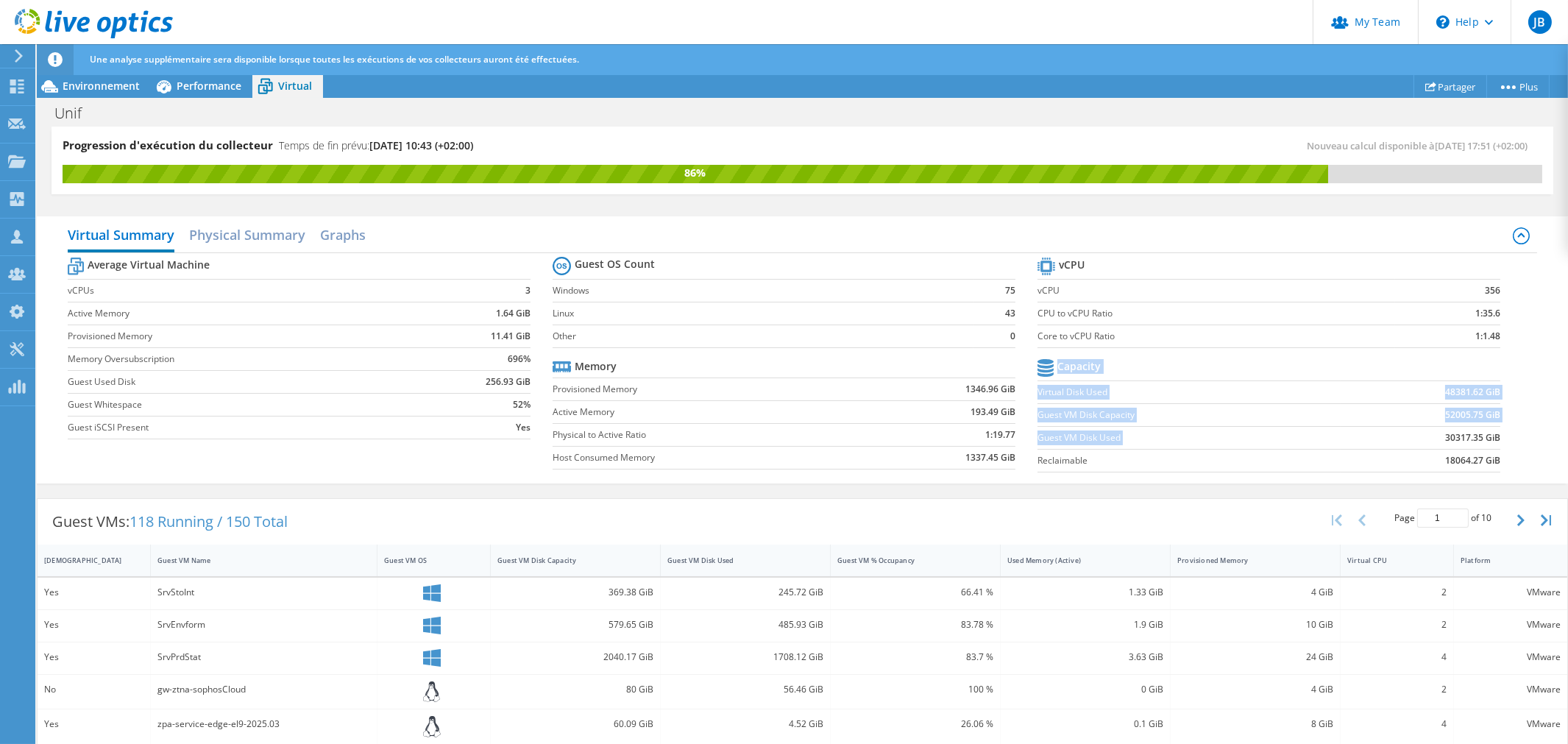
click at [1520, 450] on div "Average Virtual Machine vCPUs 3 Active Memory 1.64 GiB Provisioned Memory 11.41…" at bounding box center [802, 367] width 1470 height 227
click at [114, 91] on span "Environnement" at bounding box center [101, 85] width 77 height 14
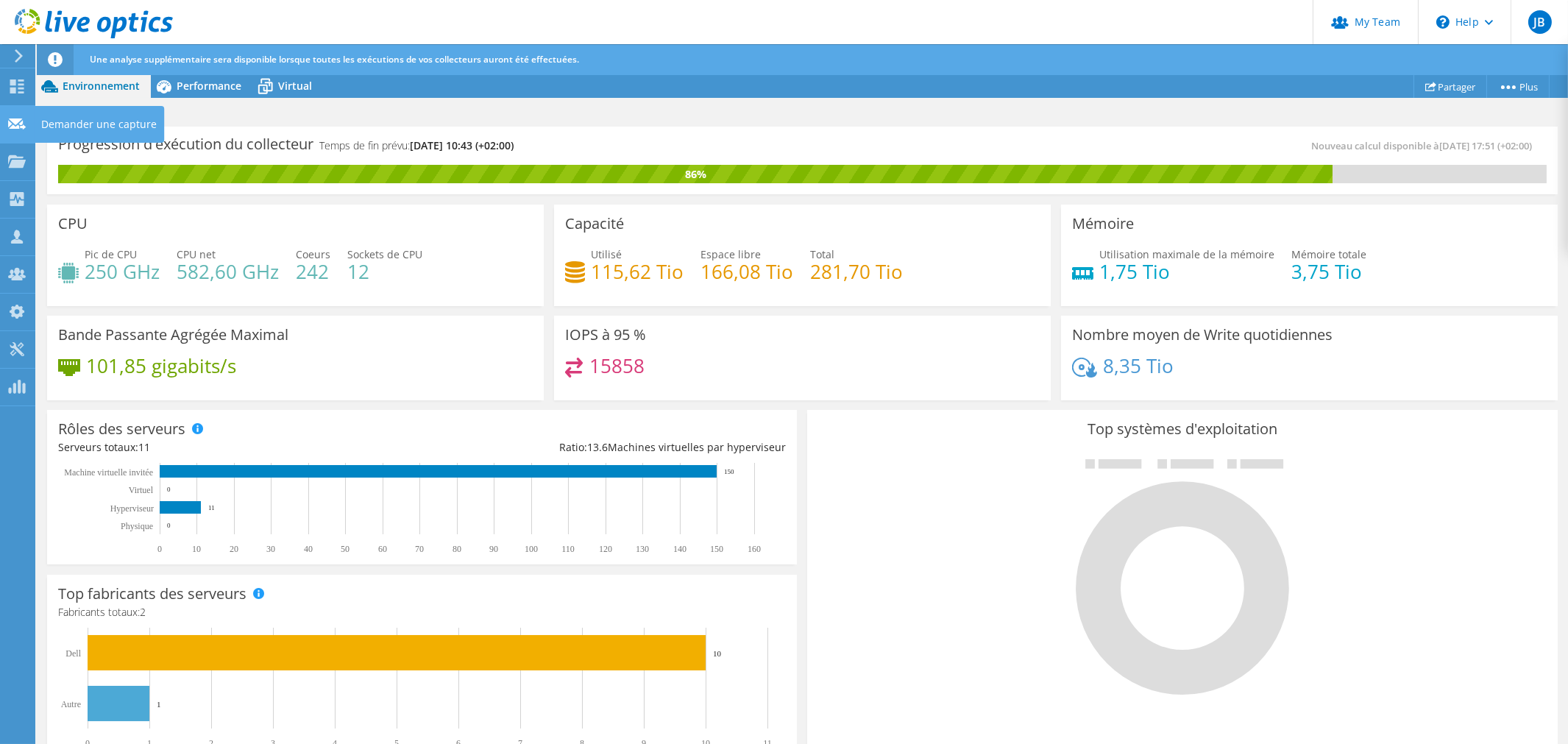
click at [17, 117] on icon at bounding box center [17, 124] width 18 height 14
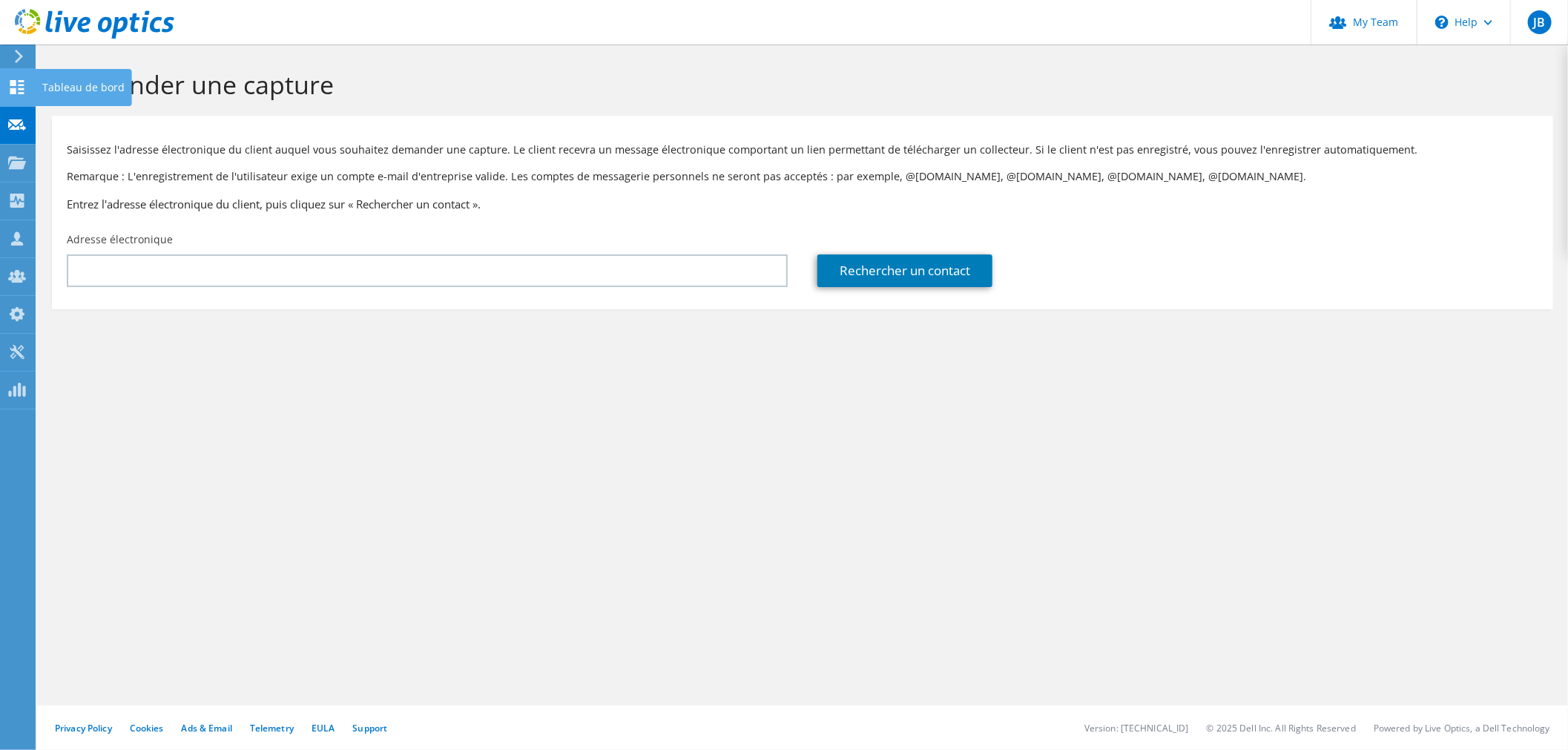
click at [14, 87] on use at bounding box center [18, 87] width 14 height 14
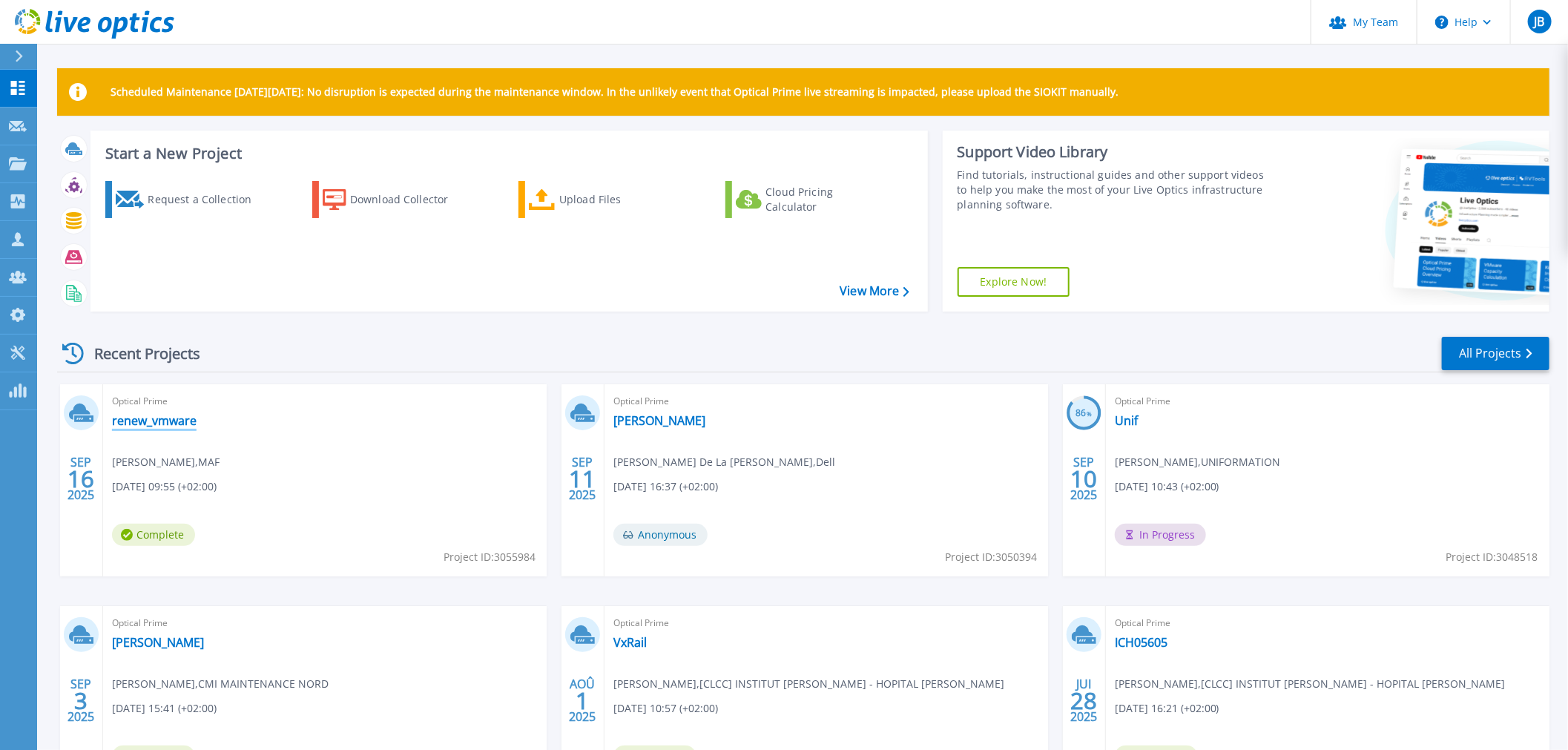
click at [150, 421] on link "renew_vmware" at bounding box center [155, 420] width 85 height 15
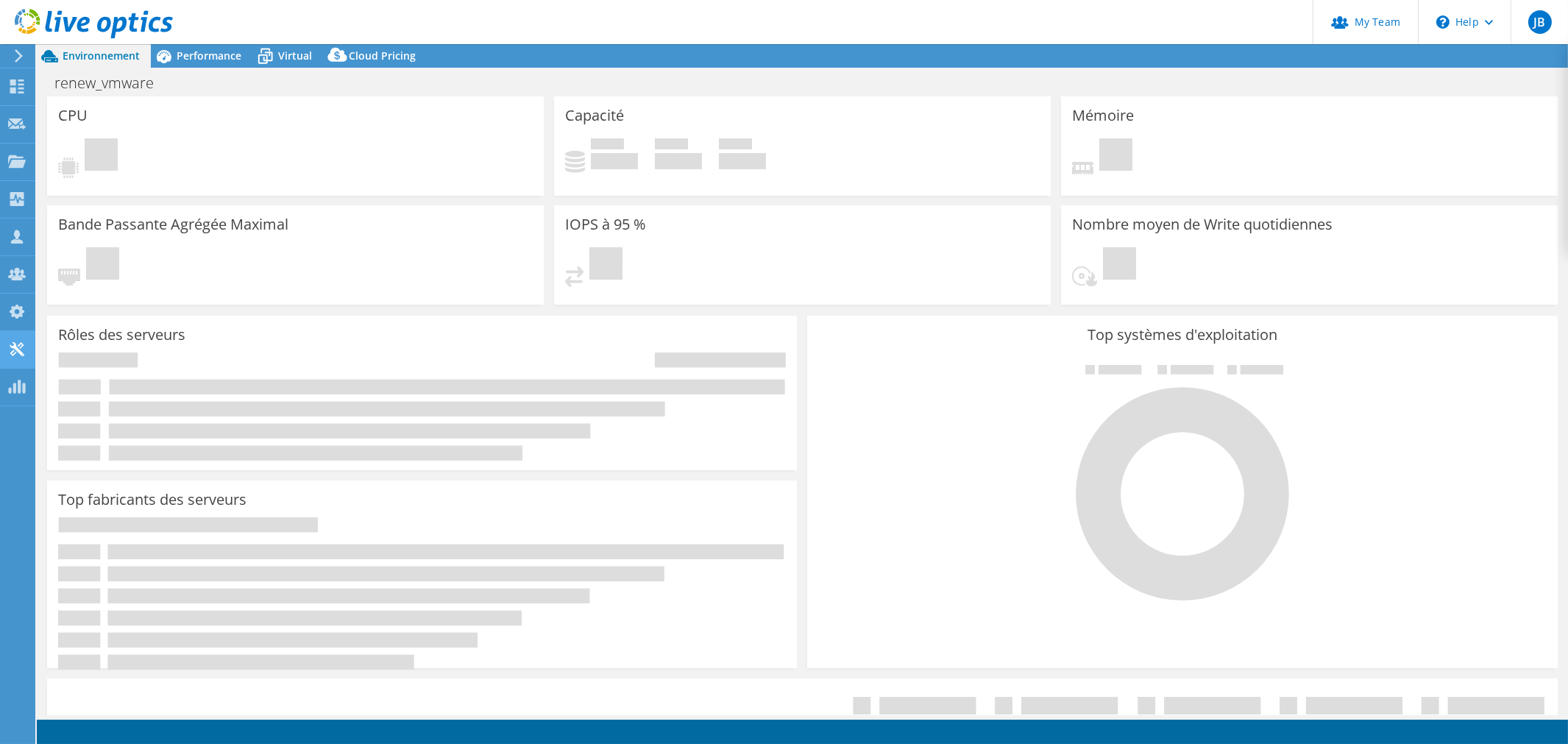
select select "USD"
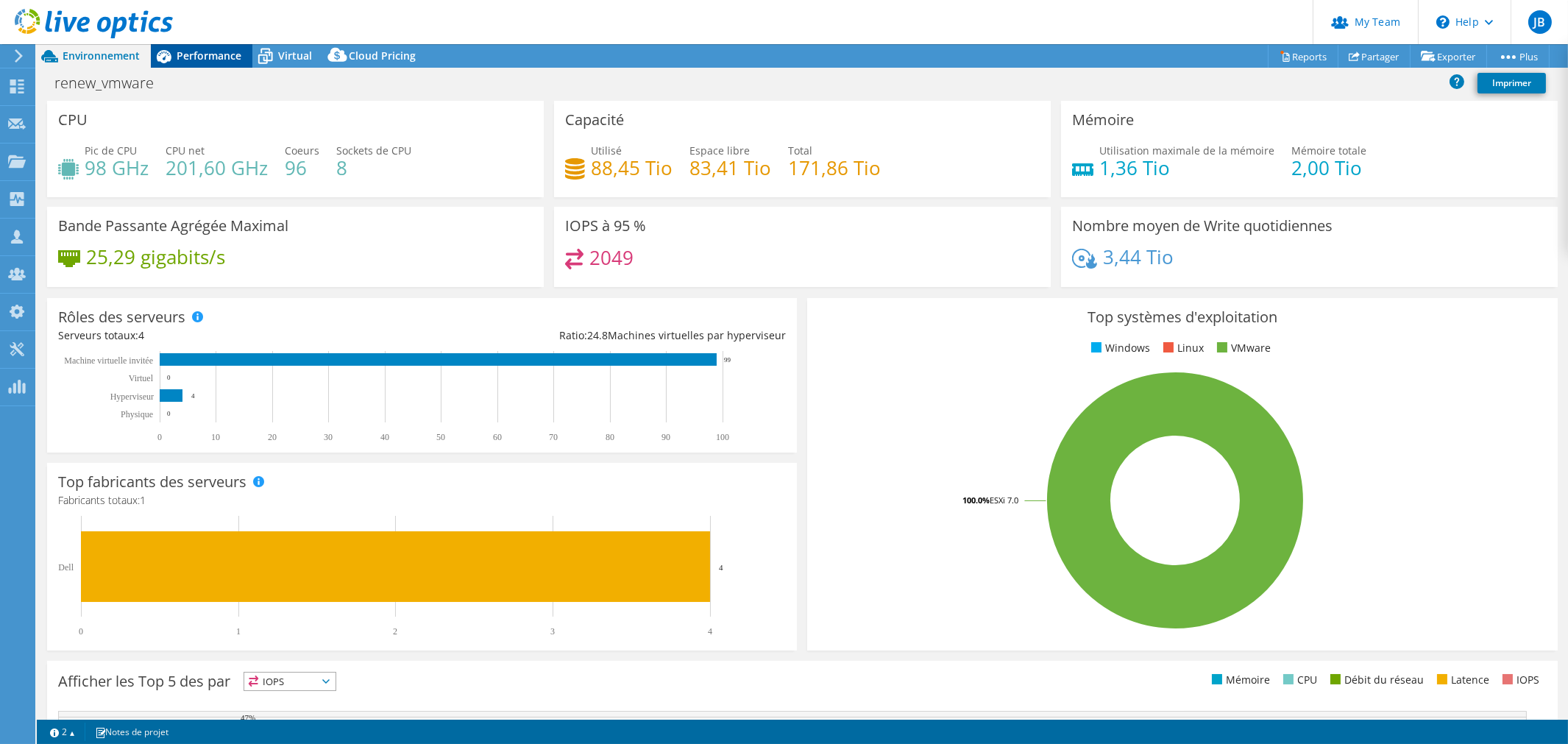
click at [212, 57] on span "Performance" at bounding box center [209, 56] width 65 height 14
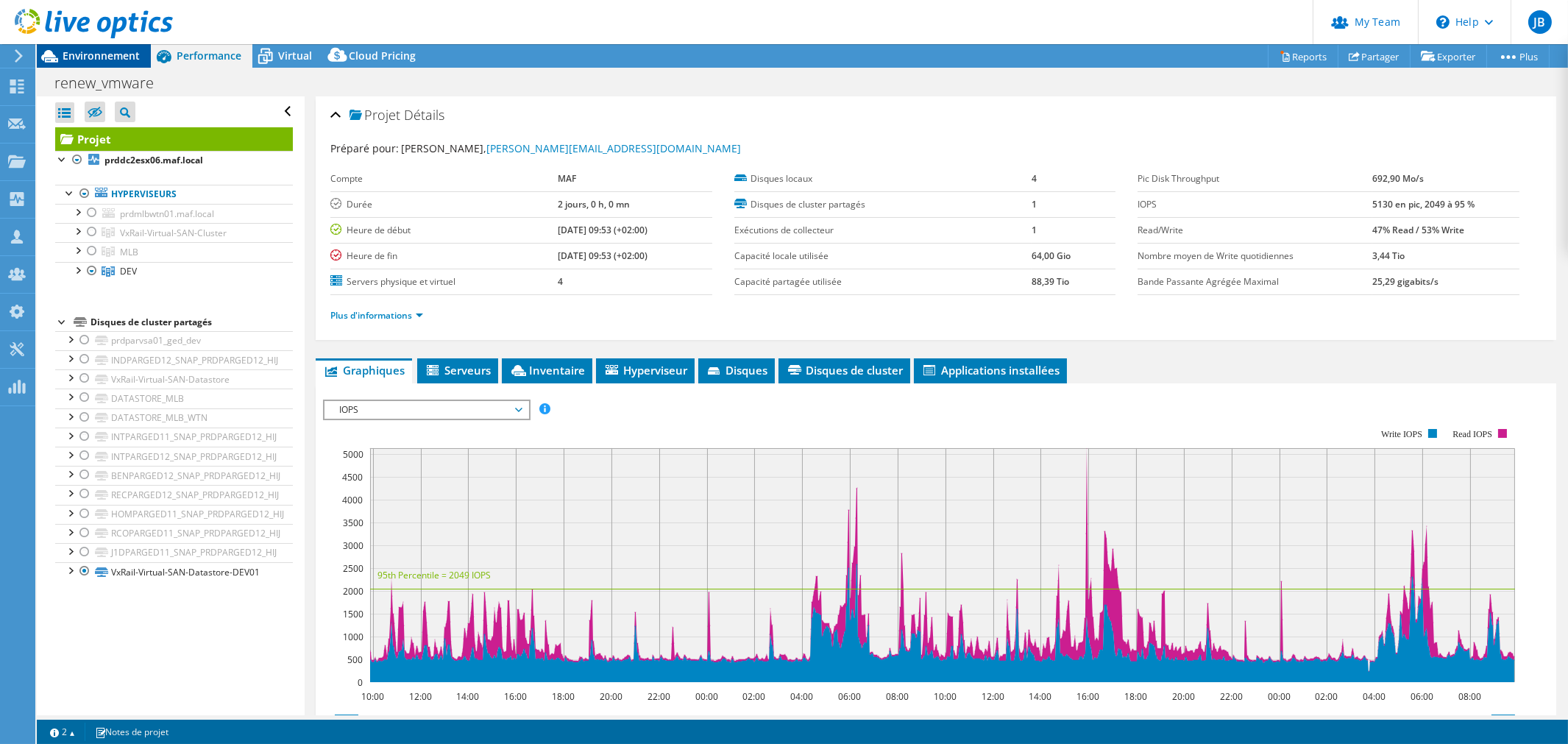
click at [108, 58] on span "Environnement" at bounding box center [101, 56] width 77 height 14
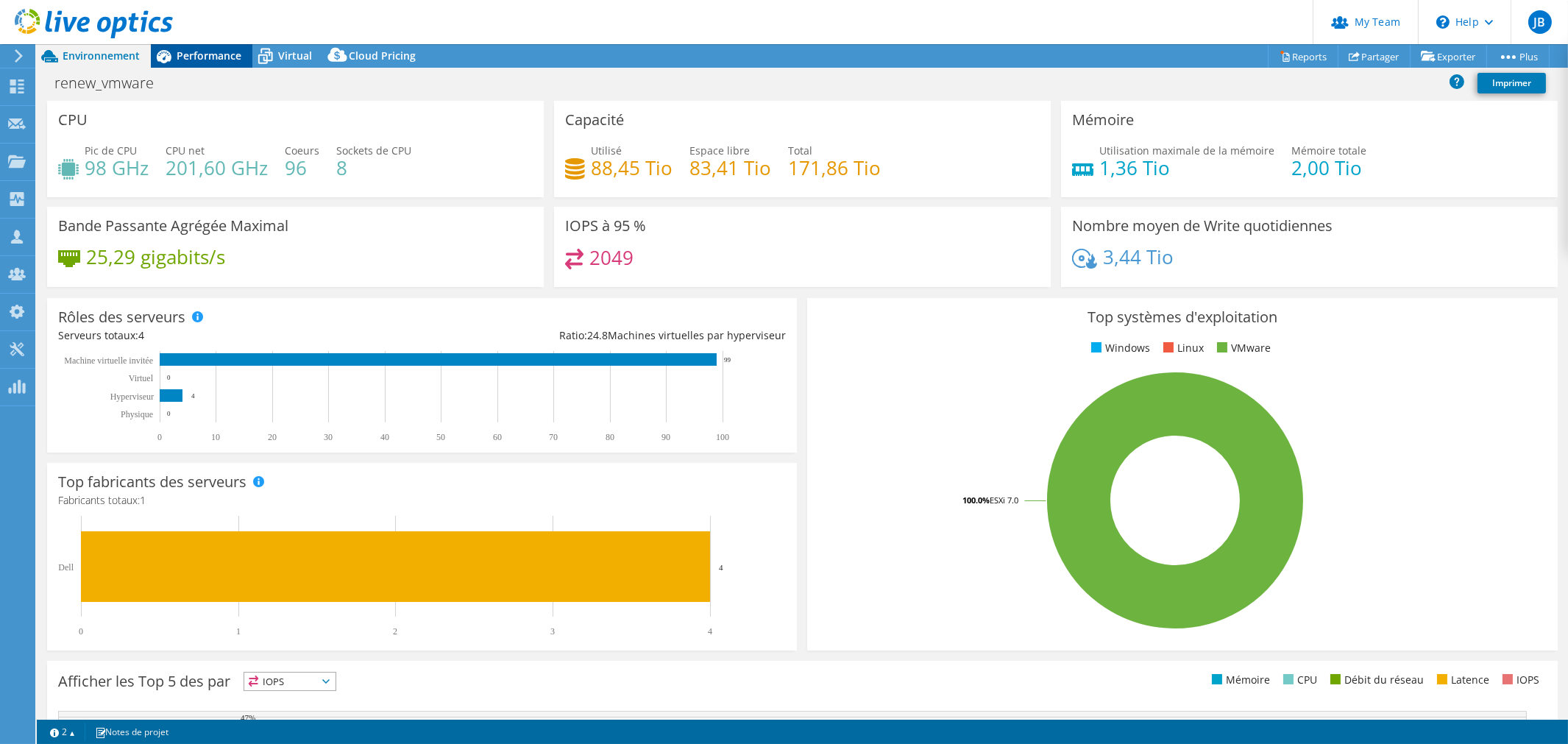
click at [184, 56] on span "Performance" at bounding box center [209, 56] width 65 height 14
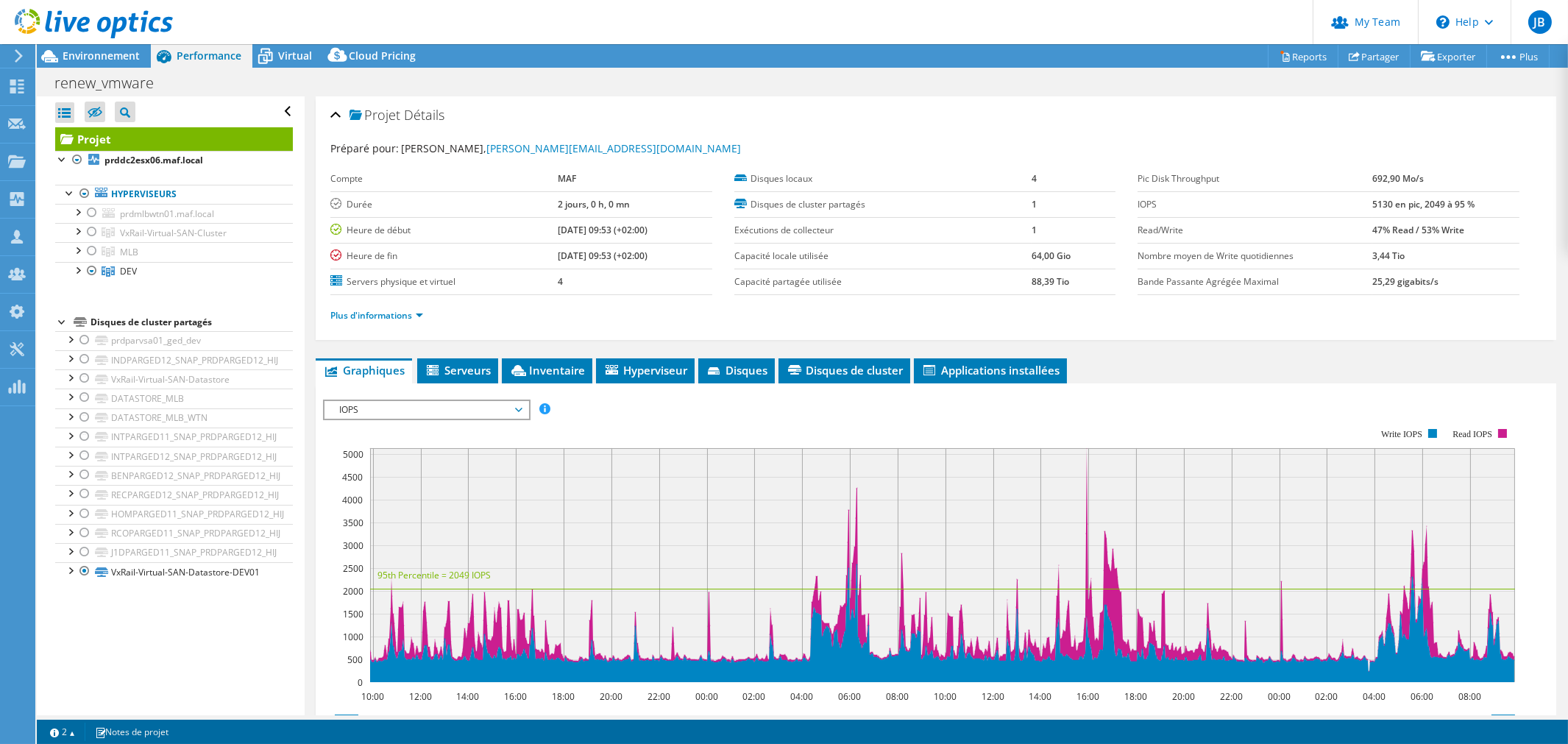
click at [384, 402] on span "IOPS" at bounding box center [426, 410] width 189 height 18
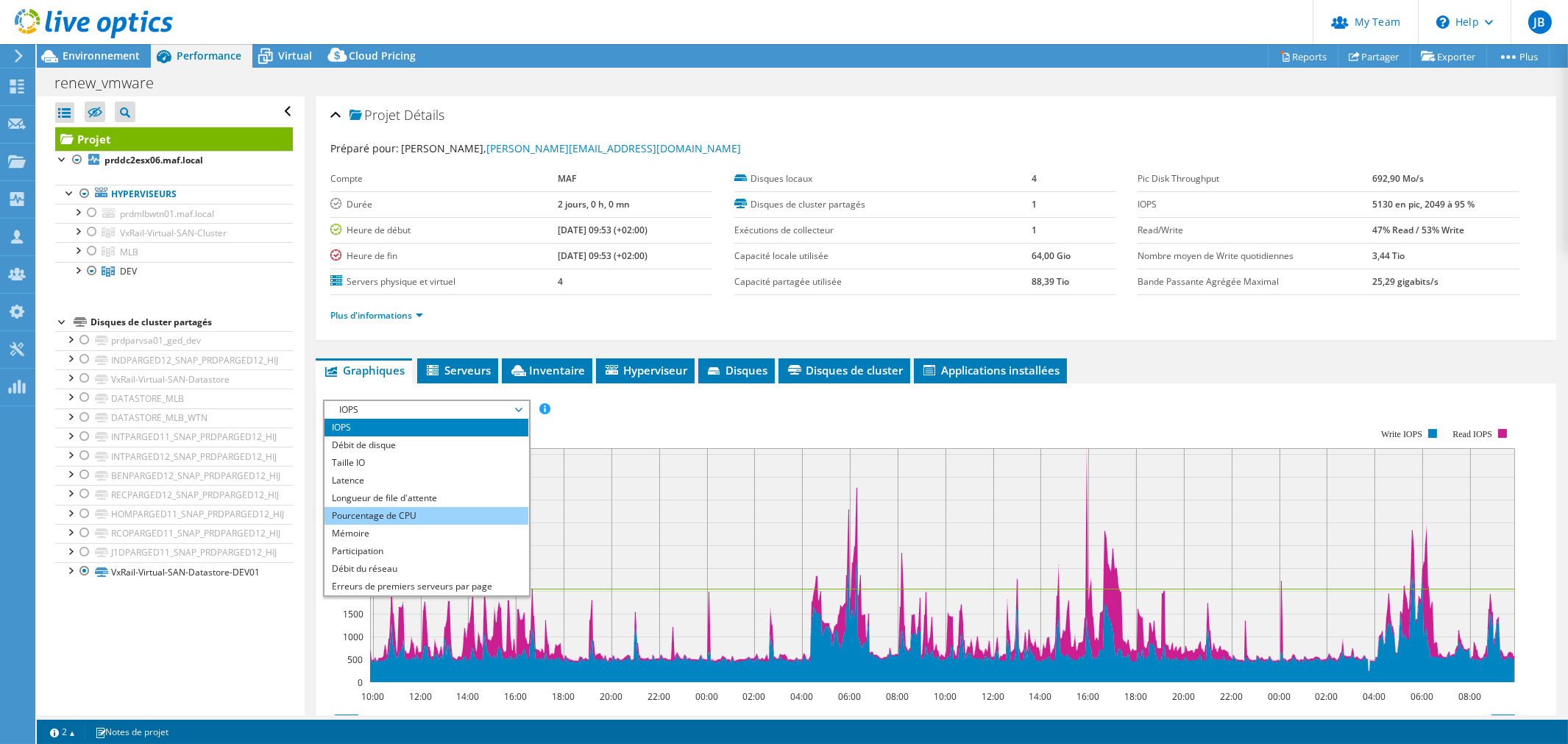
click at [379, 516] on li "Pourcentage de CPU" at bounding box center [426, 515] width 203 height 18
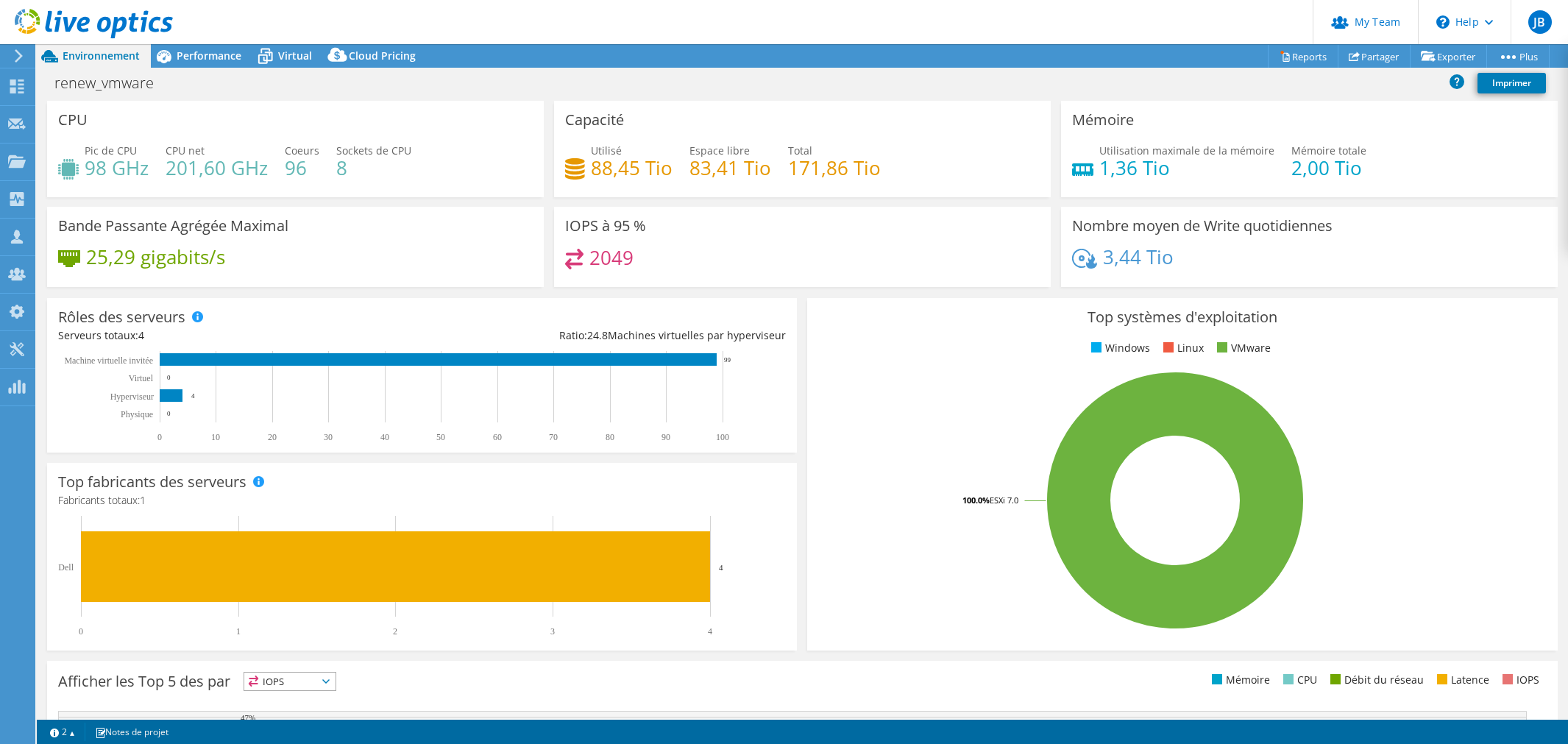
select select "USD"
click at [291, 56] on span "Virtual" at bounding box center [294, 56] width 34 height 14
